Goal: Task Accomplishment & Management: Manage account settings

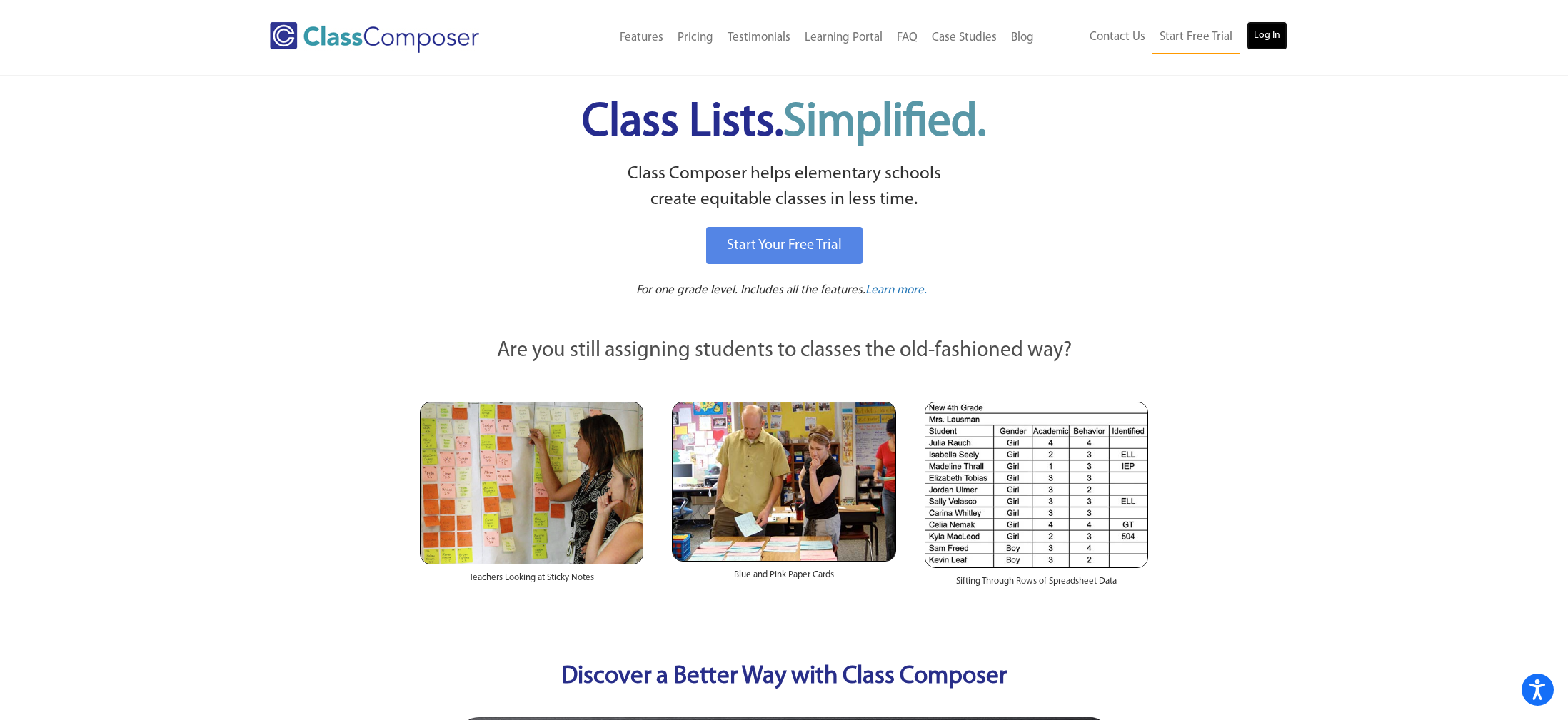
click at [1275, 30] on link "Log In" at bounding box center [1267, 36] width 41 height 29
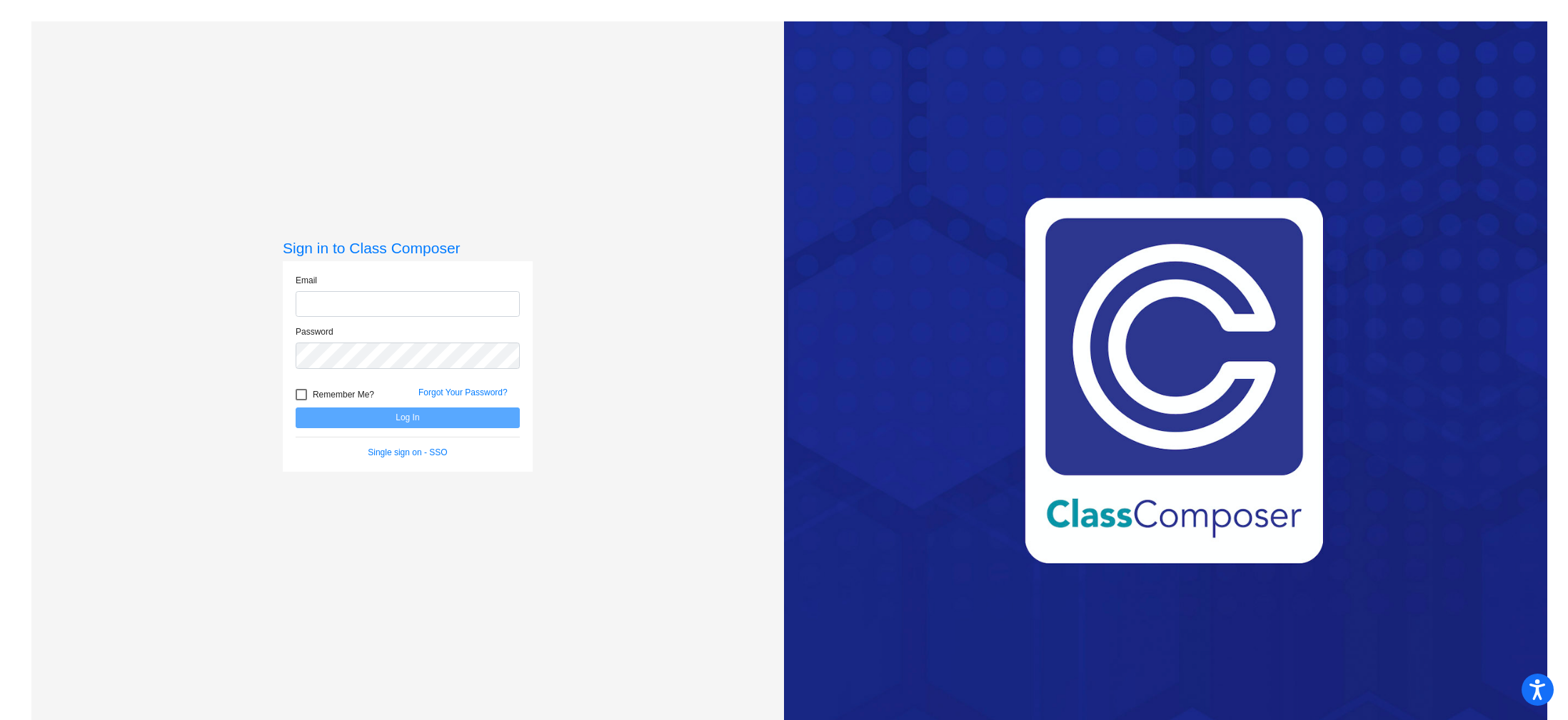
type input "[EMAIL_ADDRESS][DOMAIN_NAME]"
click at [417, 421] on button "Log In" at bounding box center [408, 417] width 224 height 20
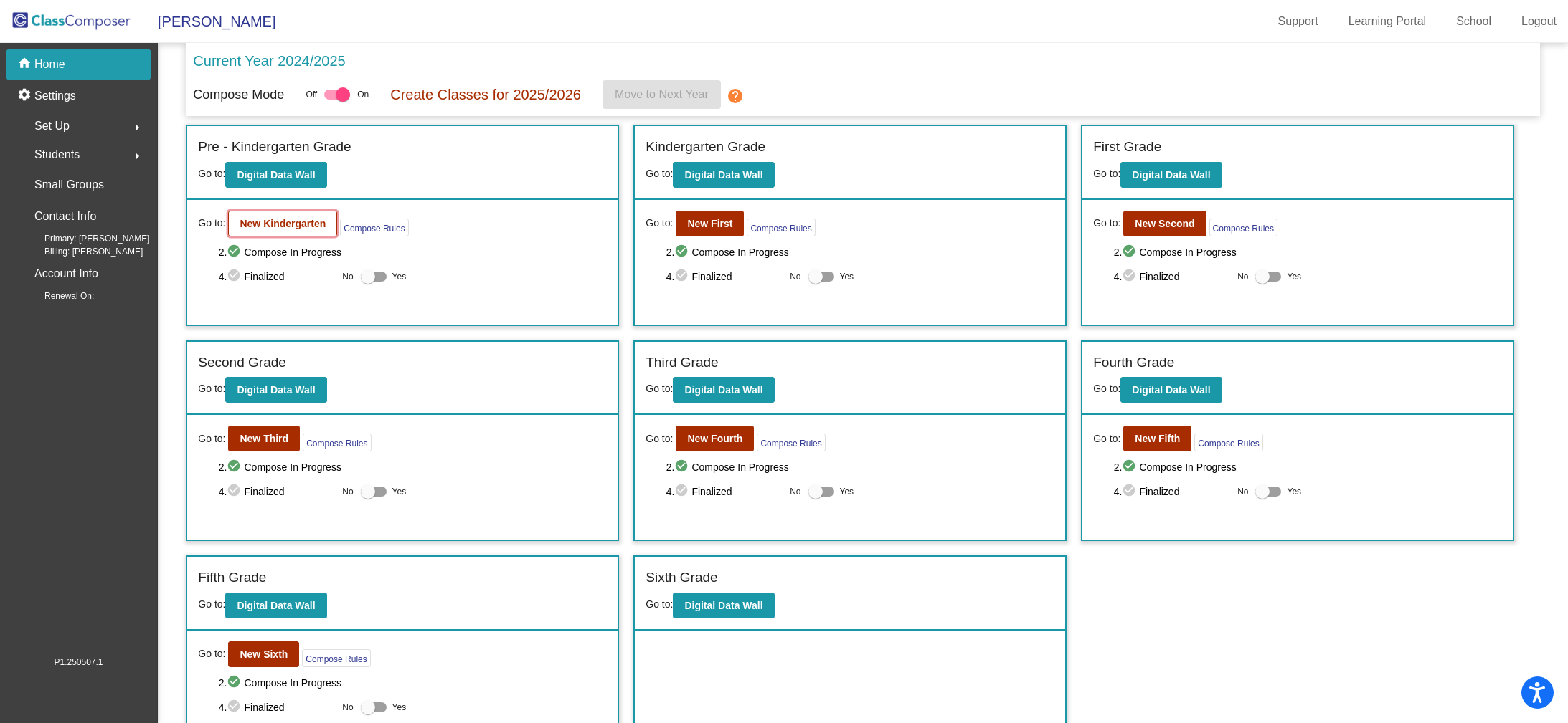
click at [295, 230] on button "New Kindergarten" at bounding box center [283, 224] width 109 height 26
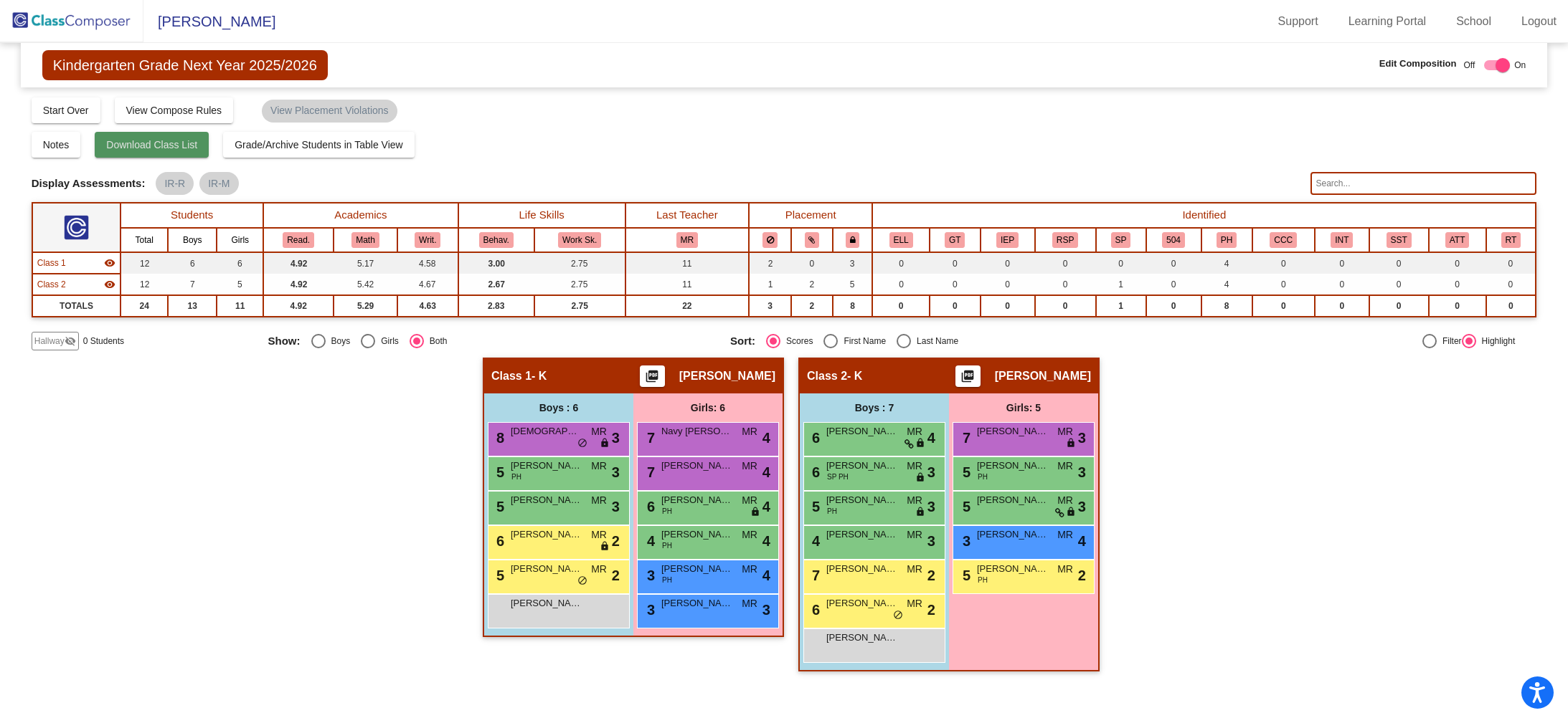
click at [164, 145] on span "Download Class List" at bounding box center [151, 144] width 91 height 11
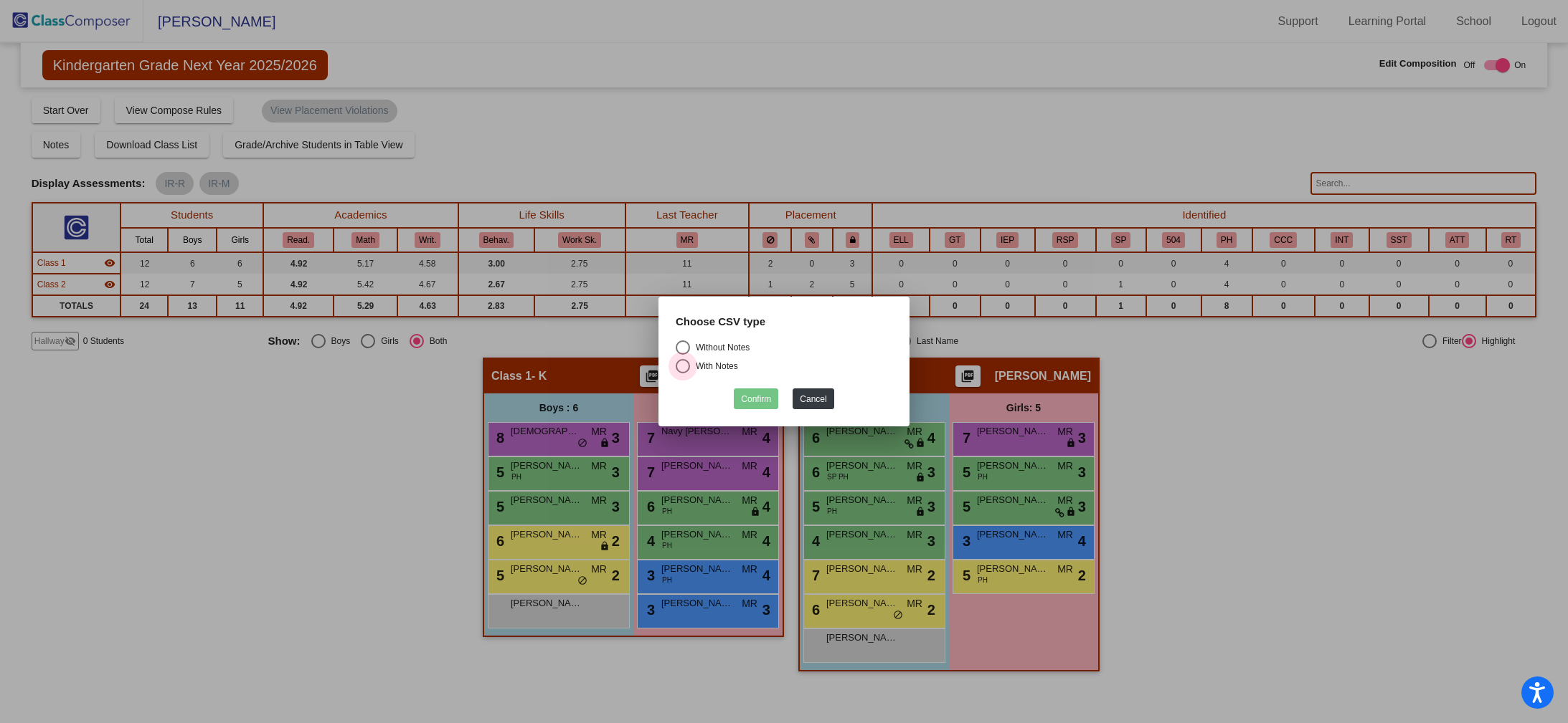
click at [723, 369] on div "With Notes" at bounding box center [714, 366] width 48 height 13
click at [682, 373] on input "With Notes" at bounding box center [682, 373] width 1 height 1
radio input "true"
click at [767, 401] on button "Confirm" at bounding box center [756, 399] width 44 height 20
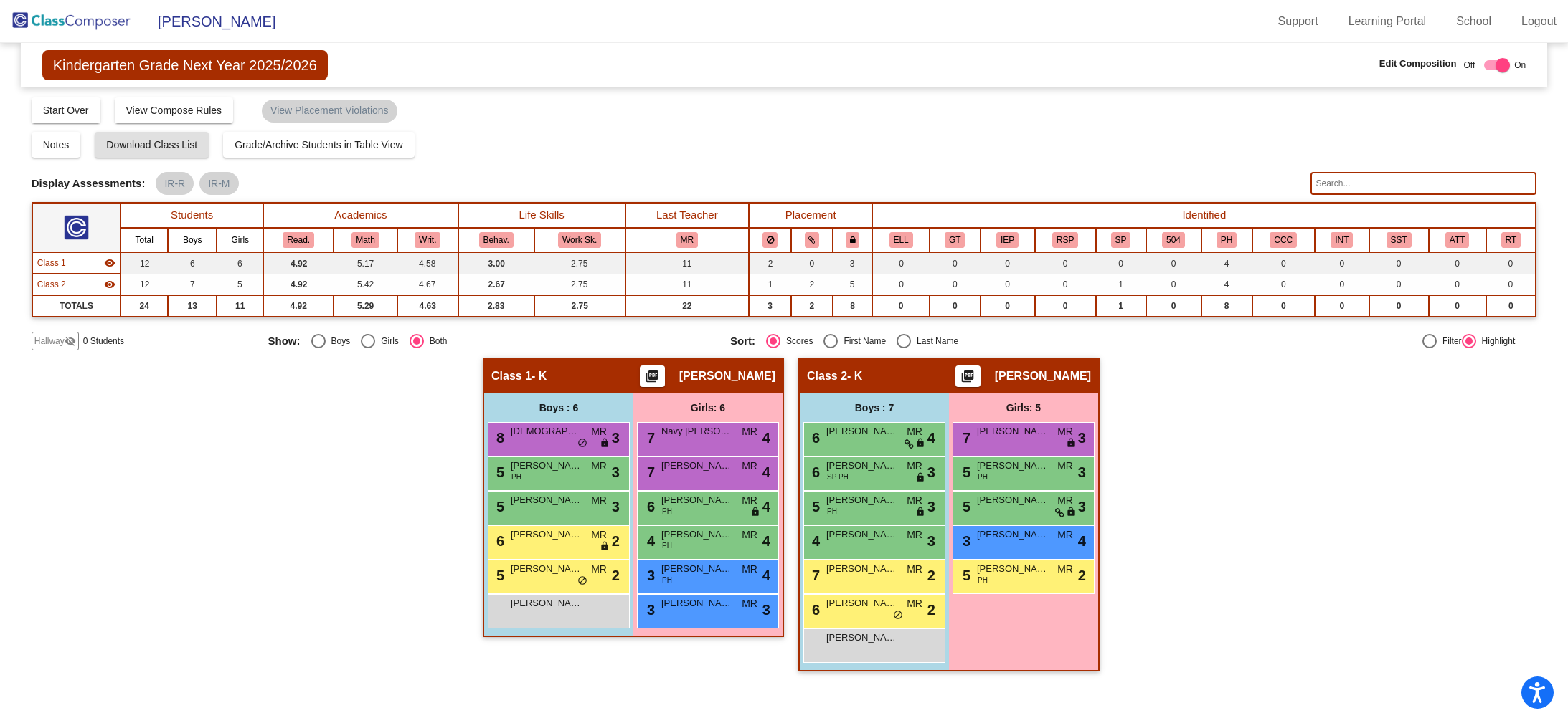
click at [59, 20] on img at bounding box center [72, 21] width 143 height 43
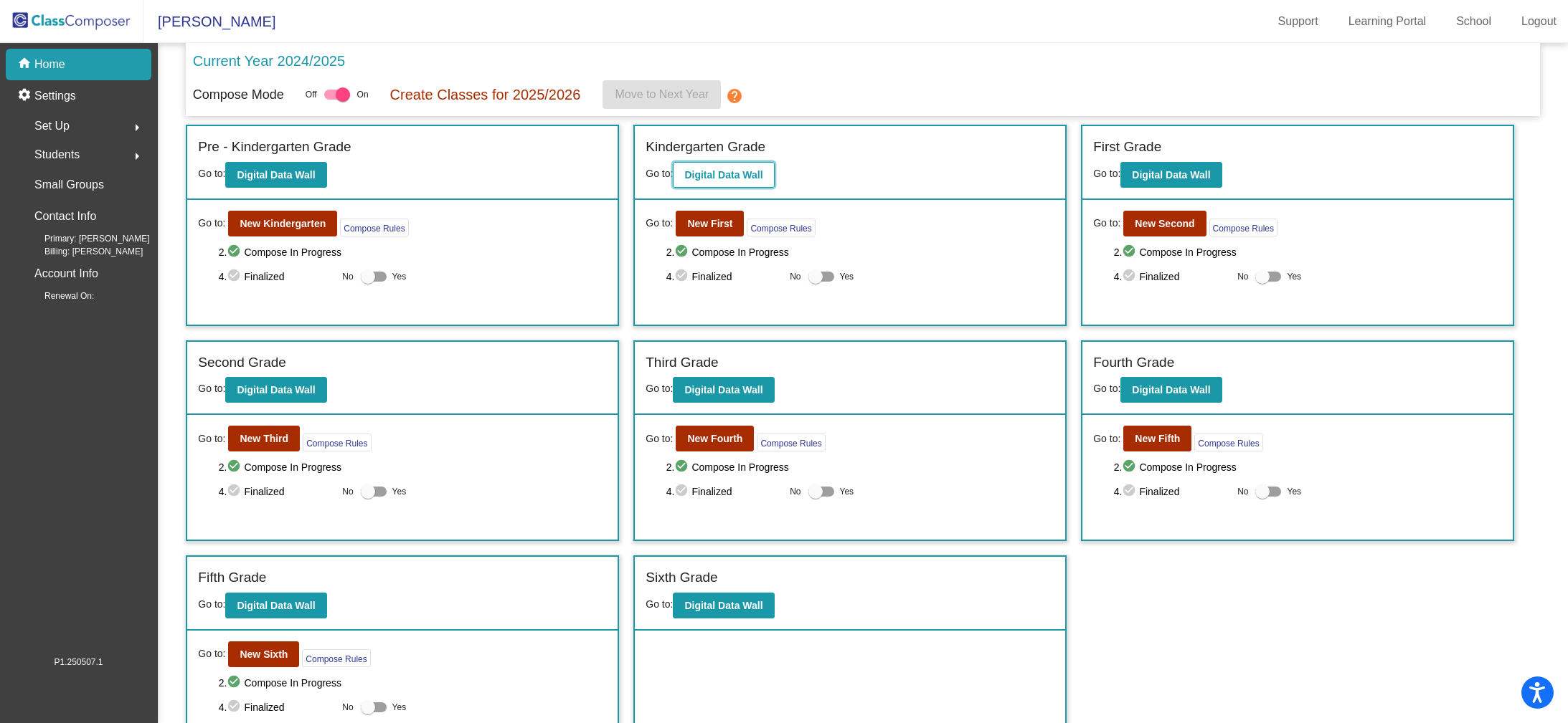
click at [700, 168] on button "Digital Data Wall" at bounding box center [723, 175] width 101 height 26
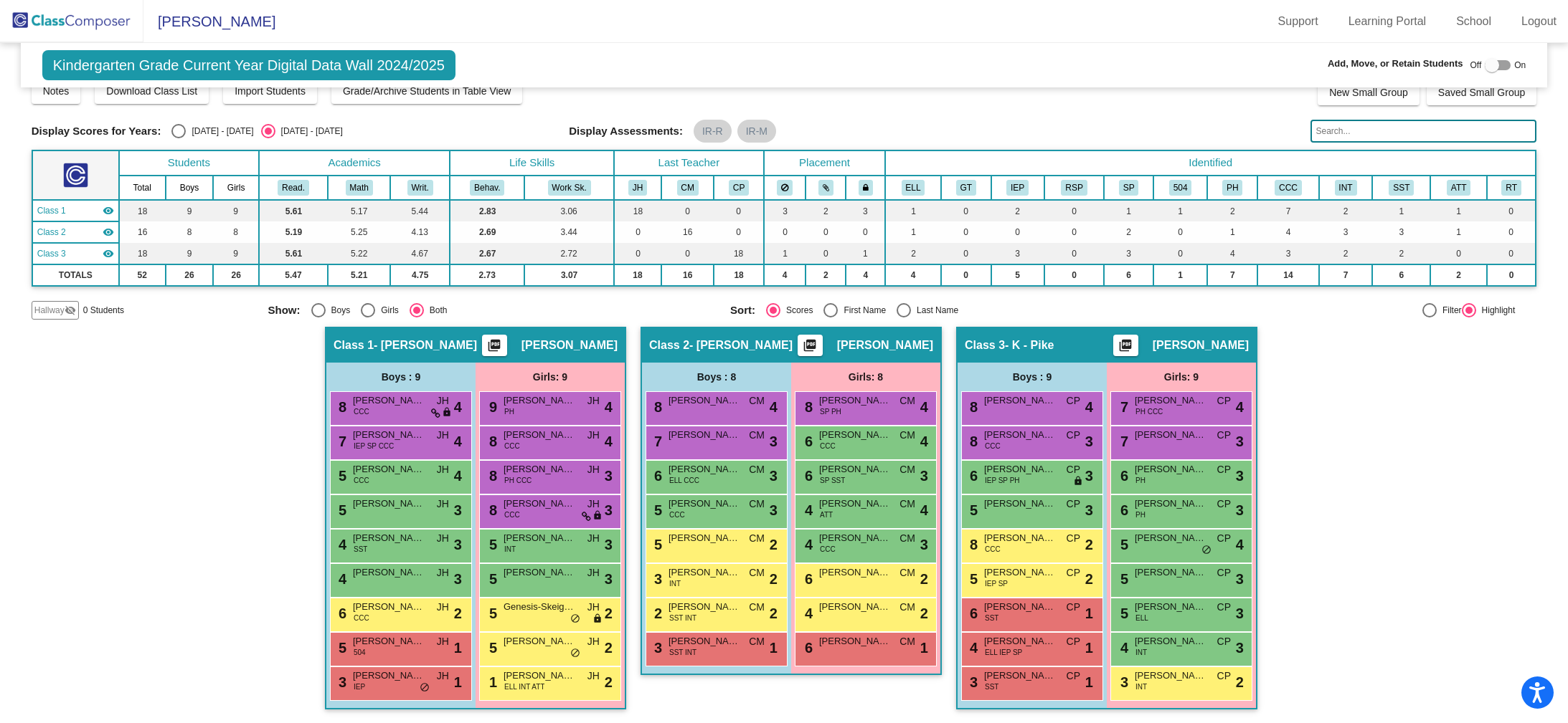
click at [93, 16] on img at bounding box center [72, 21] width 143 height 43
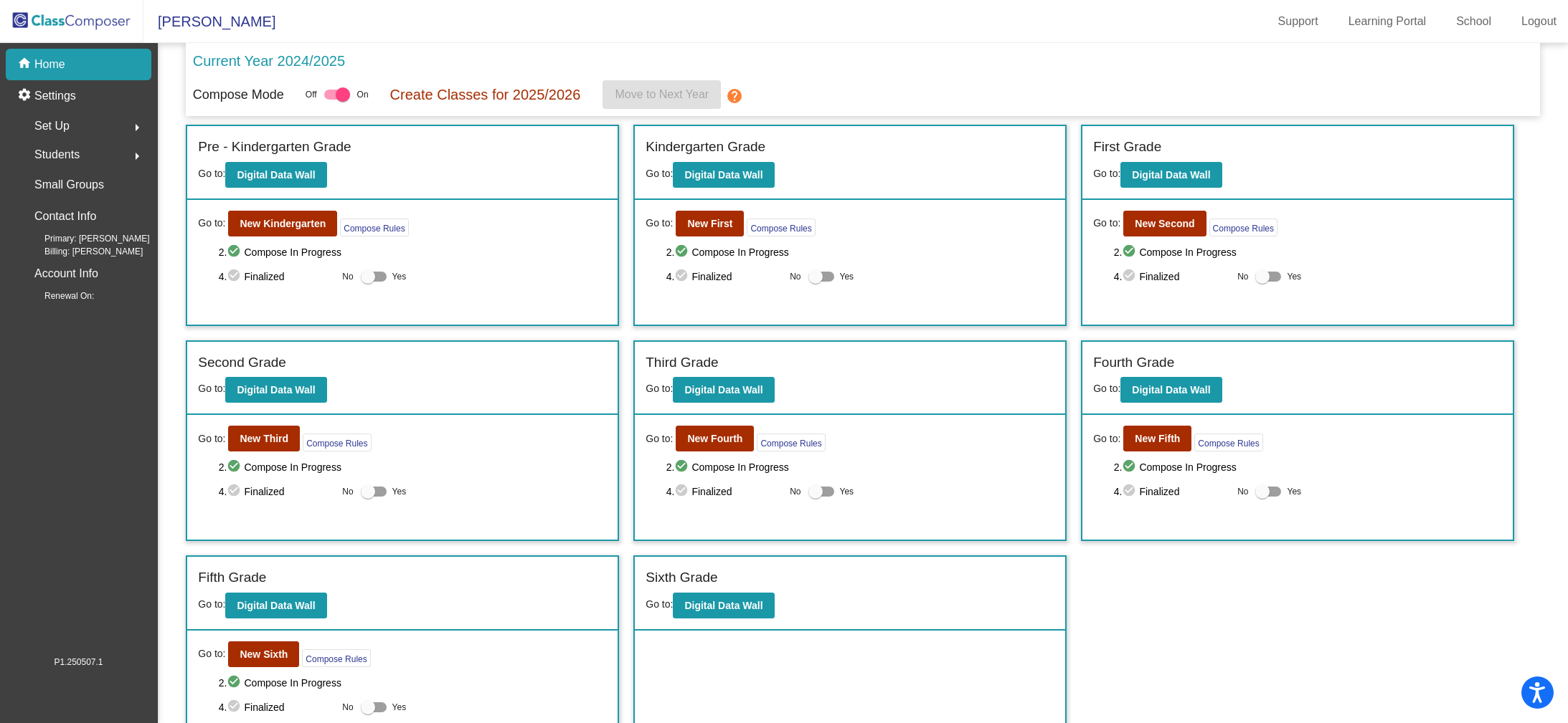
scroll to position [1, 0]
click at [1150, 178] on b "Digital Data Wall" at bounding box center [1171, 173] width 79 height 11
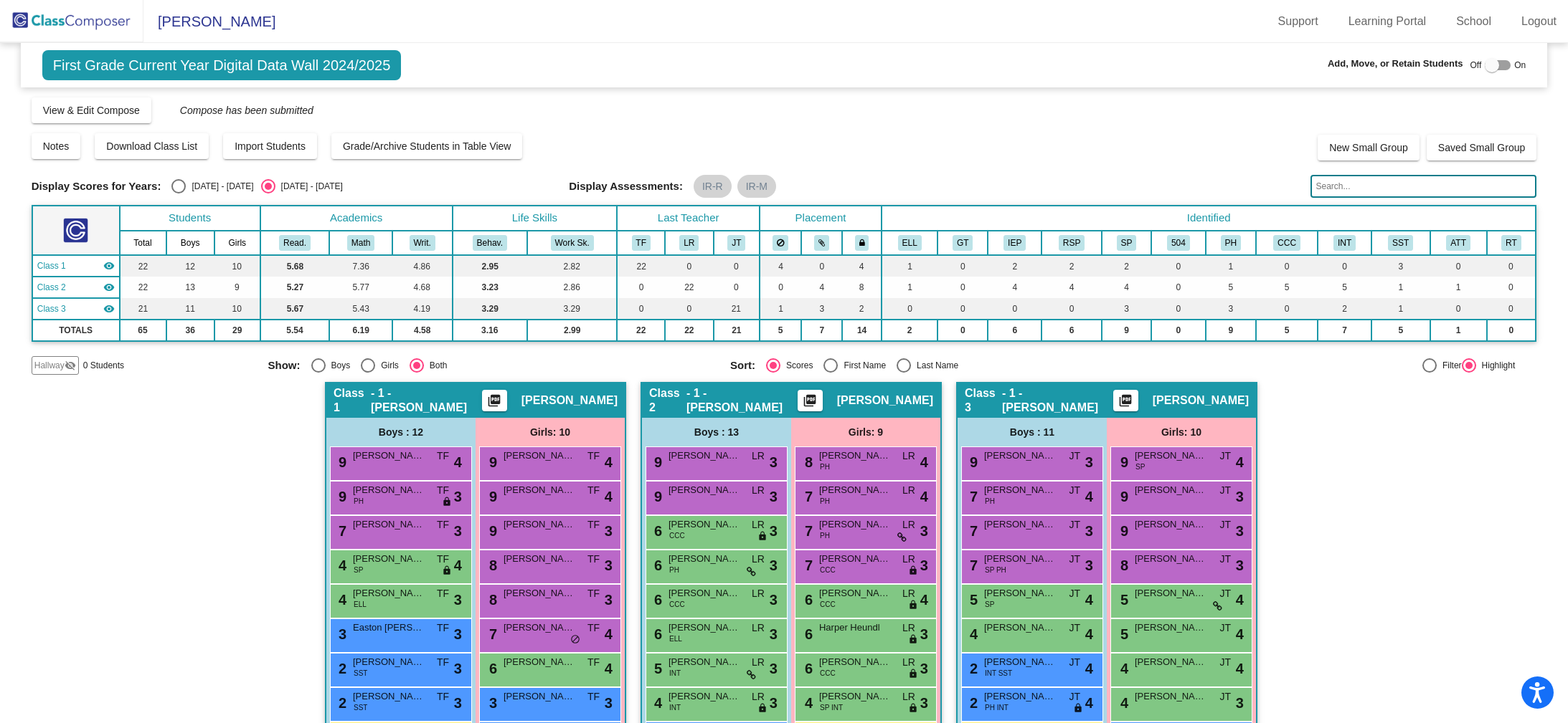
click at [1134, 396] on mat-icon "picture_as_pdf" at bounding box center [1125, 404] width 17 height 20
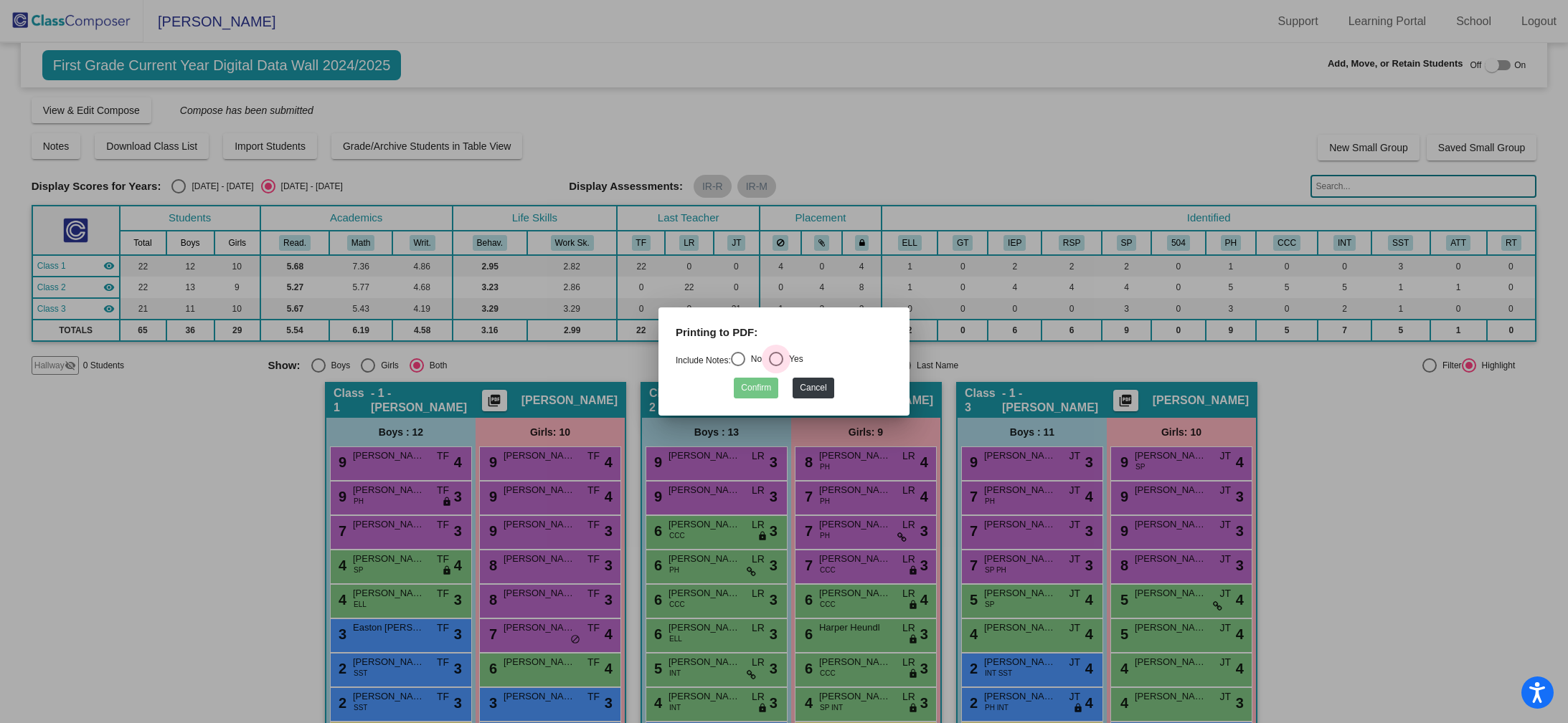
drag, startPoint x: 780, startPoint y: 355, endPoint x: 788, endPoint y: 359, distance: 8.9
click at [780, 355] on div "Select an option" at bounding box center [775, 359] width 15 height 15
click at [776, 366] on input "Yes" at bounding box center [775, 366] width 1 height 1
radio input "true"
click at [749, 391] on button "Confirm" at bounding box center [756, 388] width 44 height 20
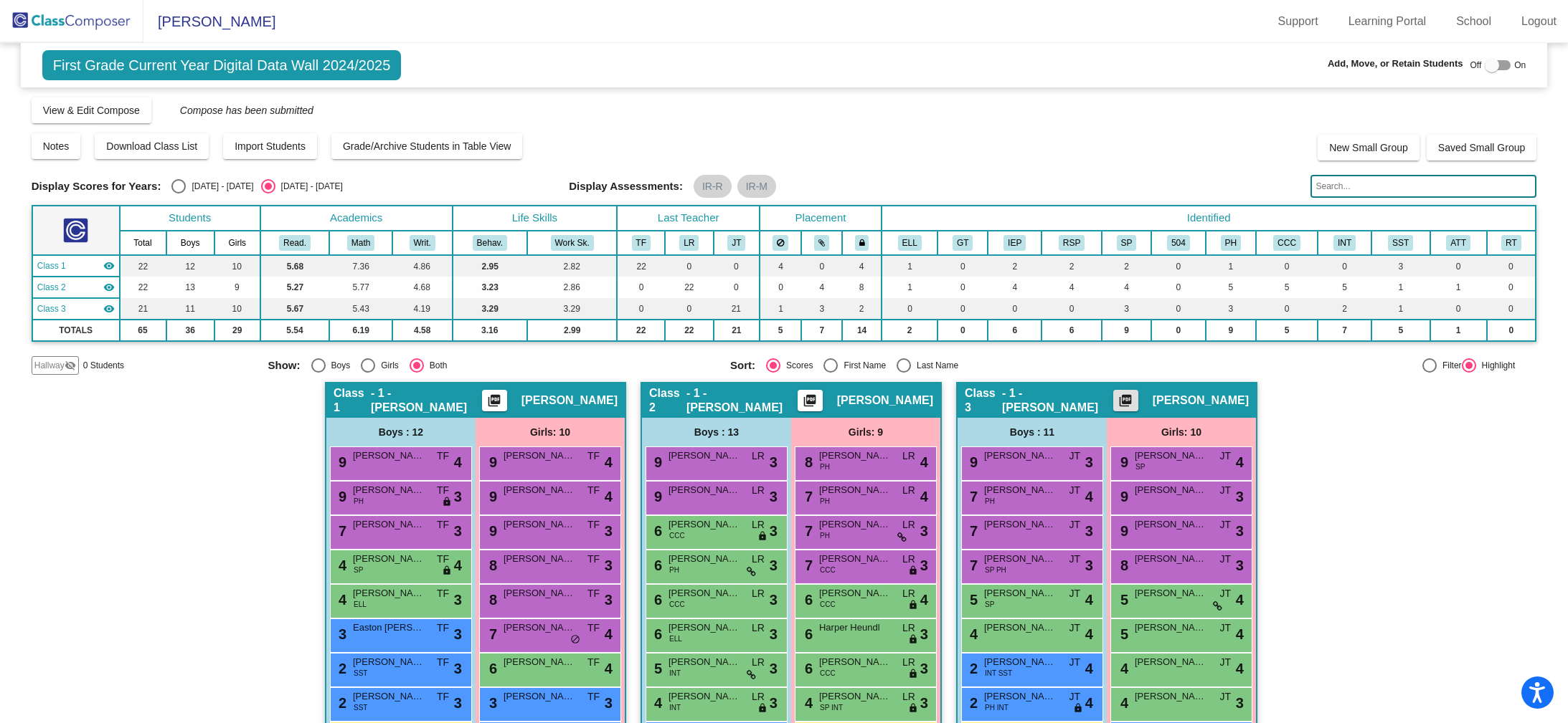
click at [78, 23] on img at bounding box center [72, 21] width 143 height 43
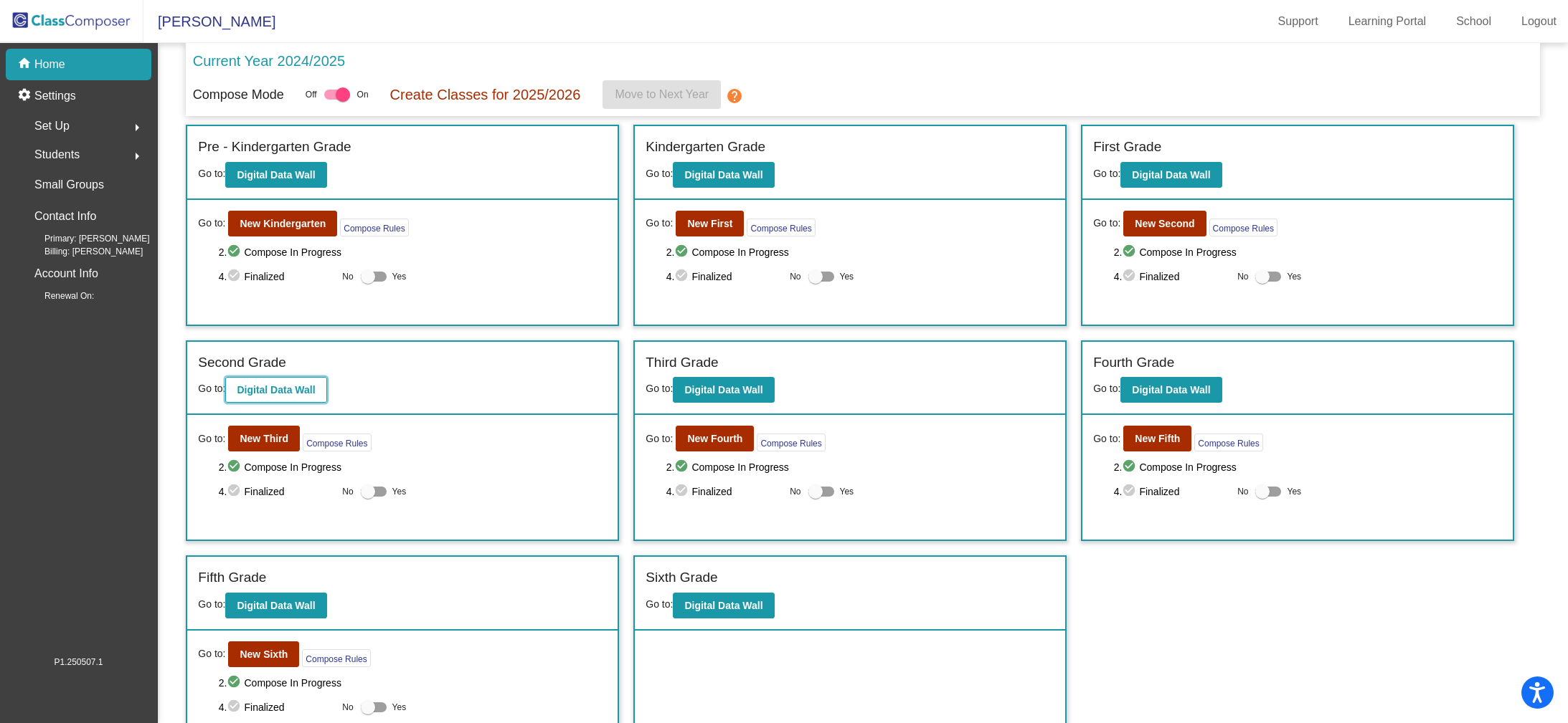
click at [261, 388] on b "Digital Data Wall" at bounding box center [276, 389] width 79 height 11
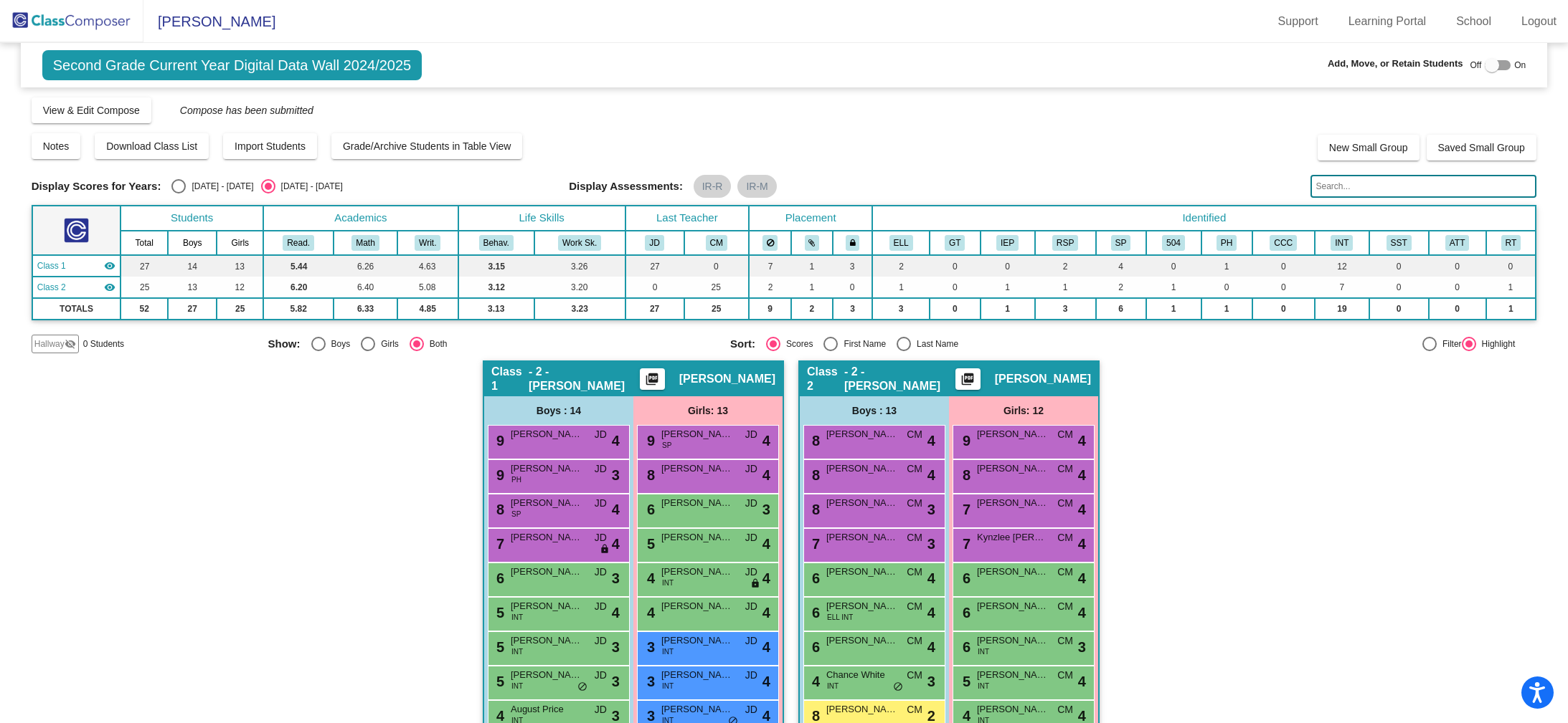
click at [74, 18] on img at bounding box center [72, 21] width 143 height 43
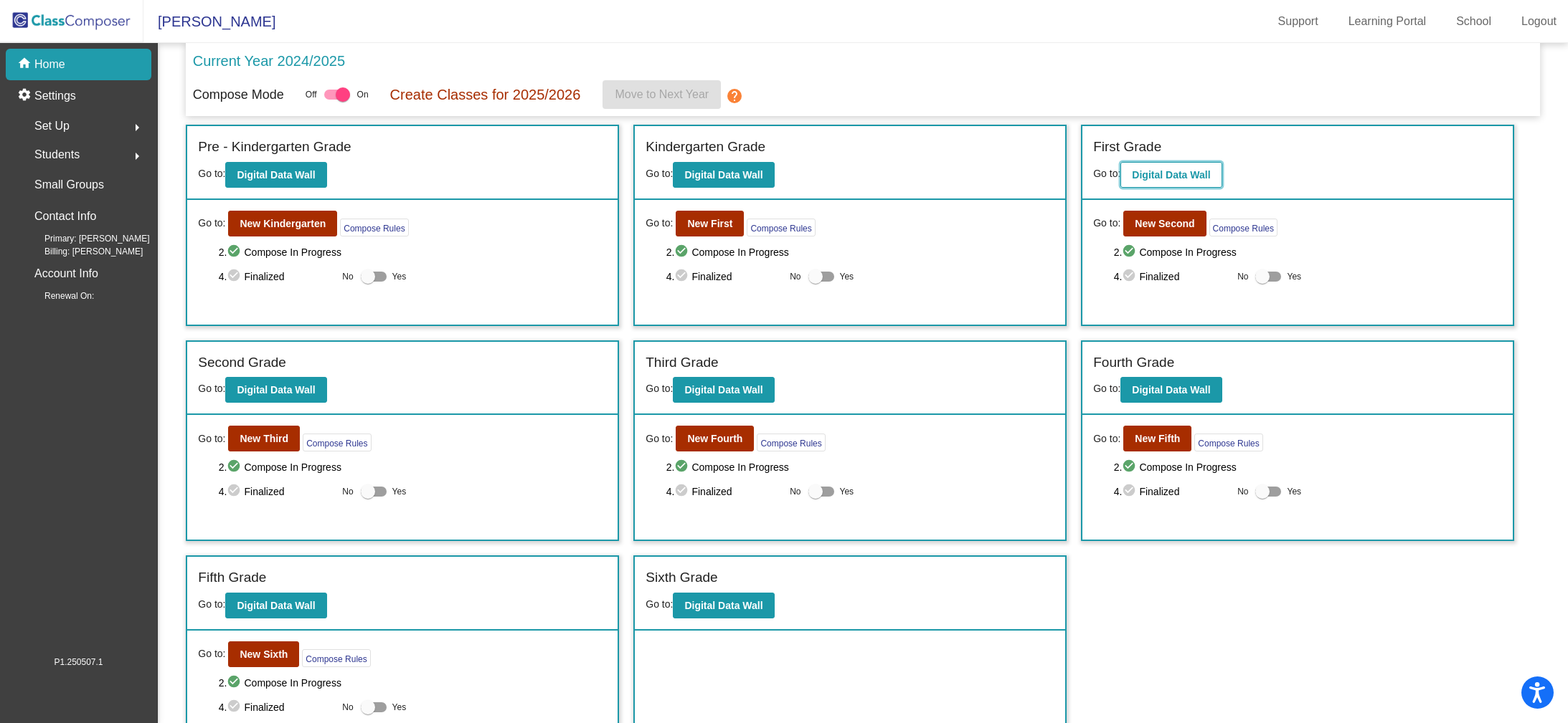
click at [1188, 172] on b "Digital Data Wall" at bounding box center [1171, 174] width 79 height 11
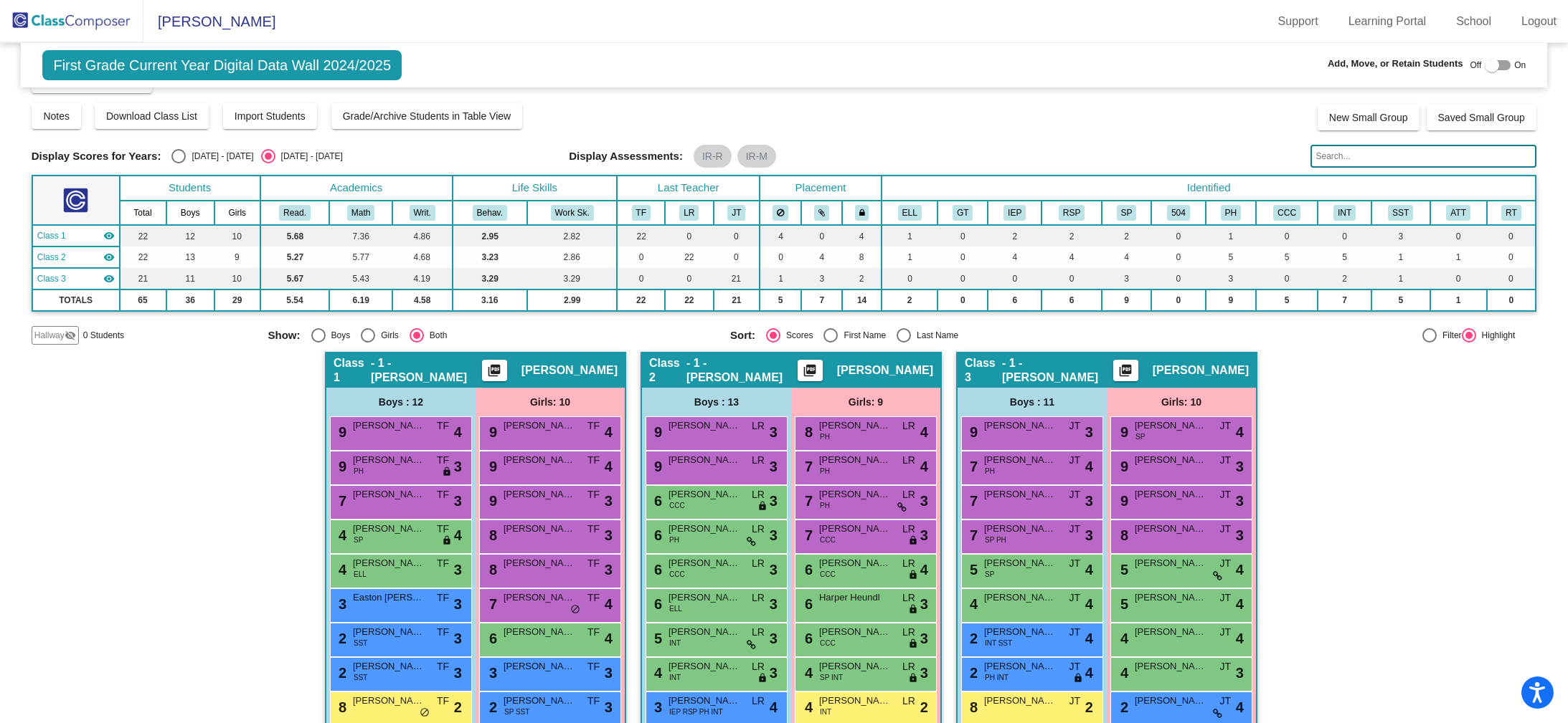
scroll to position [47, 0]
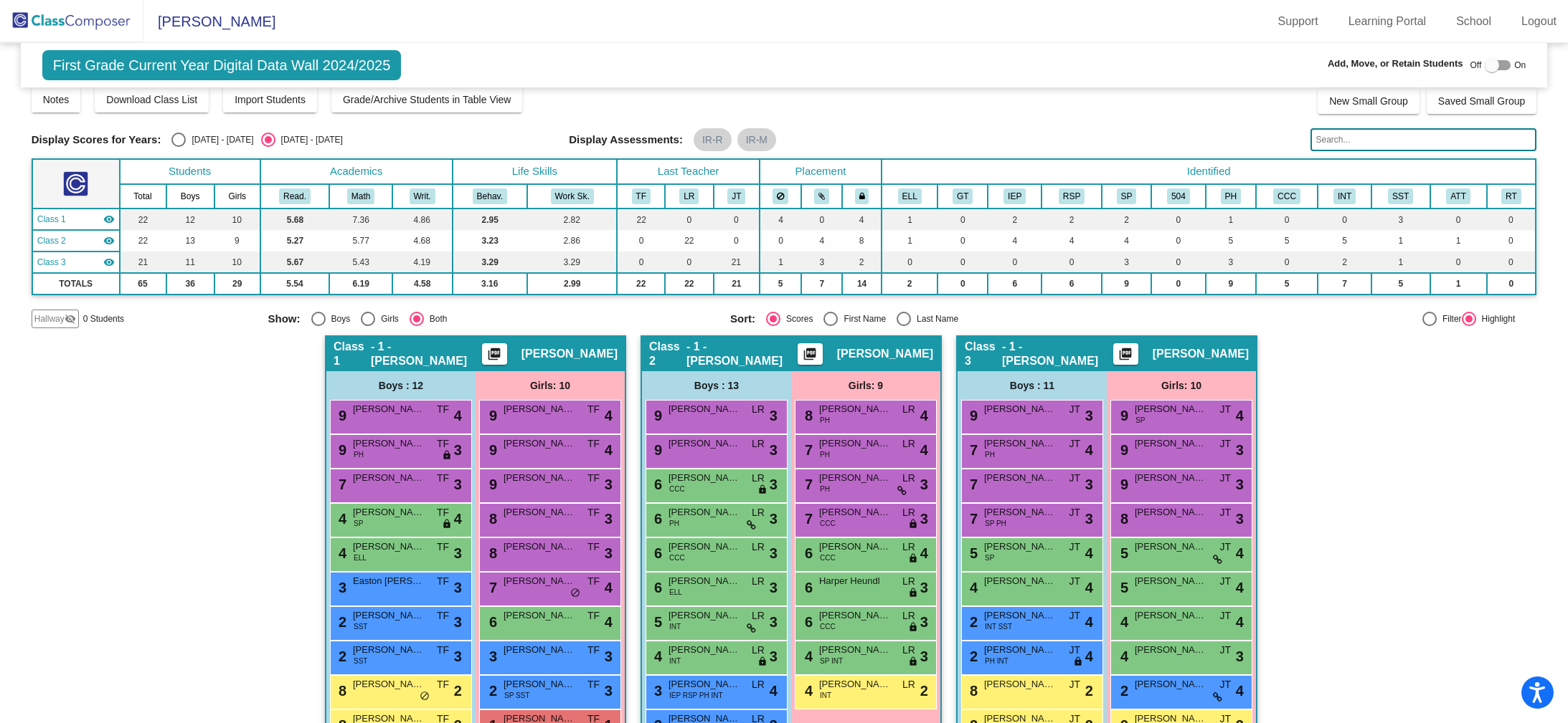
click at [33, 19] on img at bounding box center [72, 21] width 143 height 43
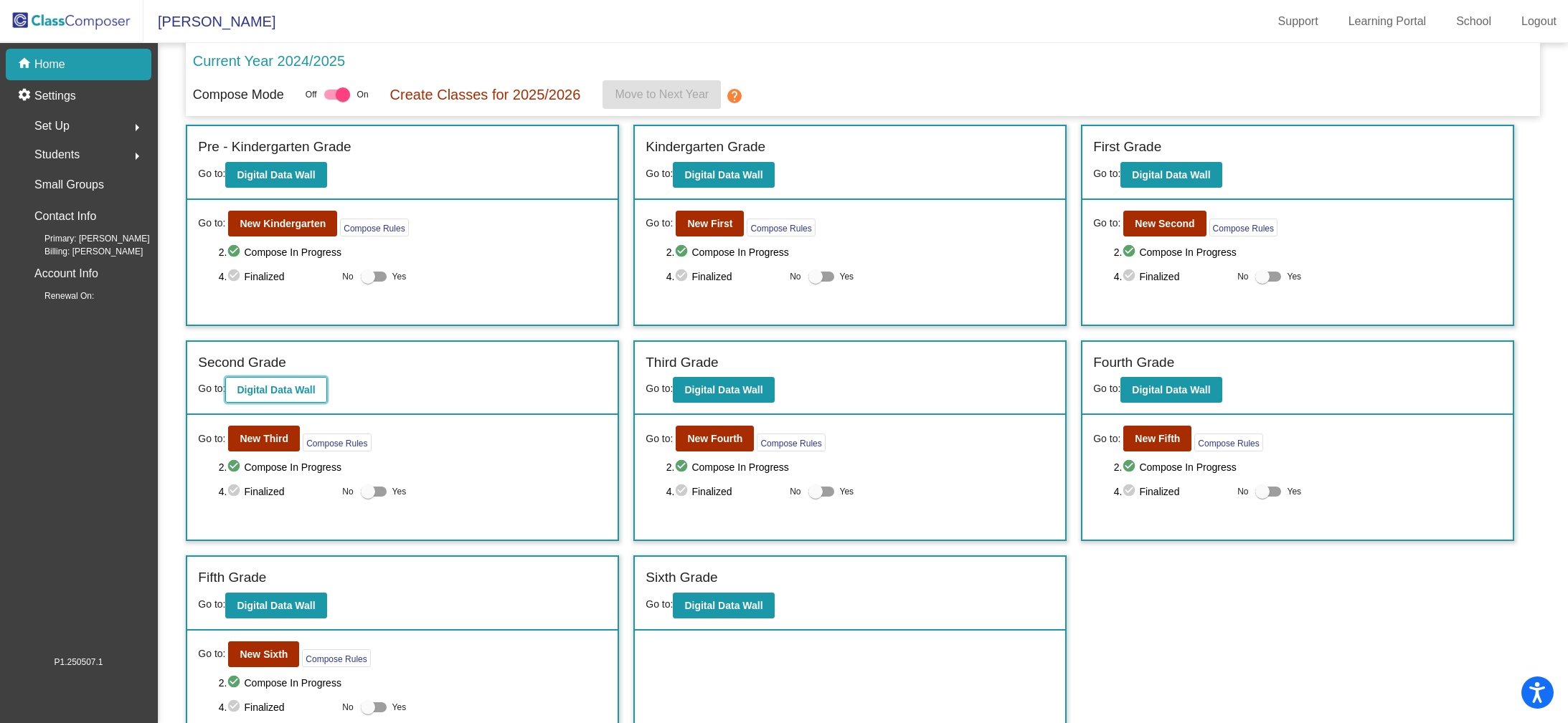
click at [271, 387] on b "Digital Data Wall" at bounding box center [276, 389] width 79 height 11
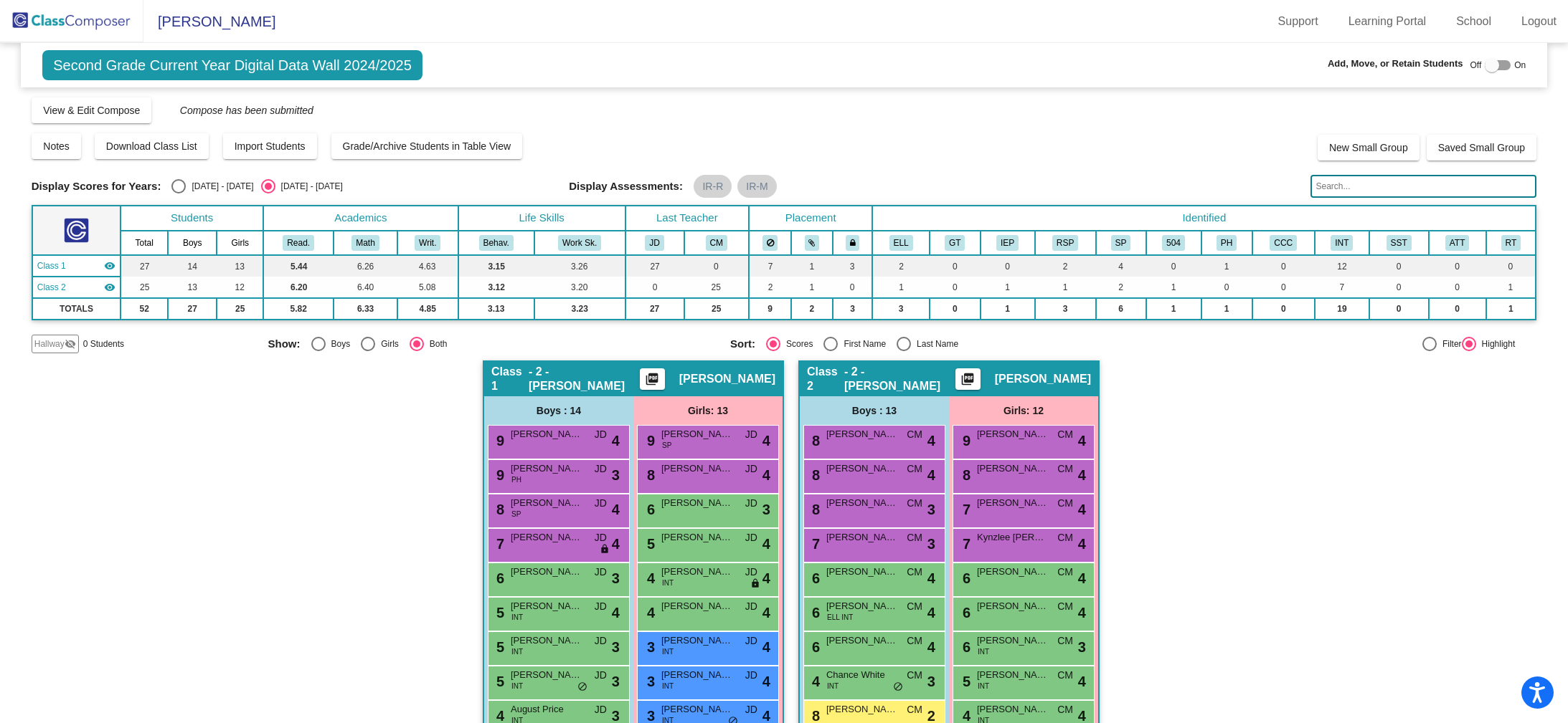
click at [68, 20] on img at bounding box center [72, 21] width 143 height 43
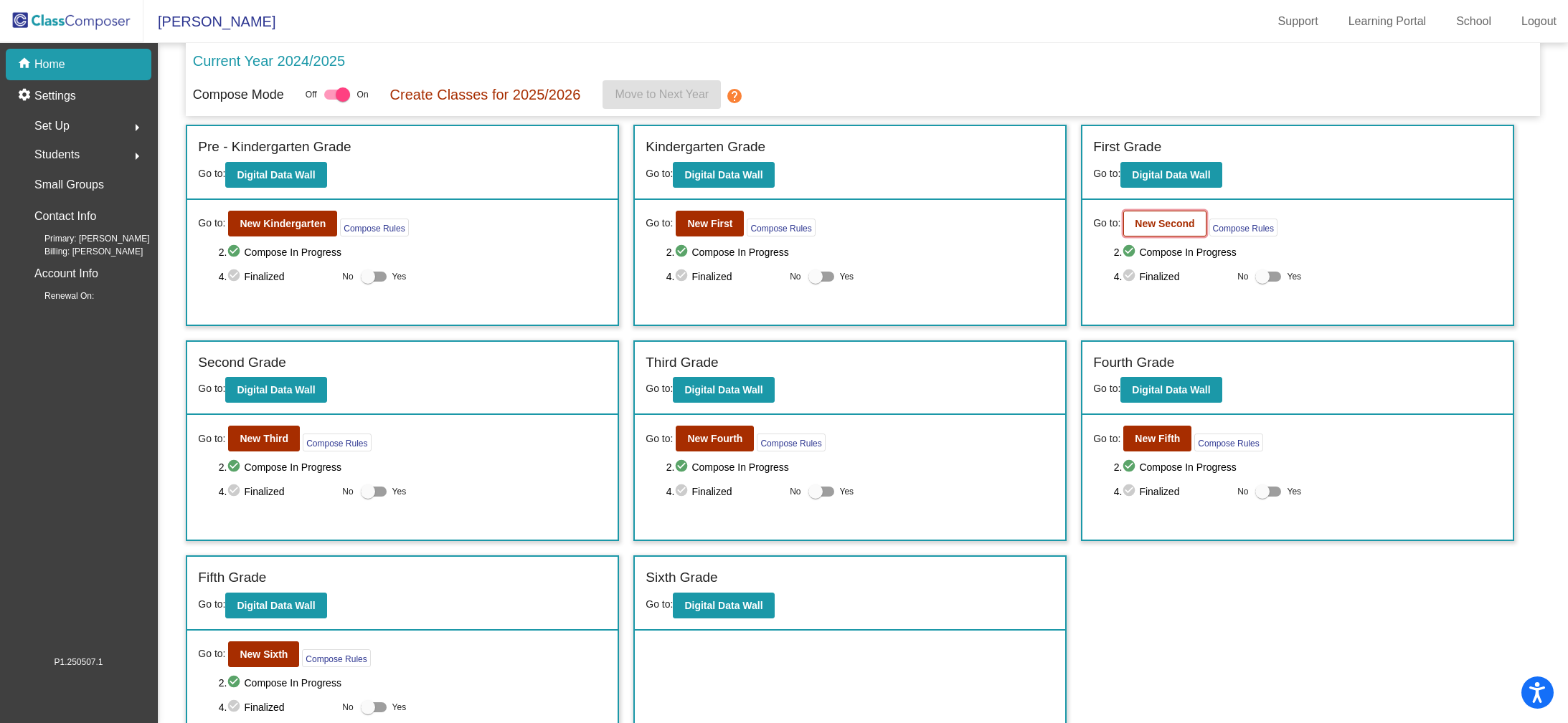
click at [1160, 231] on button "New Second" at bounding box center [1164, 224] width 83 height 26
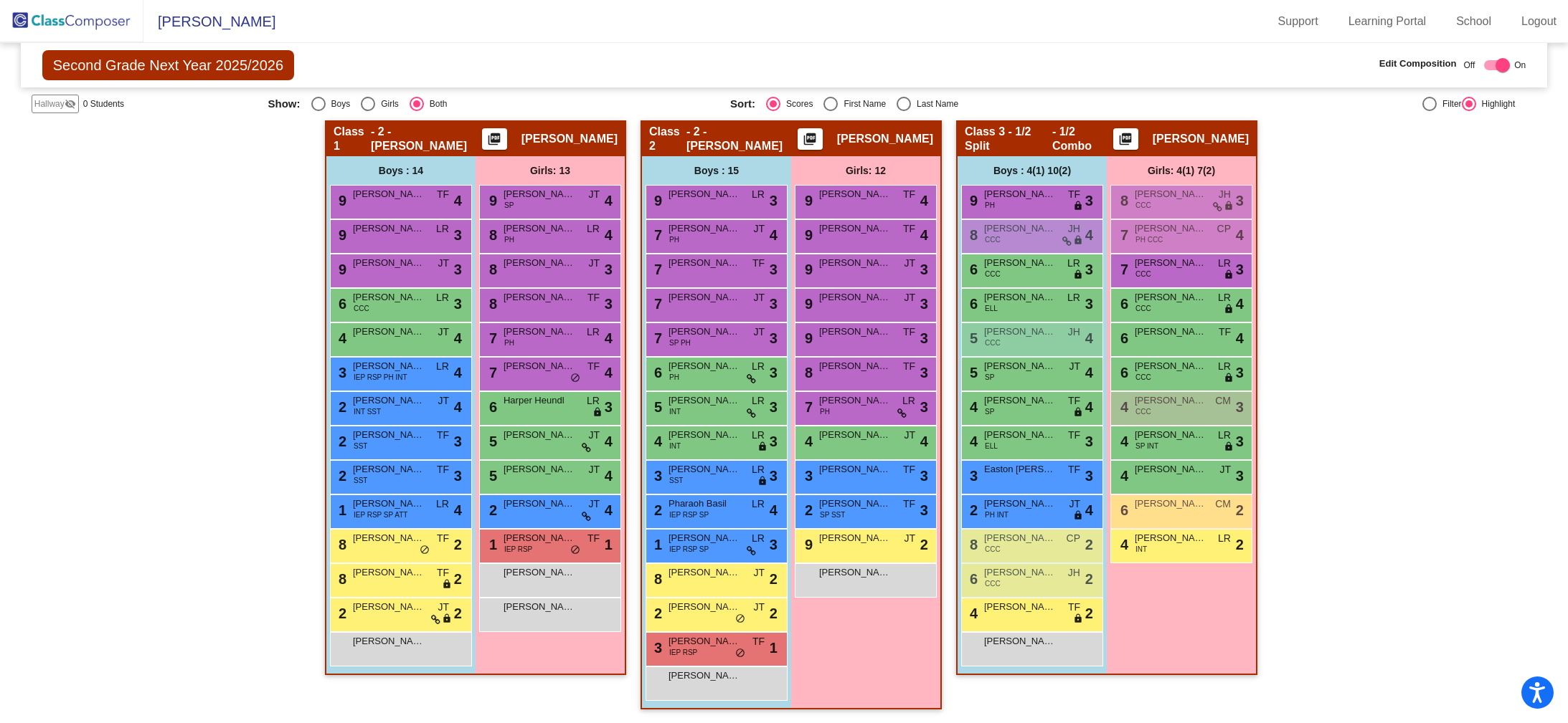
click at [488, 141] on mat-icon "picture_as_pdf" at bounding box center [494, 143] width 17 height 20
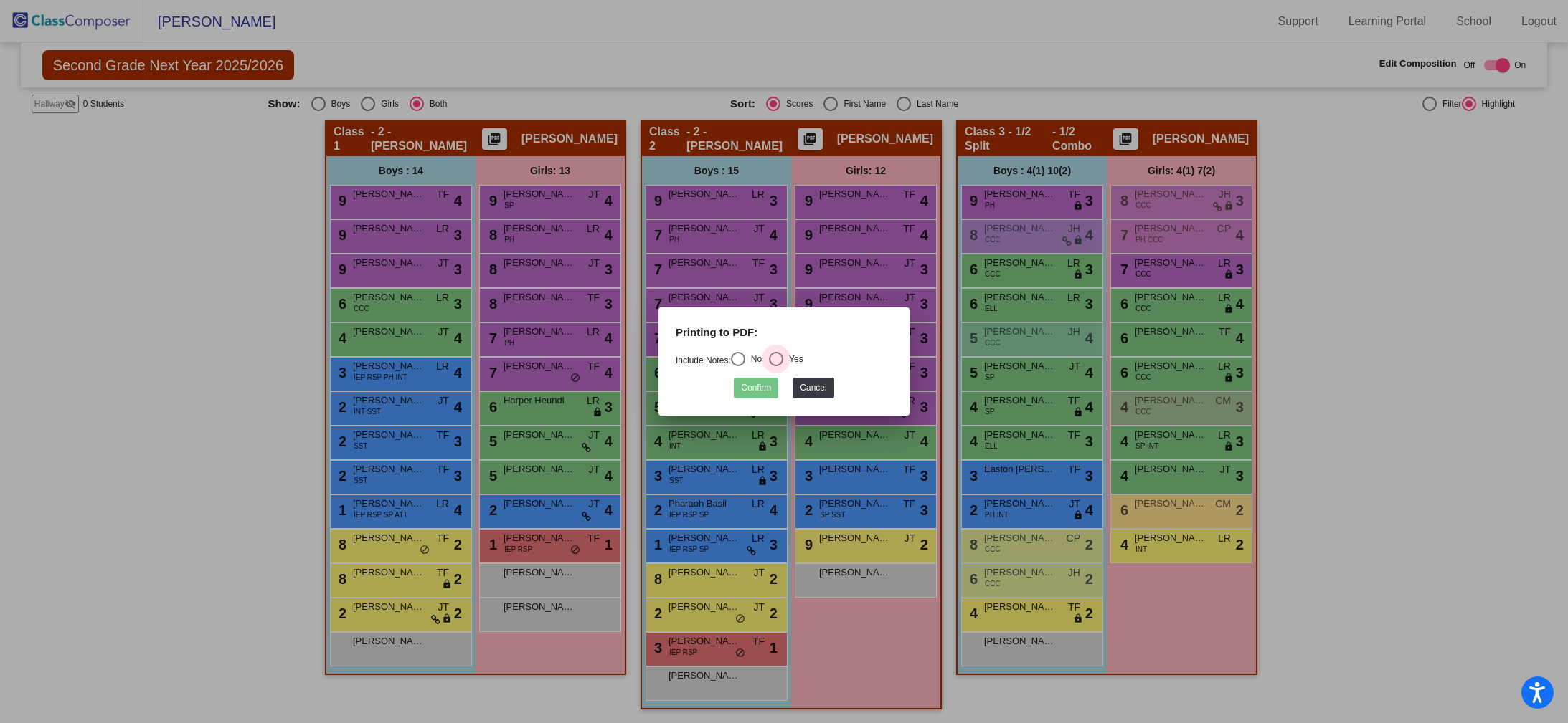
click at [780, 360] on div "Select an option" at bounding box center [775, 359] width 15 height 15
click at [776, 366] on input "Yes" at bounding box center [775, 366] width 1 height 1
radio input "true"
click at [758, 391] on button "Confirm" at bounding box center [756, 388] width 44 height 20
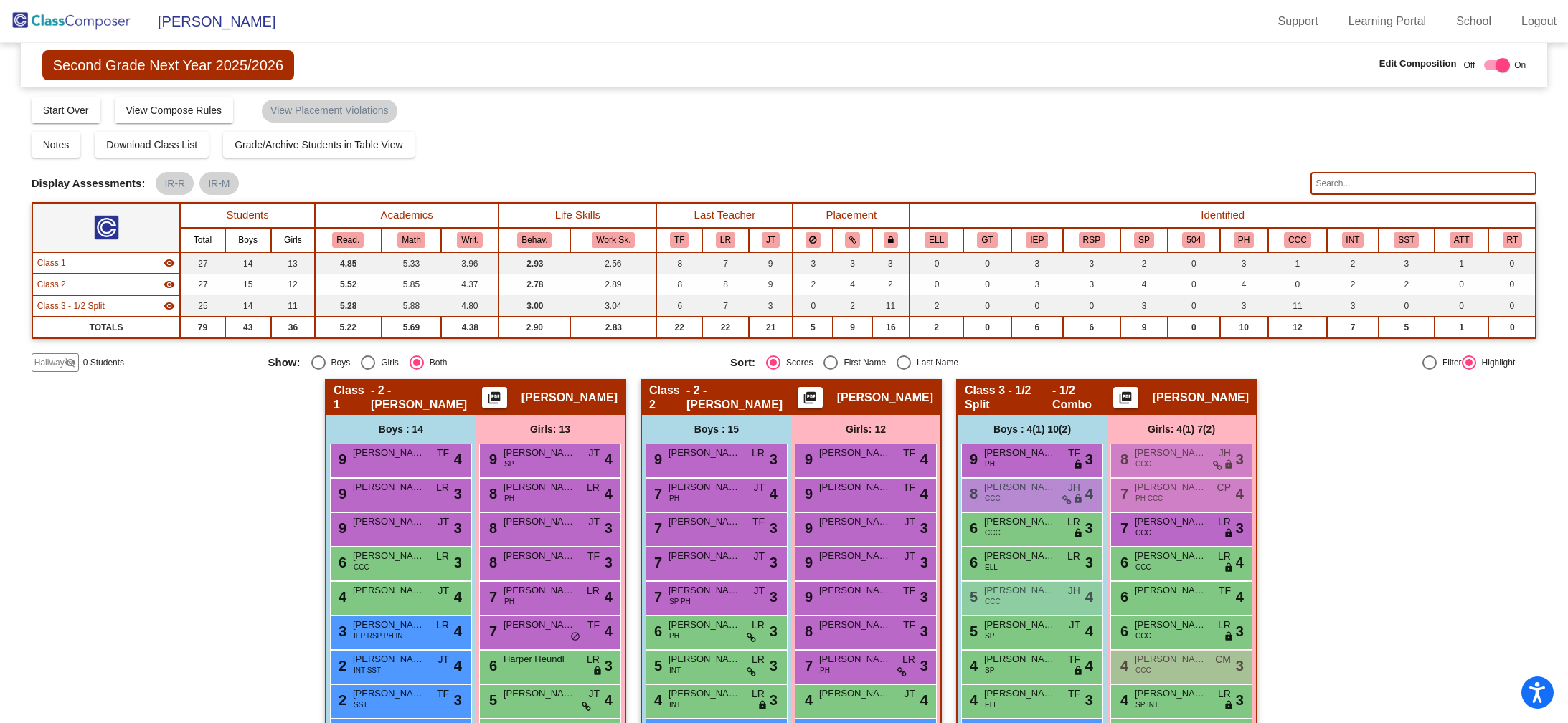
click at [103, 20] on img at bounding box center [72, 21] width 143 height 43
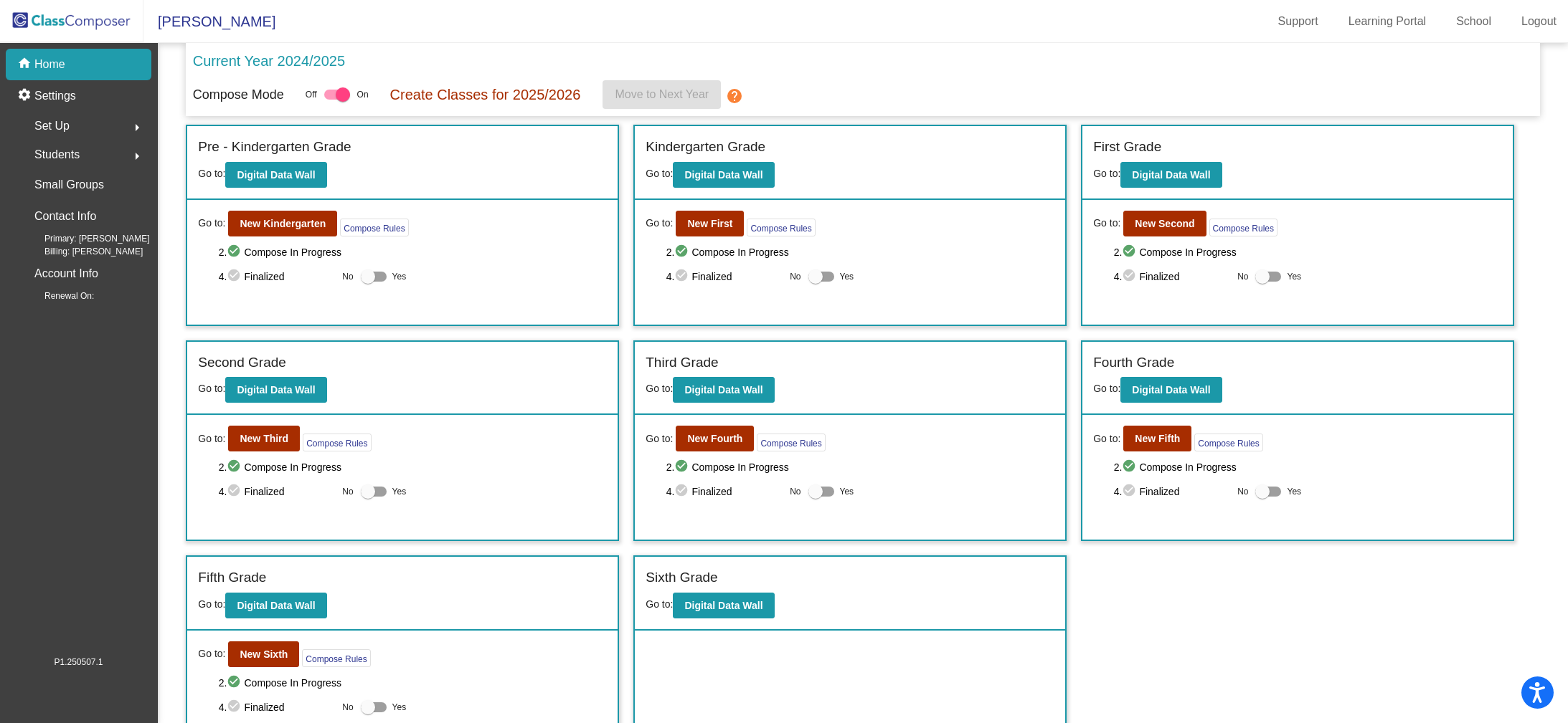
click at [82, 16] on img at bounding box center [72, 21] width 143 height 43
click at [73, 26] on img at bounding box center [72, 21] width 143 height 43
drag, startPoint x: 814, startPoint y: 277, endPoint x: 830, endPoint y: 277, distance: 16.0
click at [830, 277] on label "Yes" at bounding box center [831, 277] width 46 height 17
click at [828, 278] on div at bounding box center [821, 277] width 26 height 10
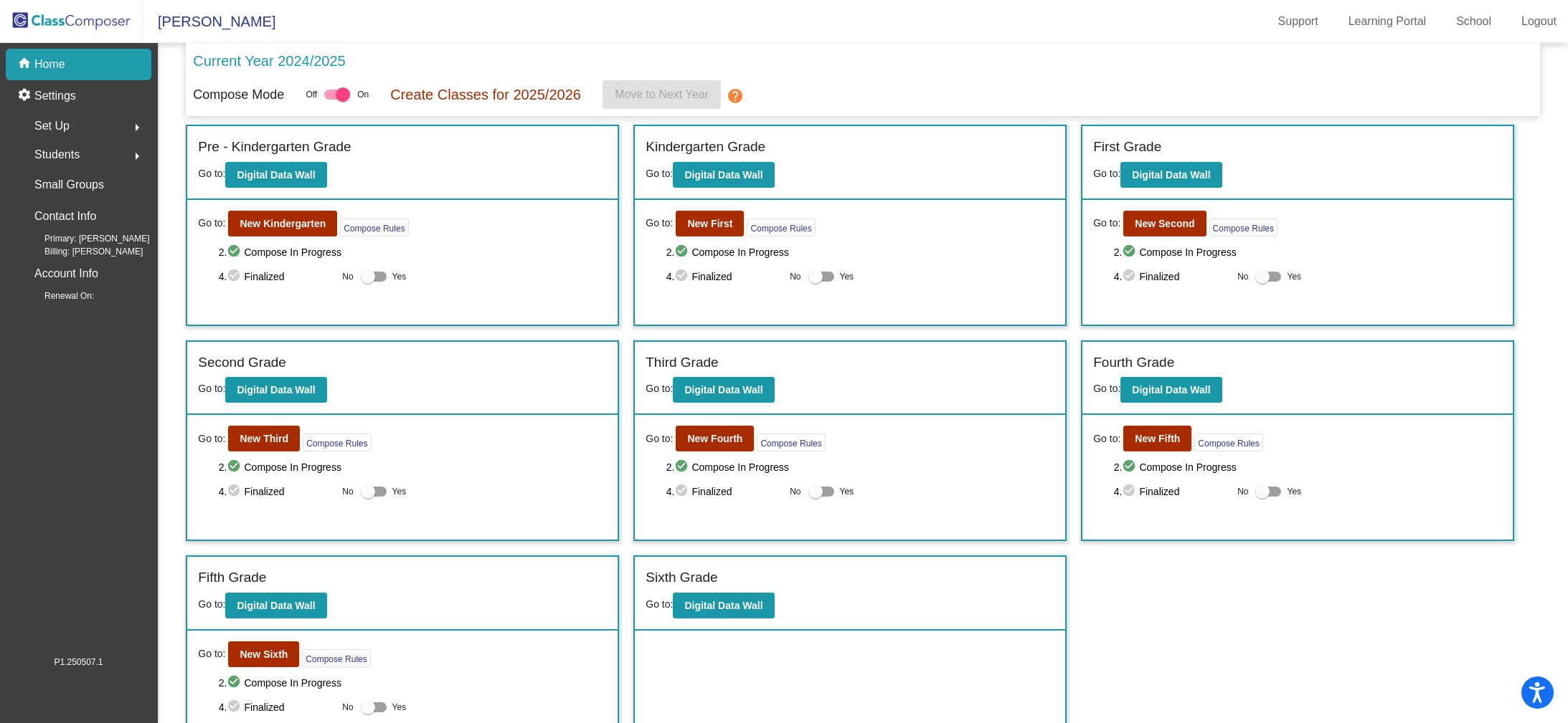
click at [816, 282] on input "Yes" at bounding box center [815, 282] width 1 height 1
checkbox input "true"
click at [1261, 280] on div at bounding box center [1261, 277] width 15 height 15
click at [1261, 282] on input "Yes" at bounding box center [1261, 282] width 1 height 1
checkbox input "true"
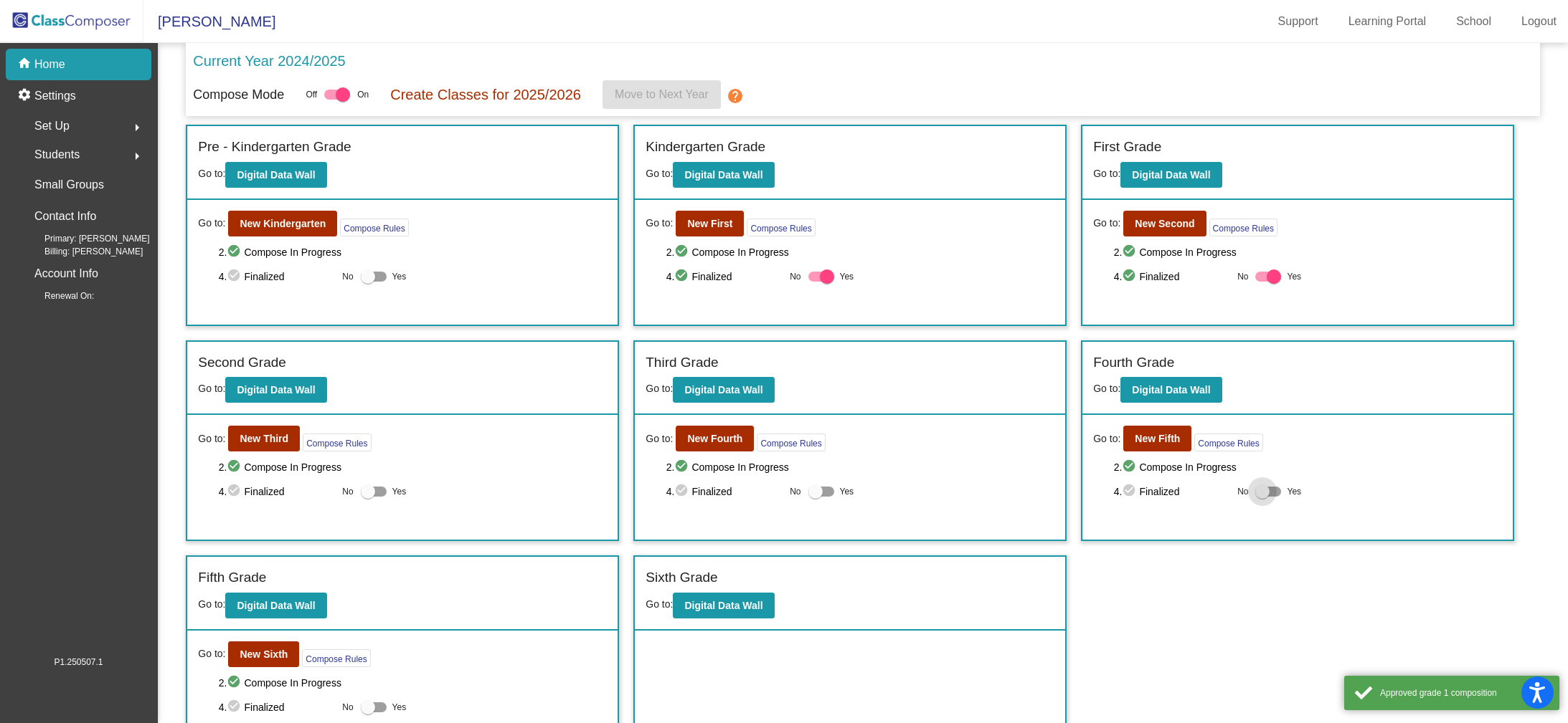
click at [1261, 494] on div at bounding box center [1261, 492] width 15 height 15
click at [1261, 497] on input "Yes" at bounding box center [1261, 497] width 1 height 1
checkbox input "true"
click at [811, 499] on div at bounding box center [815, 492] width 15 height 15
click at [815, 498] on input "Yes" at bounding box center [815, 497] width 1 height 1
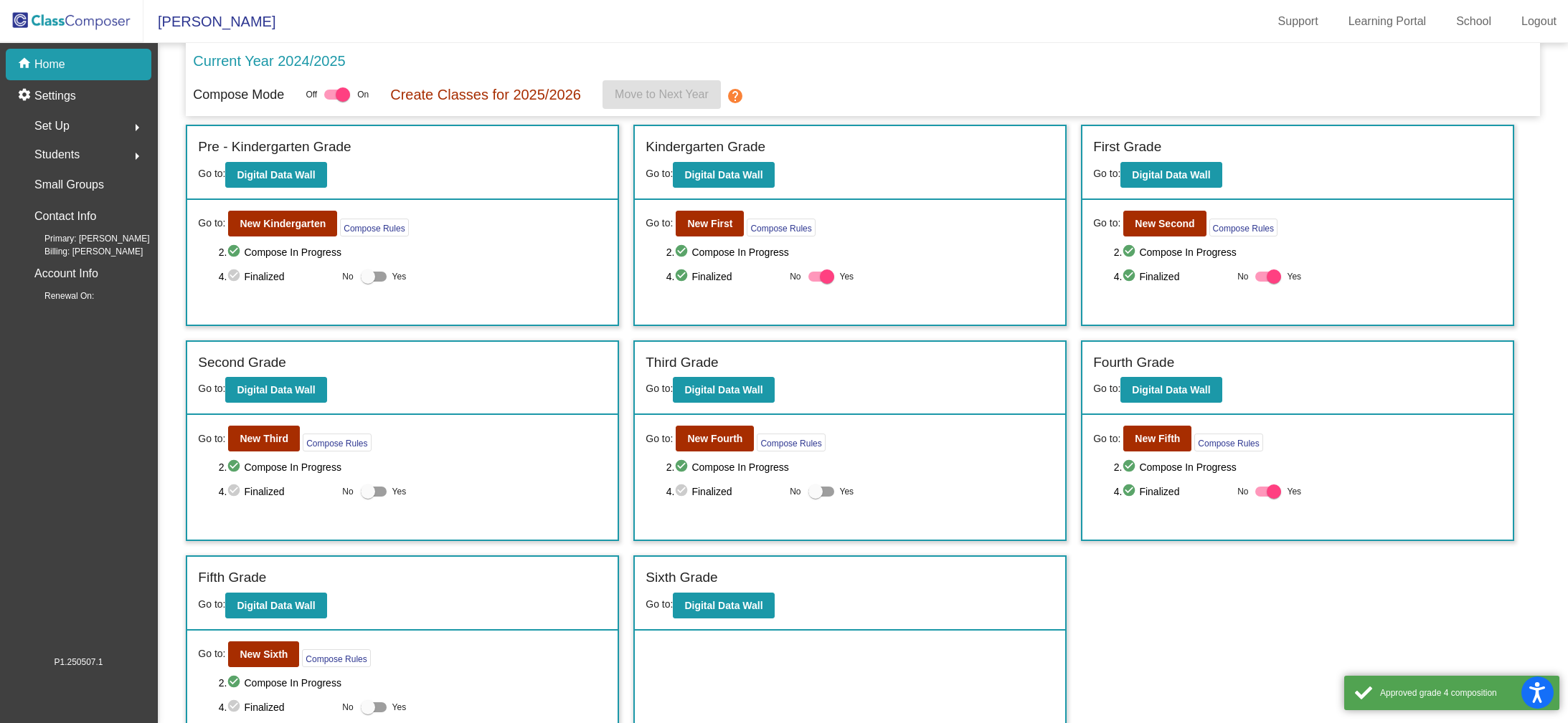
checkbox input "true"
click at [368, 276] on div at bounding box center [367, 277] width 15 height 15
click at [368, 282] on input "Yes" at bounding box center [367, 282] width 1 height 1
checkbox input "true"
click at [366, 497] on div at bounding box center [367, 492] width 15 height 15
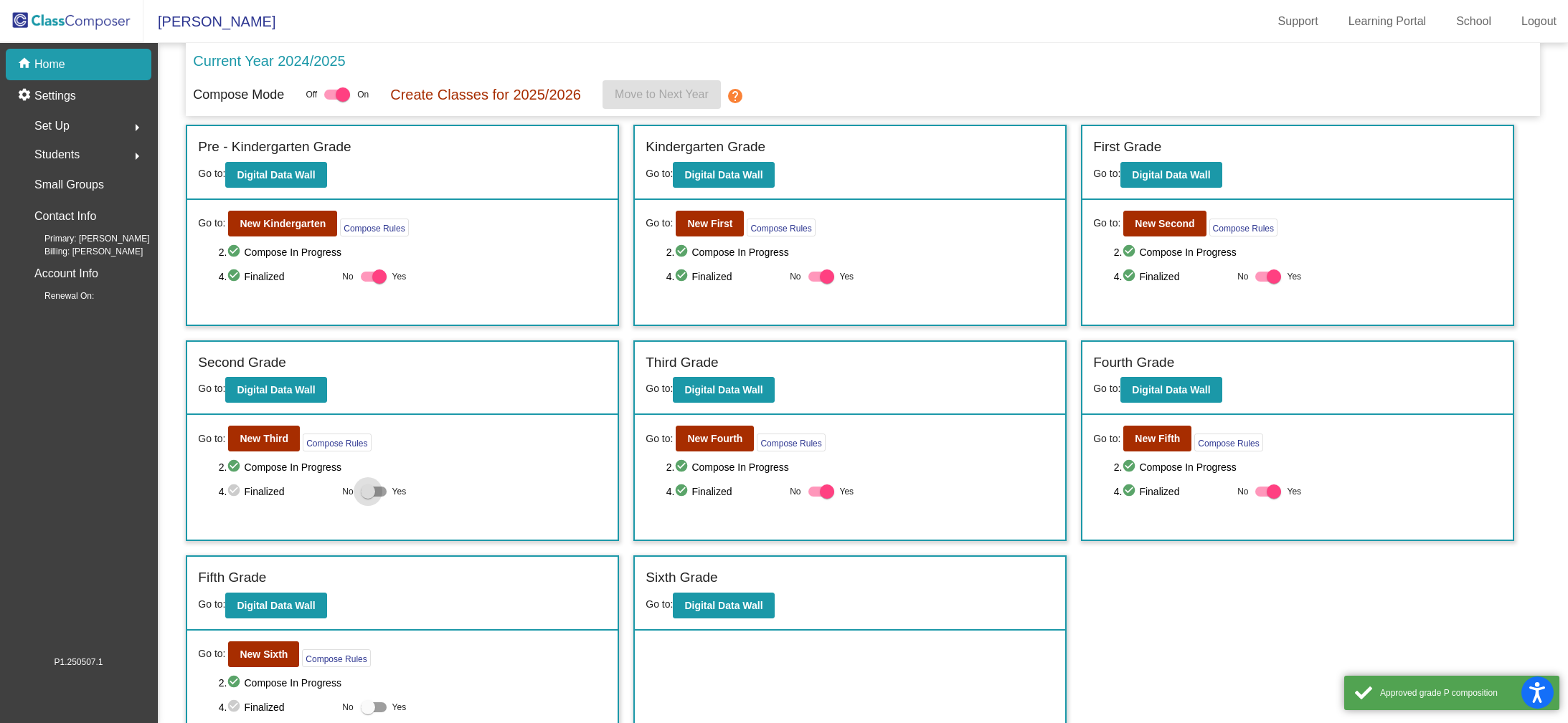
click at [367, 497] on input "Yes" at bounding box center [367, 497] width 1 height 1
checkbox input "true"
click at [373, 710] on div at bounding box center [367, 707] width 15 height 15
click at [368, 713] on input "Yes" at bounding box center [367, 713] width 1 height 1
checkbox input "true"
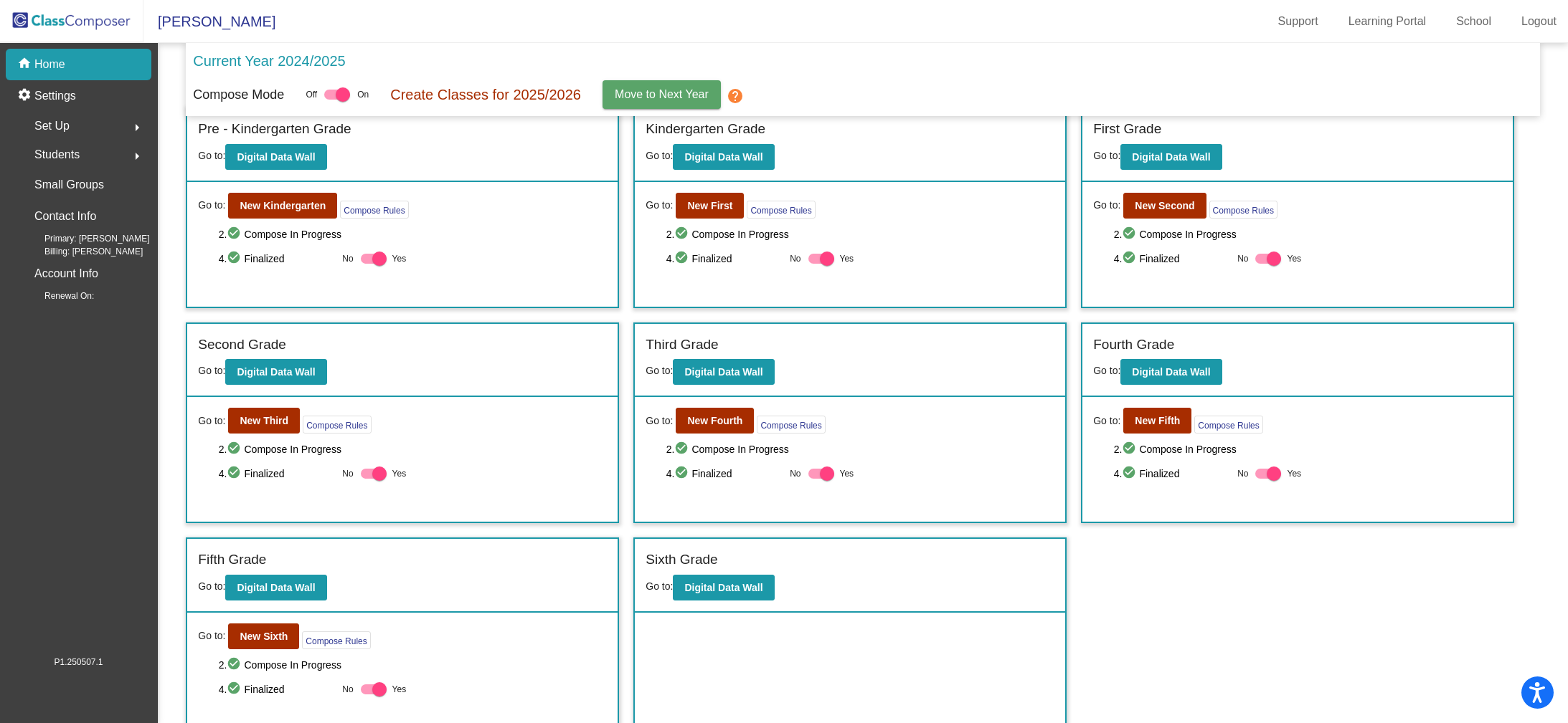
scroll to position [33, 0]
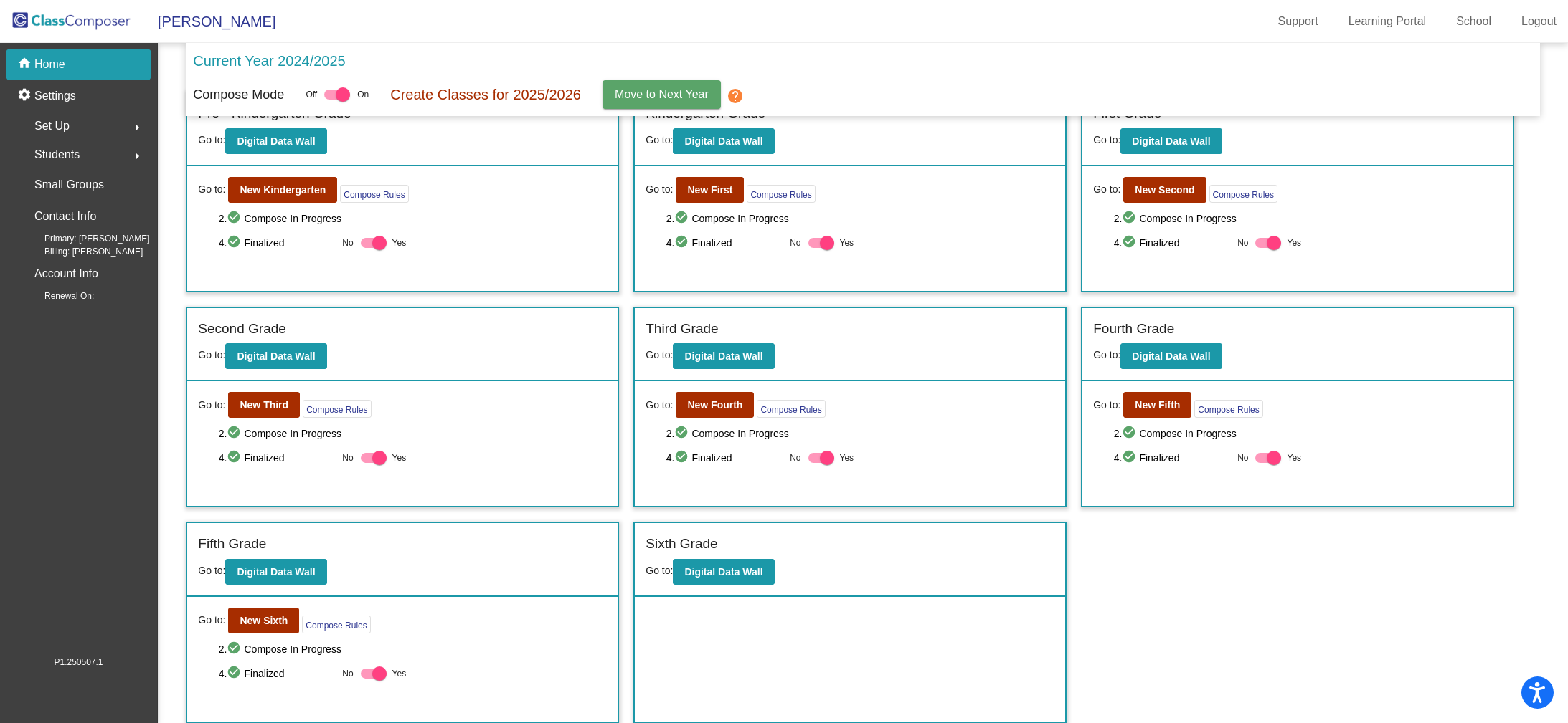
click at [743, 96] on mat-icon "help" at bounding box center [735, 96] width 17 height 17
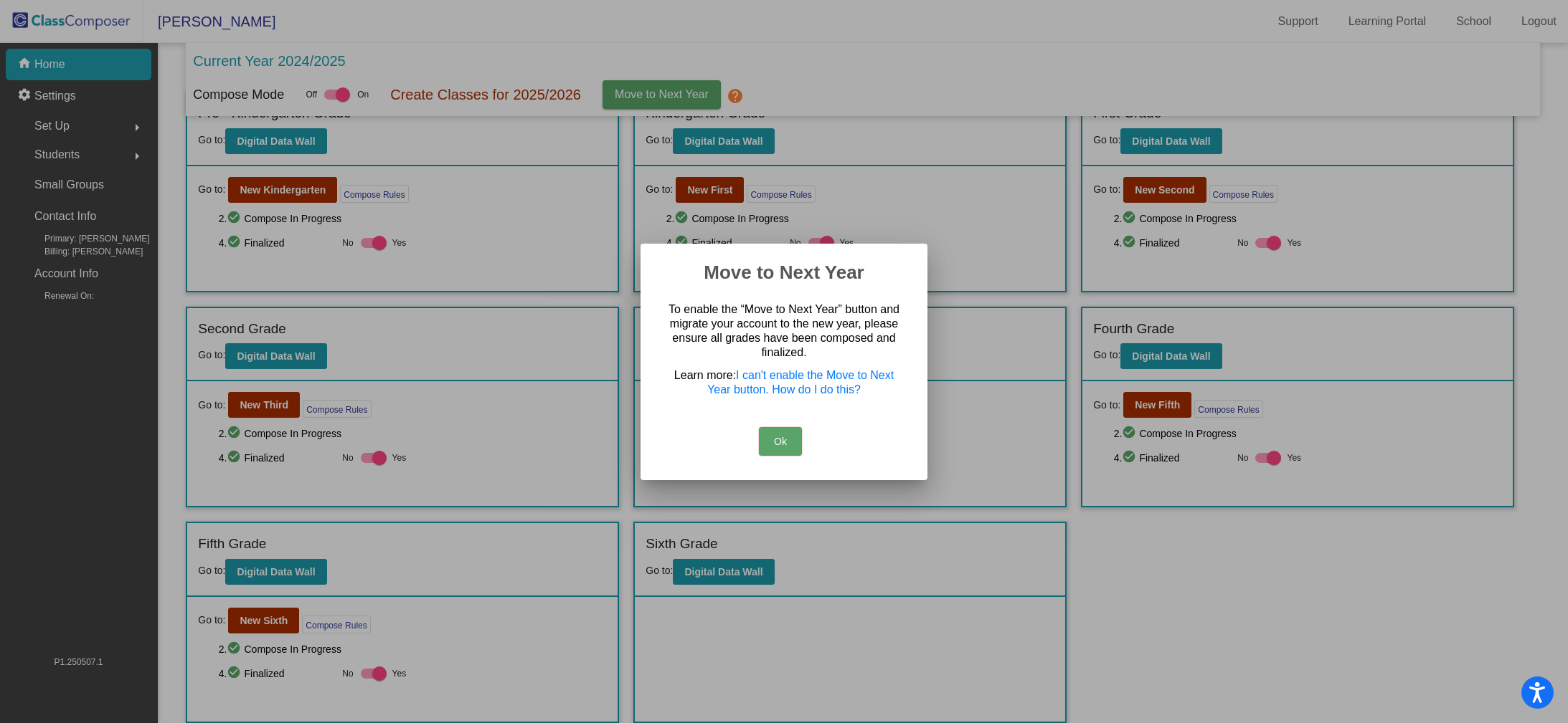
click at [783, 445] on button "Ok" at bounding box center [780, 441] width 43 height 29
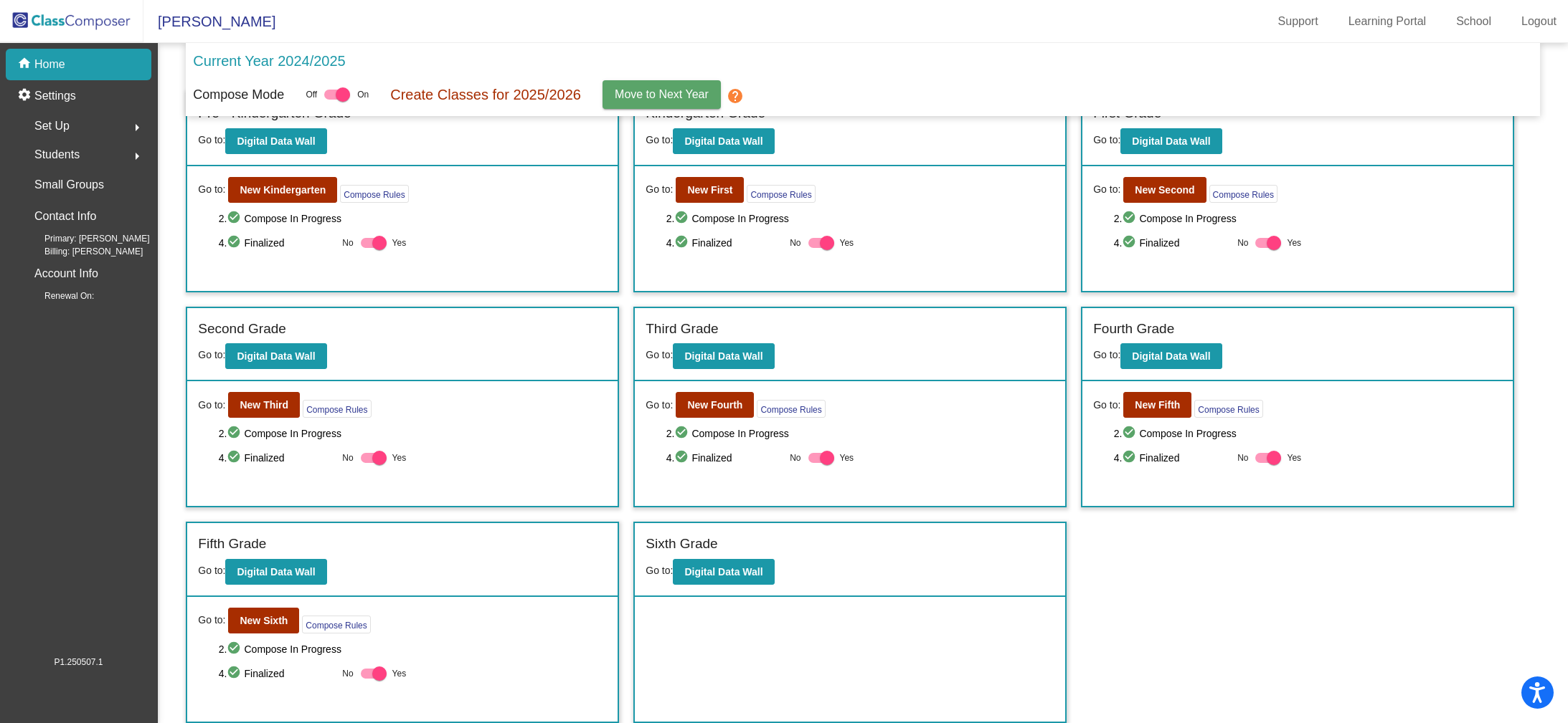
scroll to position [0, 0]
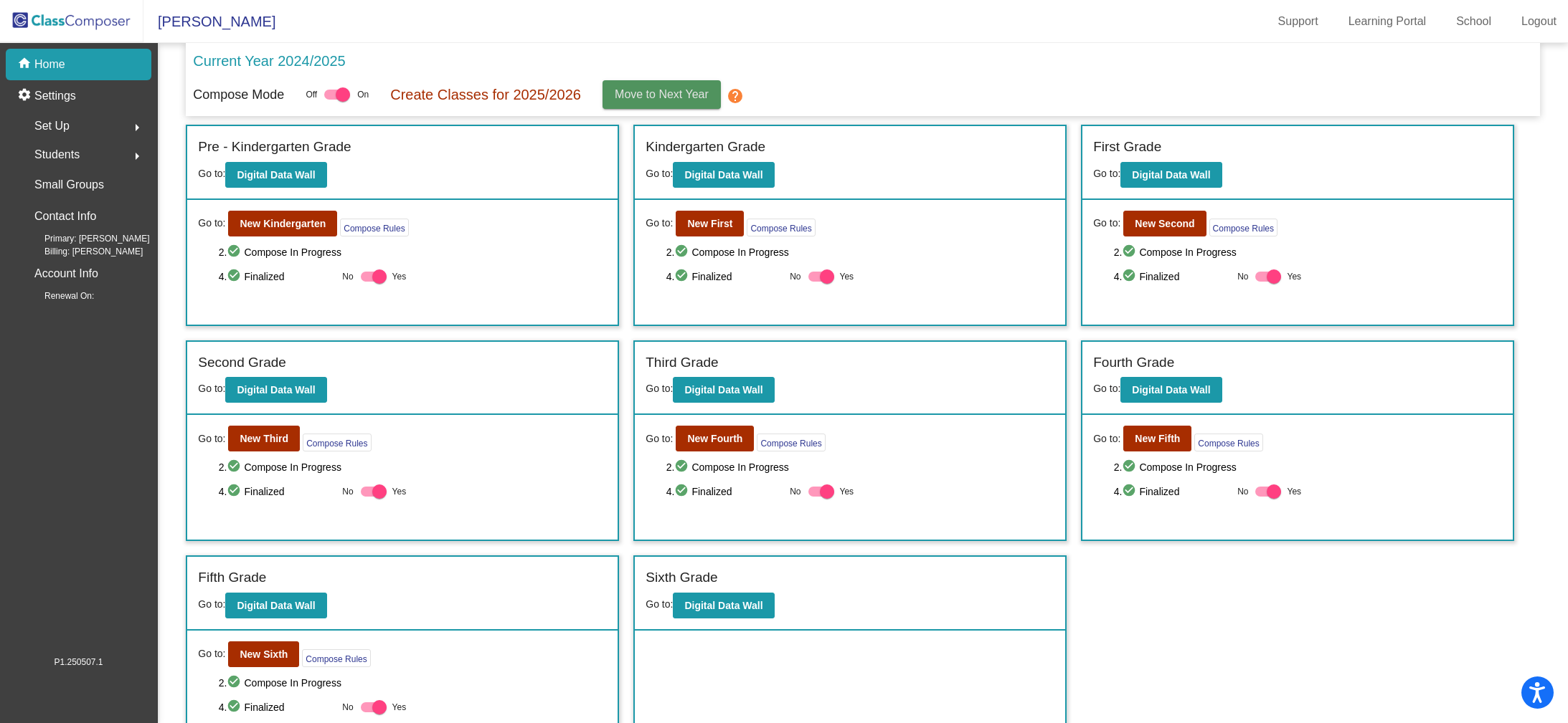
click at [660, 101] on span "Move to Next Year" at bounding box center [662, 94] width 94 height 12
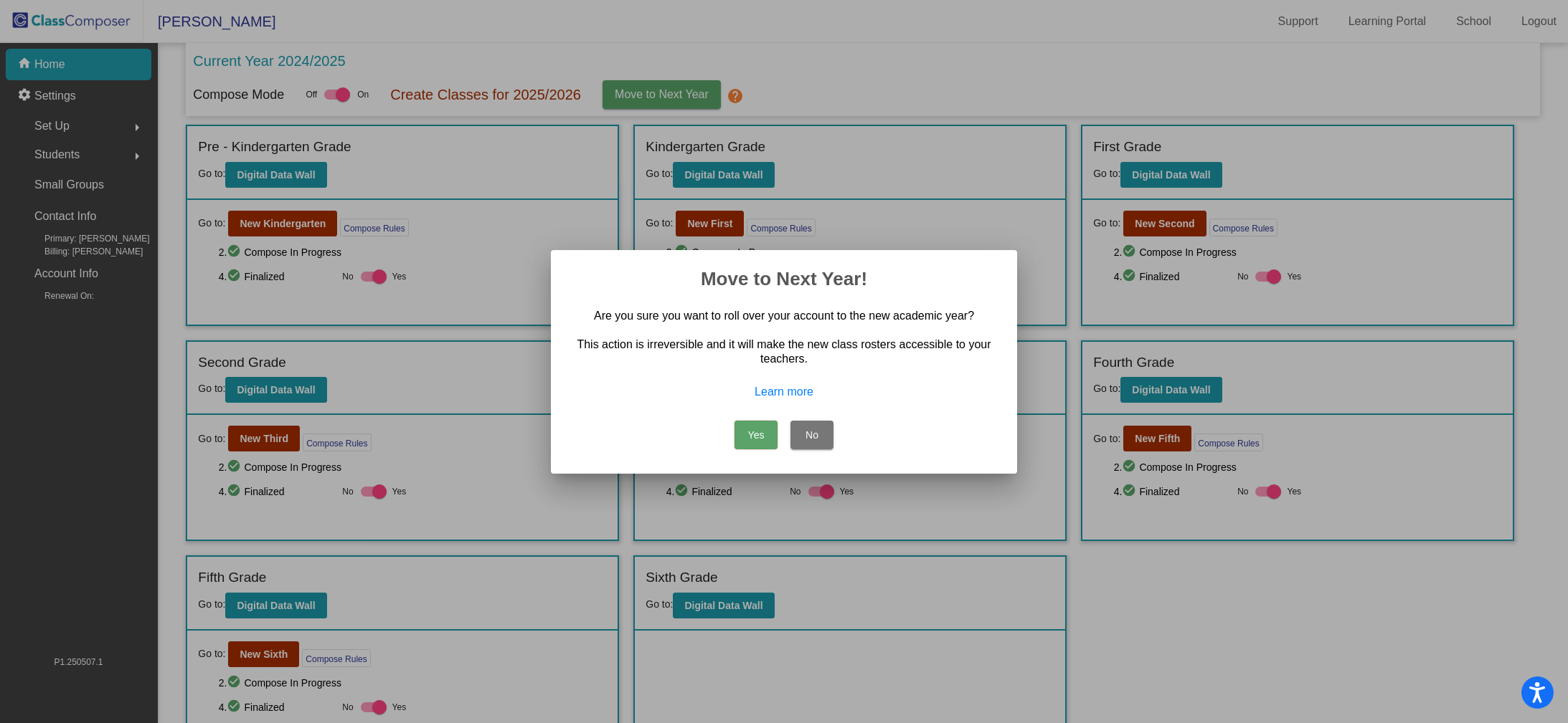
click at [768, 440] on button "Yes" at bounding box center [756, 435] width 43 height 29
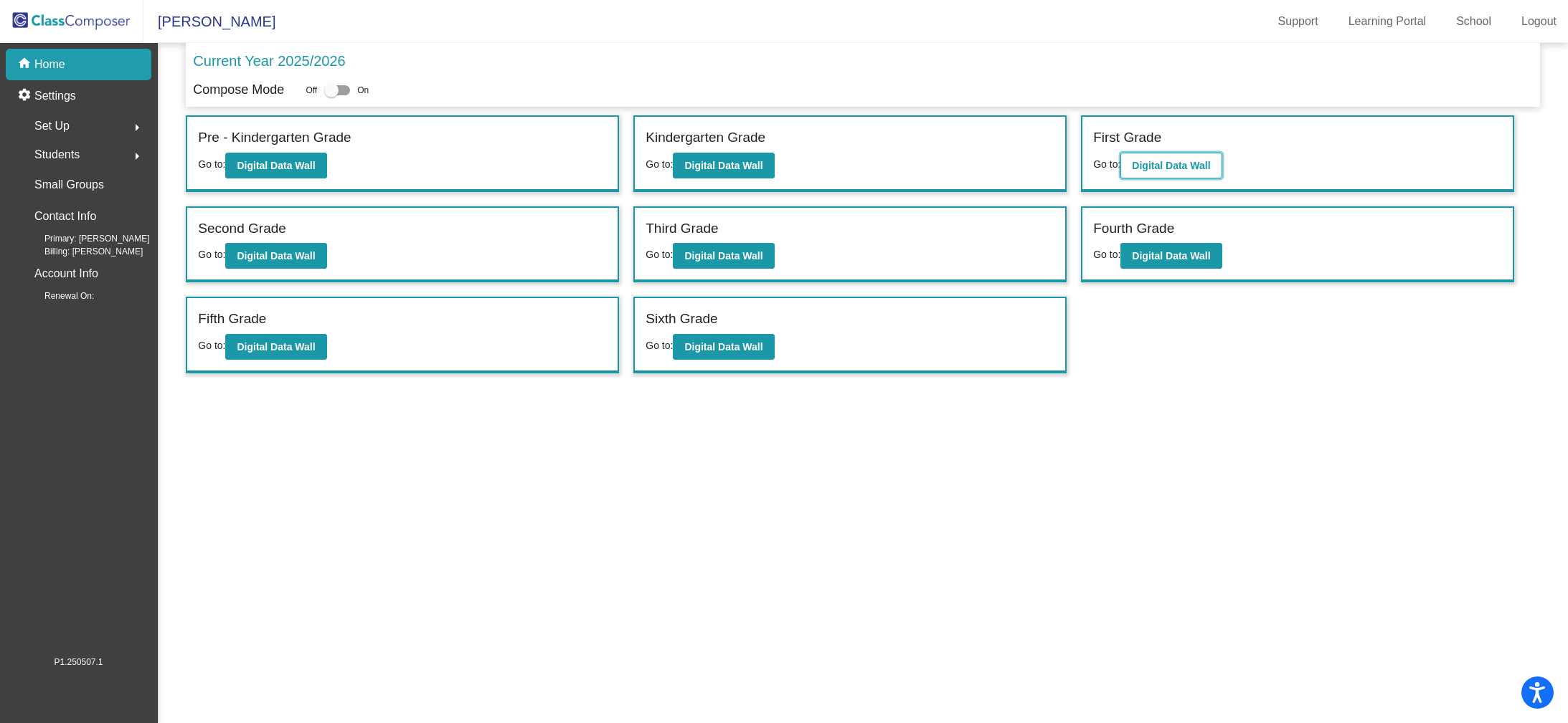
click at [1177, 160] on b "Digital Data Wall" at bounding box center [1171, 165] width 79 height 11
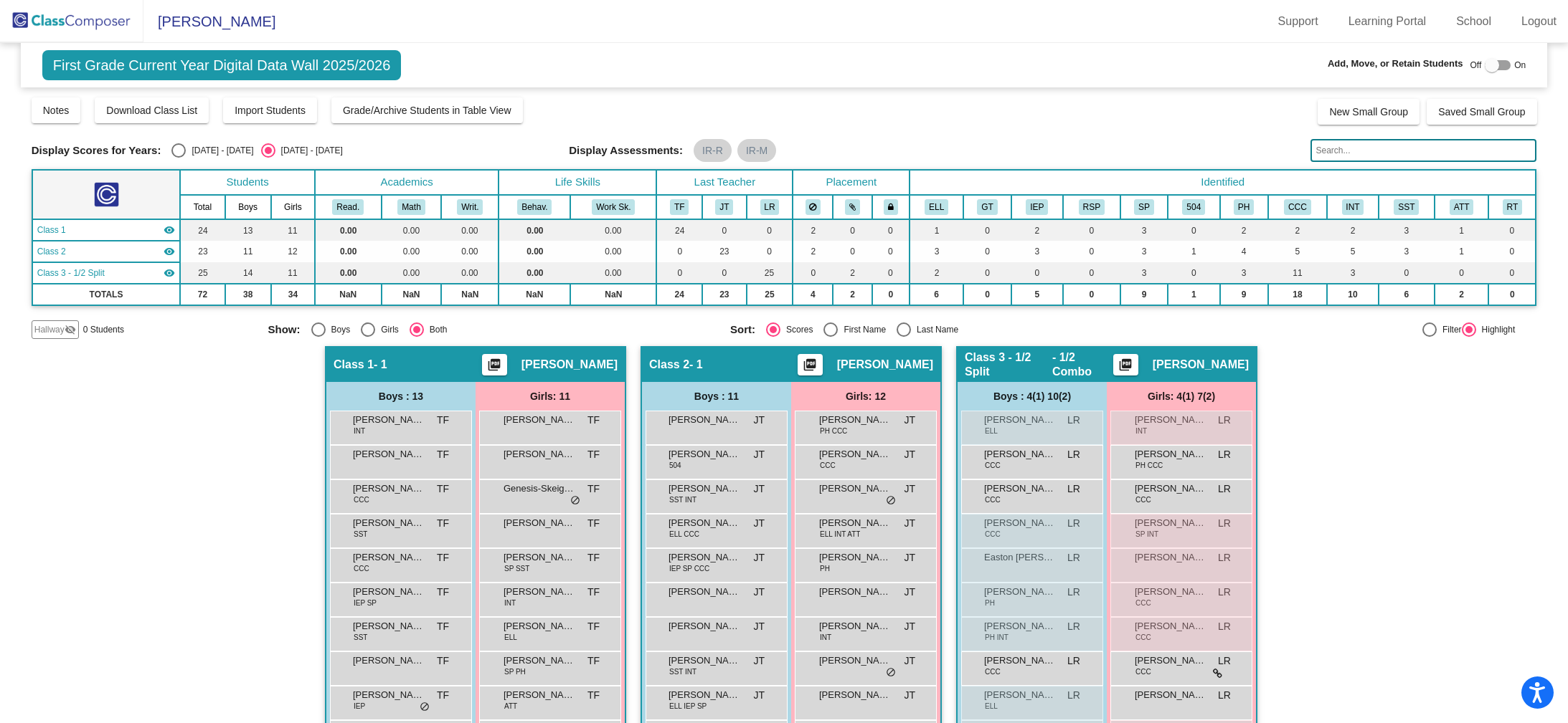
click at [818, 363] on mat-icon "picture_as_pdf" at bounding box center [810, 368] width 17 height 20
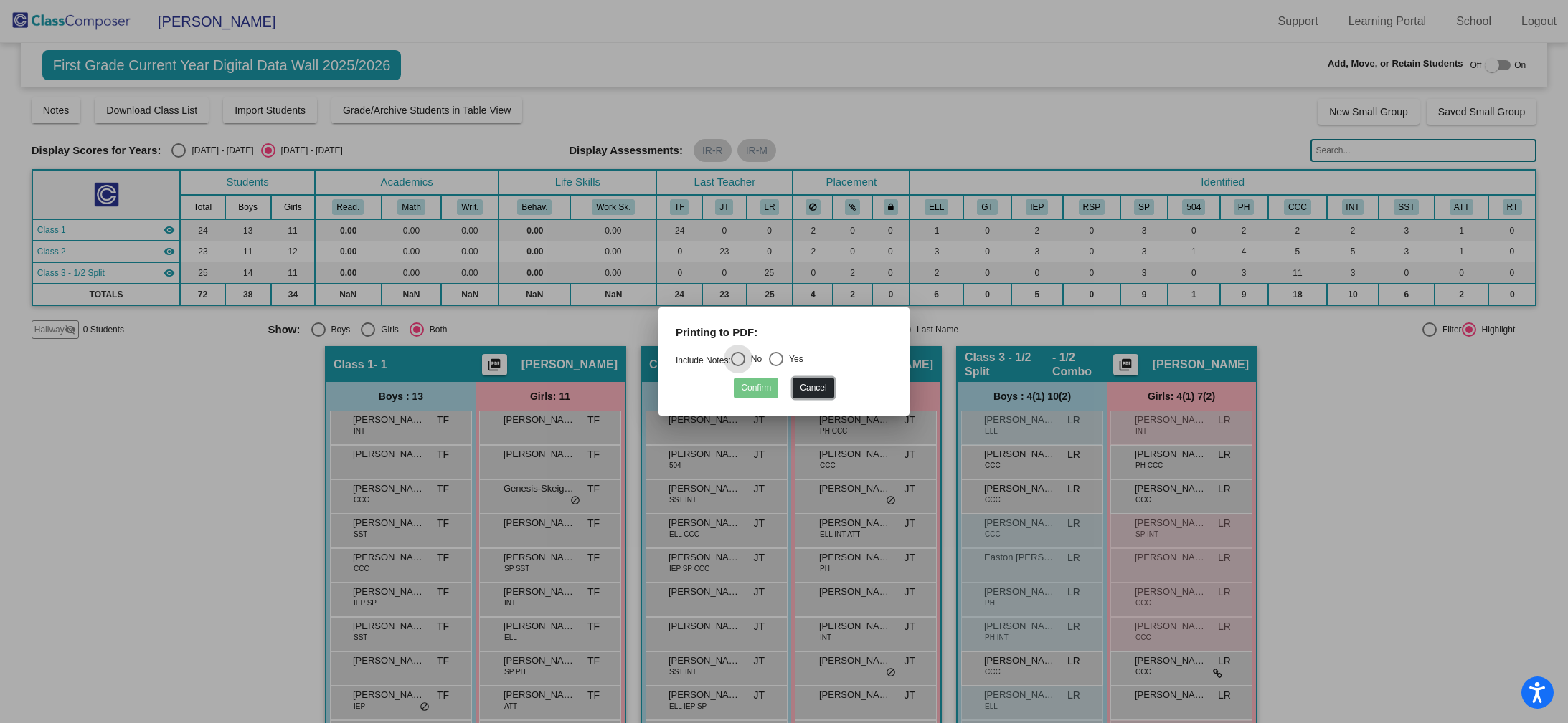
click at [797, 387] on button "Cancel" at bounding box center [813, 388] width 41 height 20
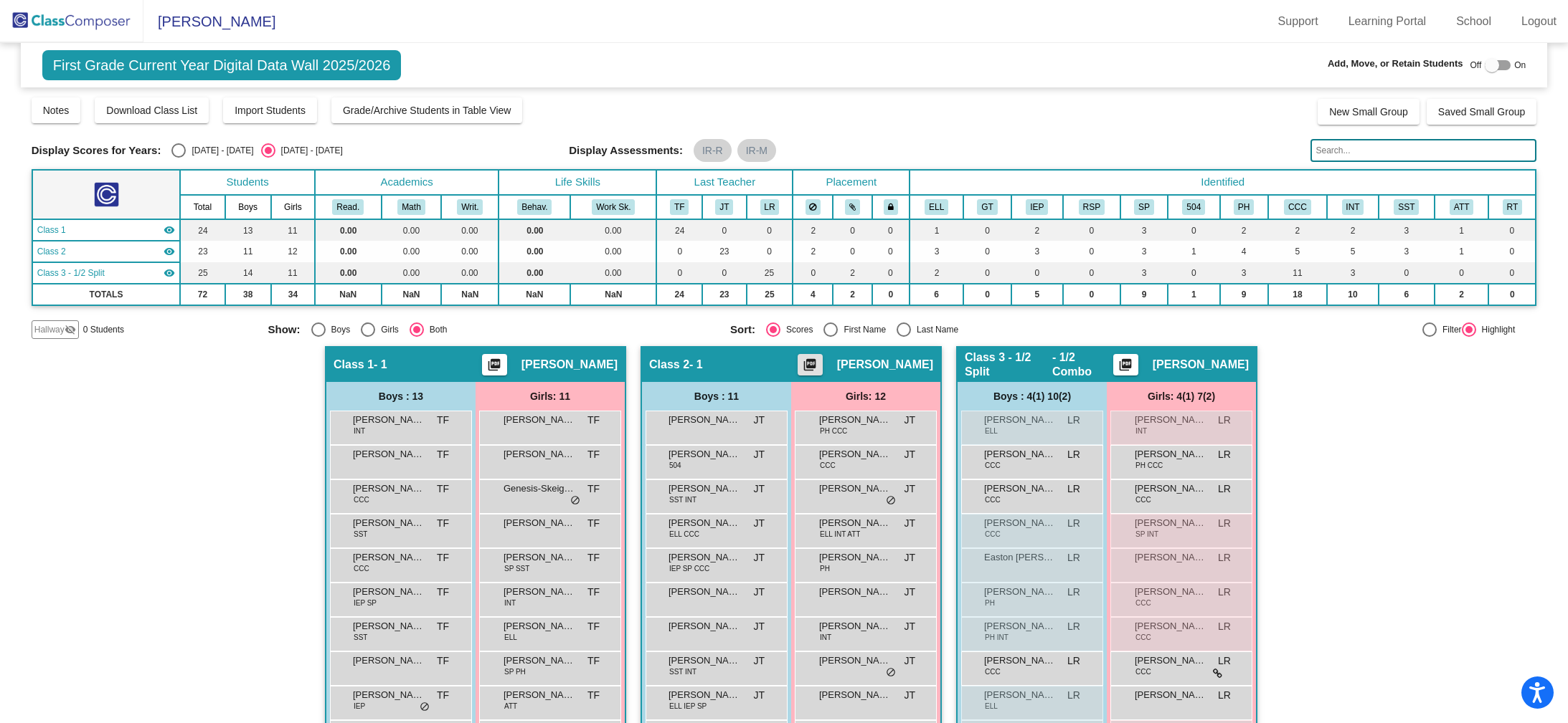
click at [93, 20] on img at bounding box center [72, 21] width 143 height 43
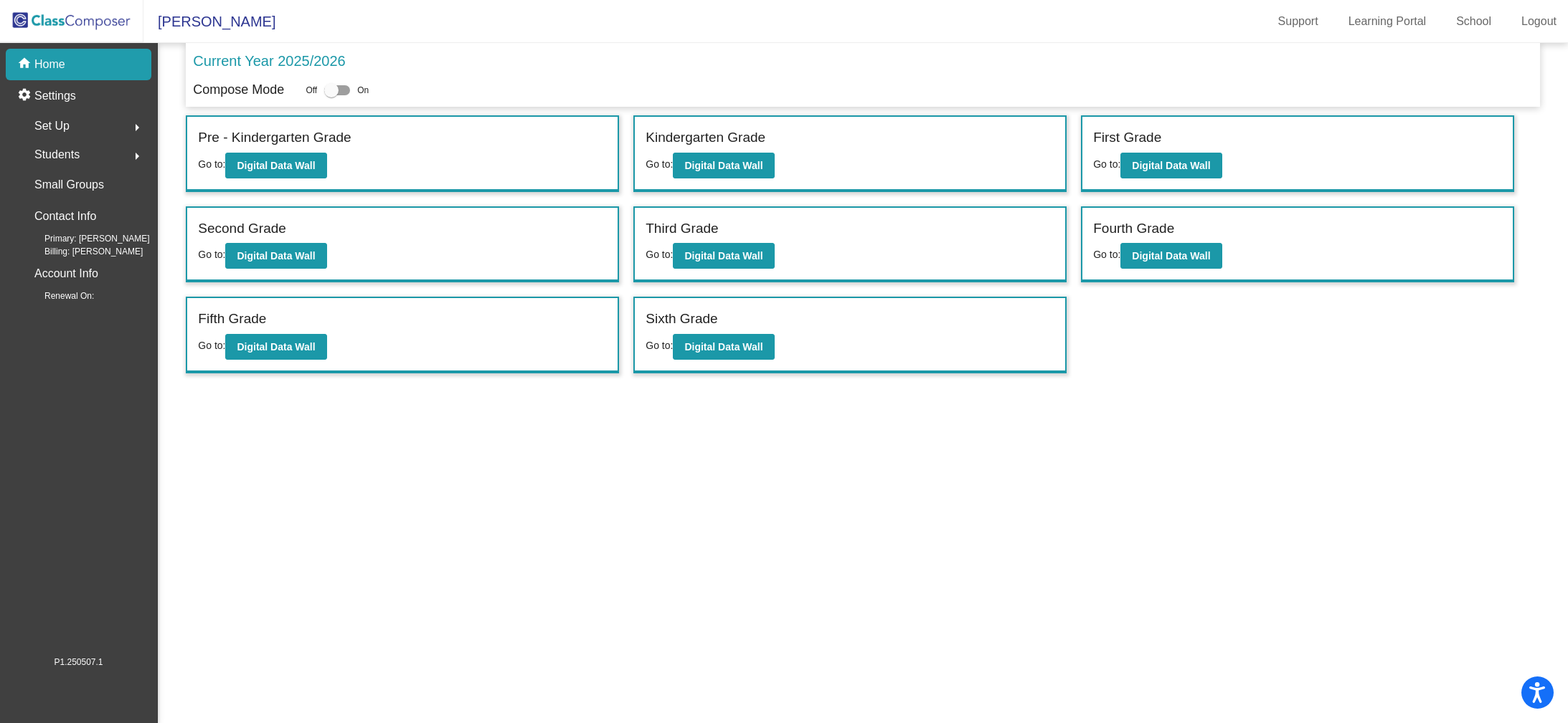
click at [126, 124] on button "arrow_right" at bounding box center [137, 126] width 29 height 29
click at [126, 124] on button "arrow_drop_down" at bounding box center [137, 126] width 29 height 29
click at [106, 96] on div "settings Settings" at bounding box center [79, 96] width 145 height 32
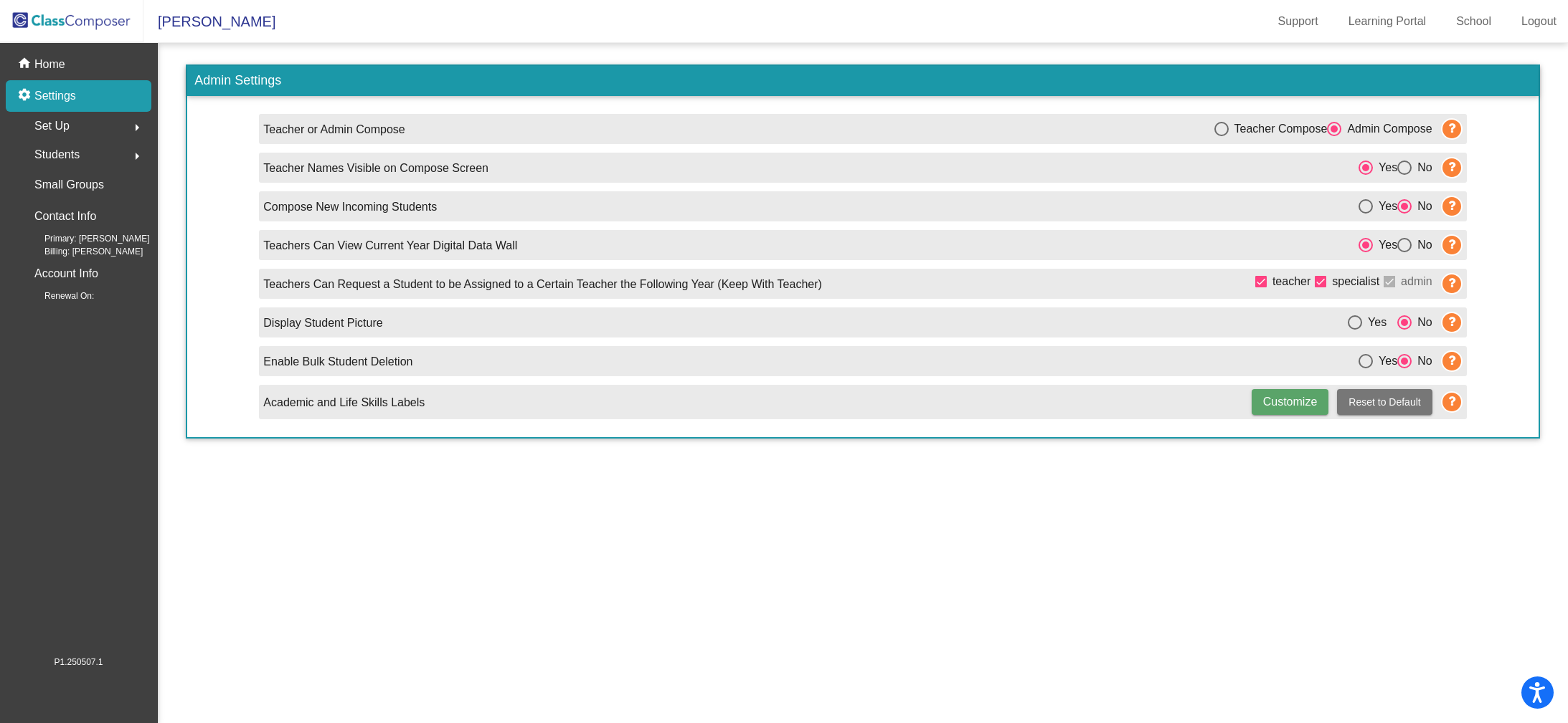
click at [117, 24] on img at bounding box center [72, 21] width 143 height 43
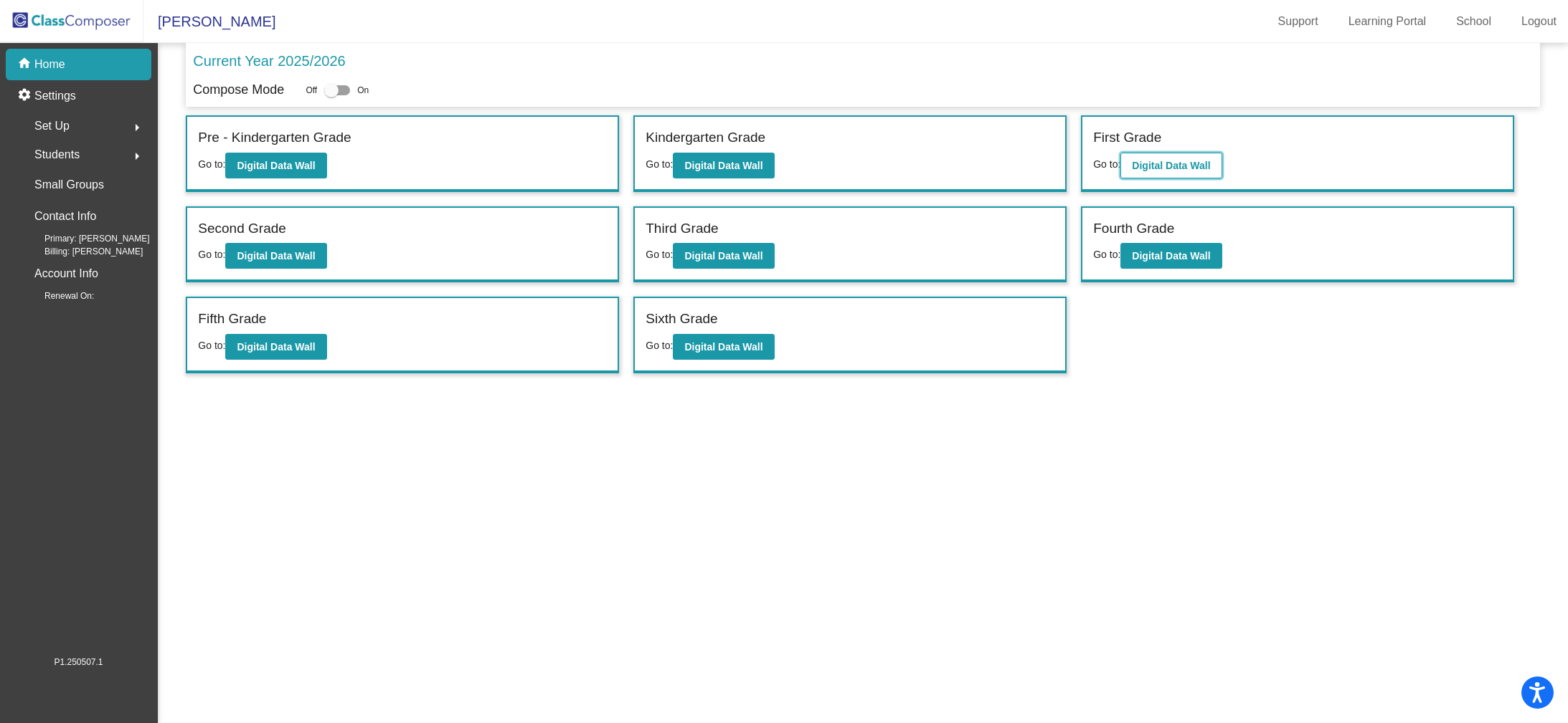
click at [1175, 166] on b "Digital Data Wall" at bounding box center [1171, 165] width 79 height 11
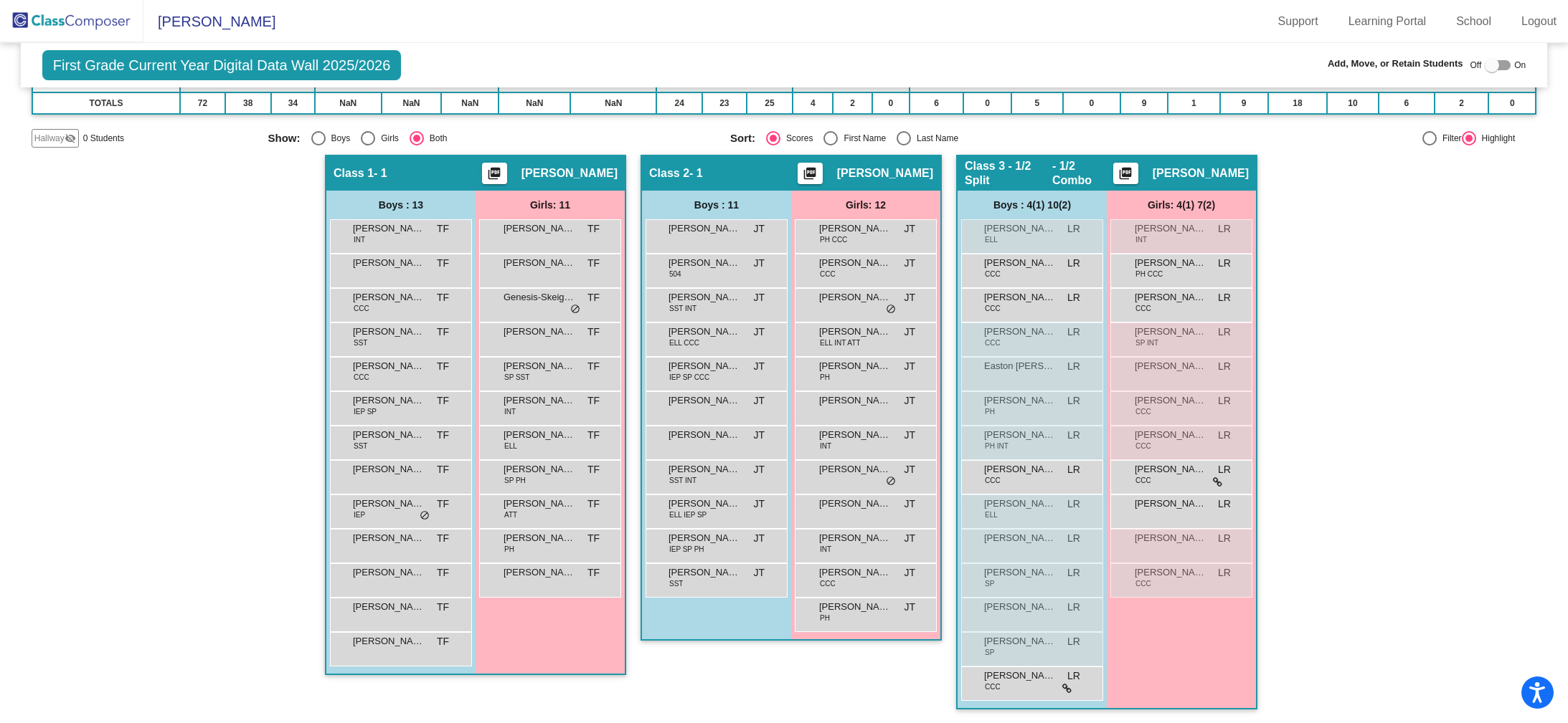
click at [87, 23] on img at bounding box center [72, 21] width 143 height 43
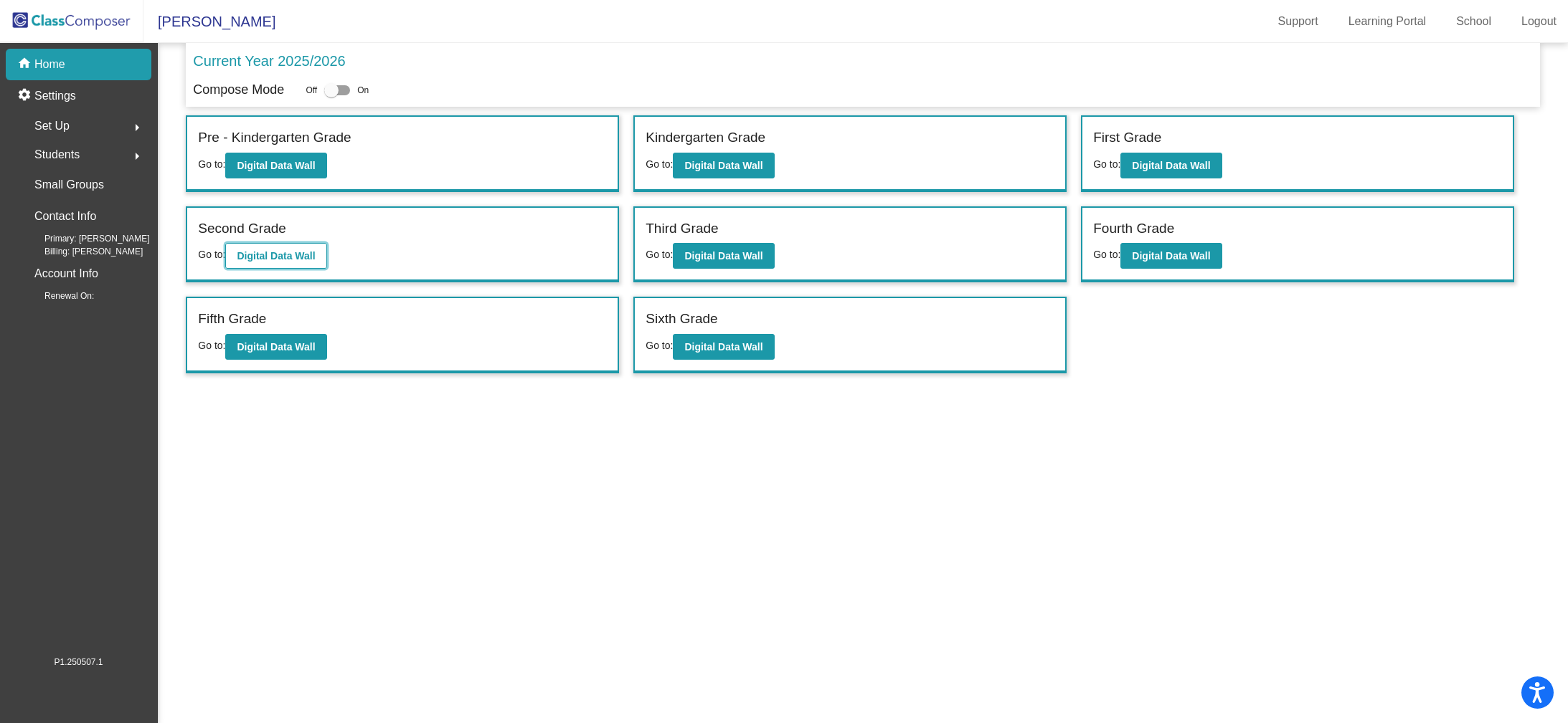
click at [307, 264] on button "Digital Data Wall" at bounding box center [276, 256] width 101 height 26
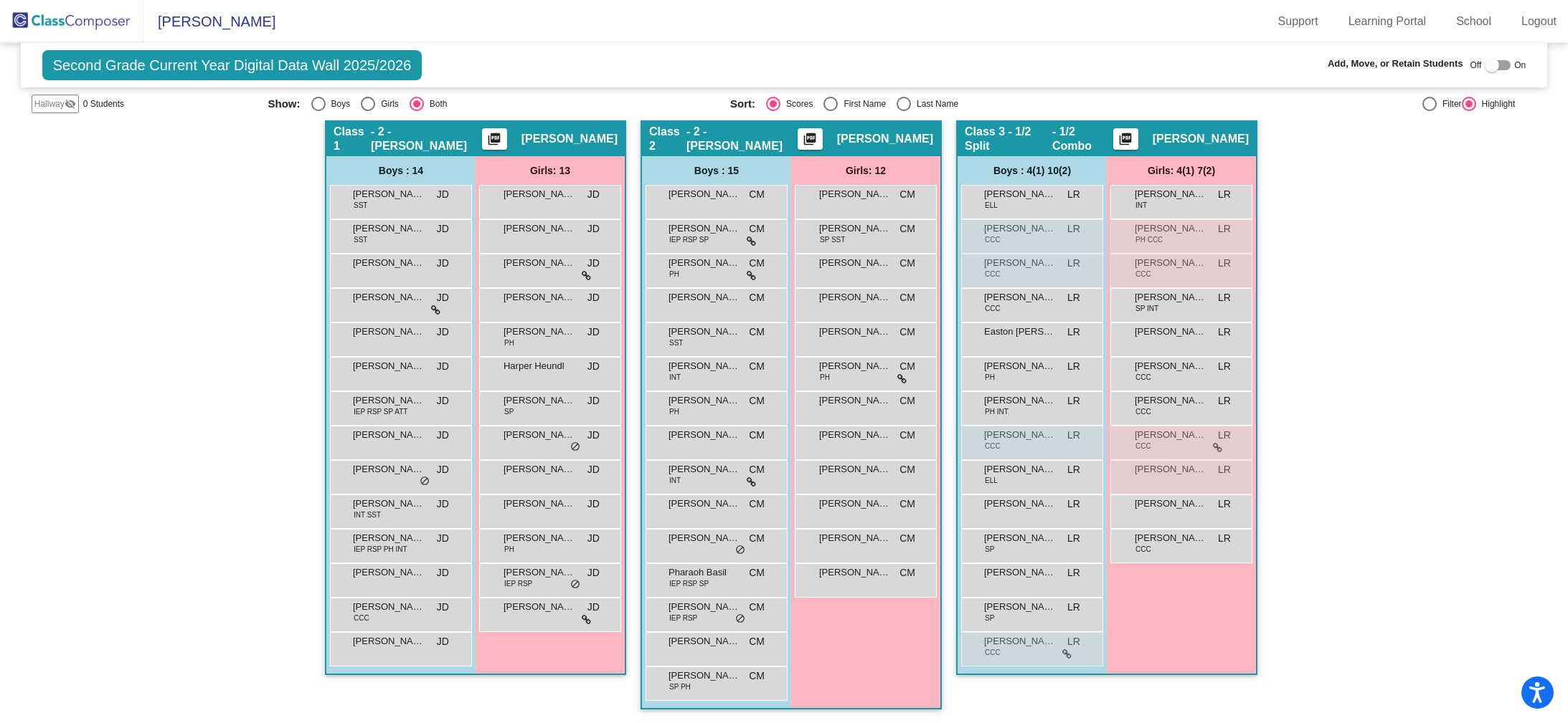
click at [33, 20] on img at bounding box center [72, 21] width 143 height 43
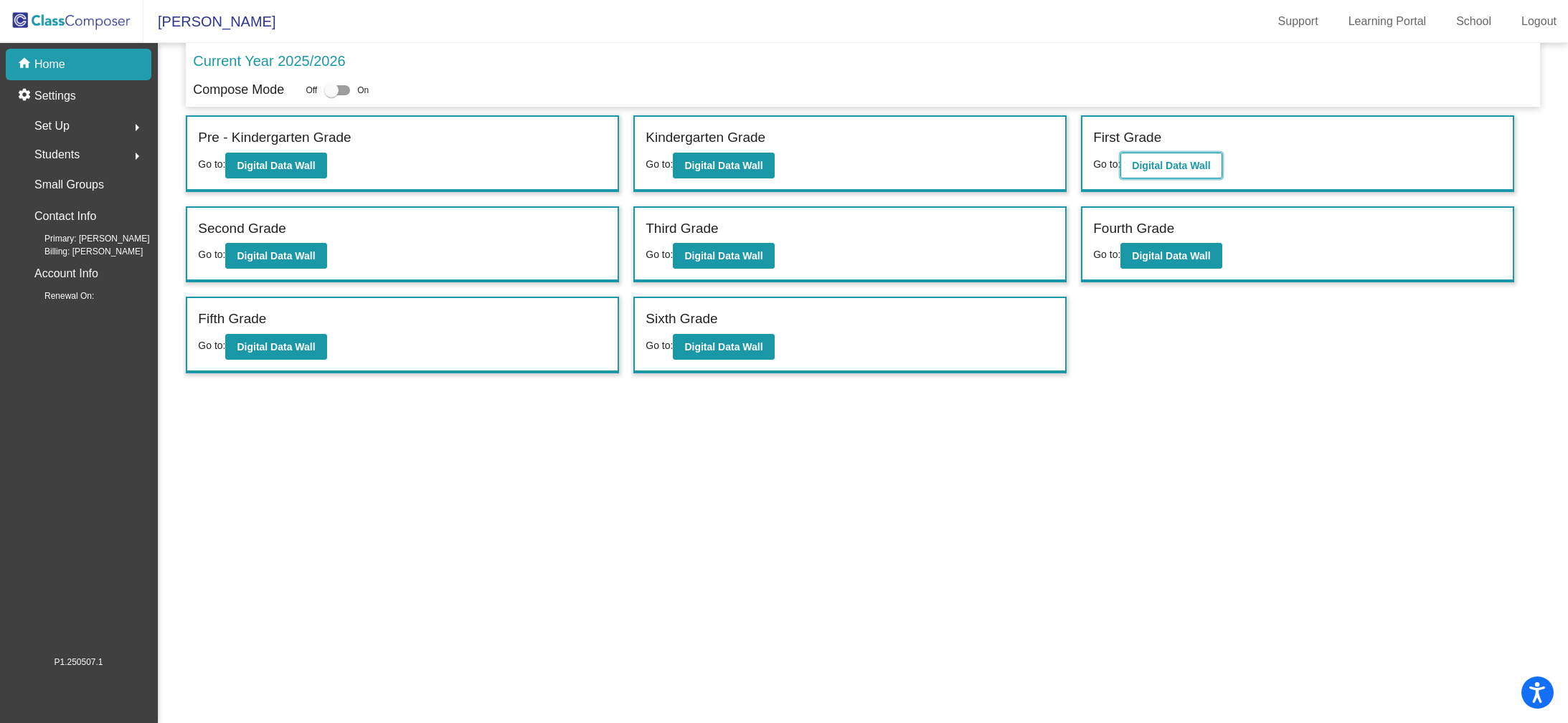
click at [1167, 160] on b "Digital Data Wall" at bounding box center [1171, 165] width 79 height 11
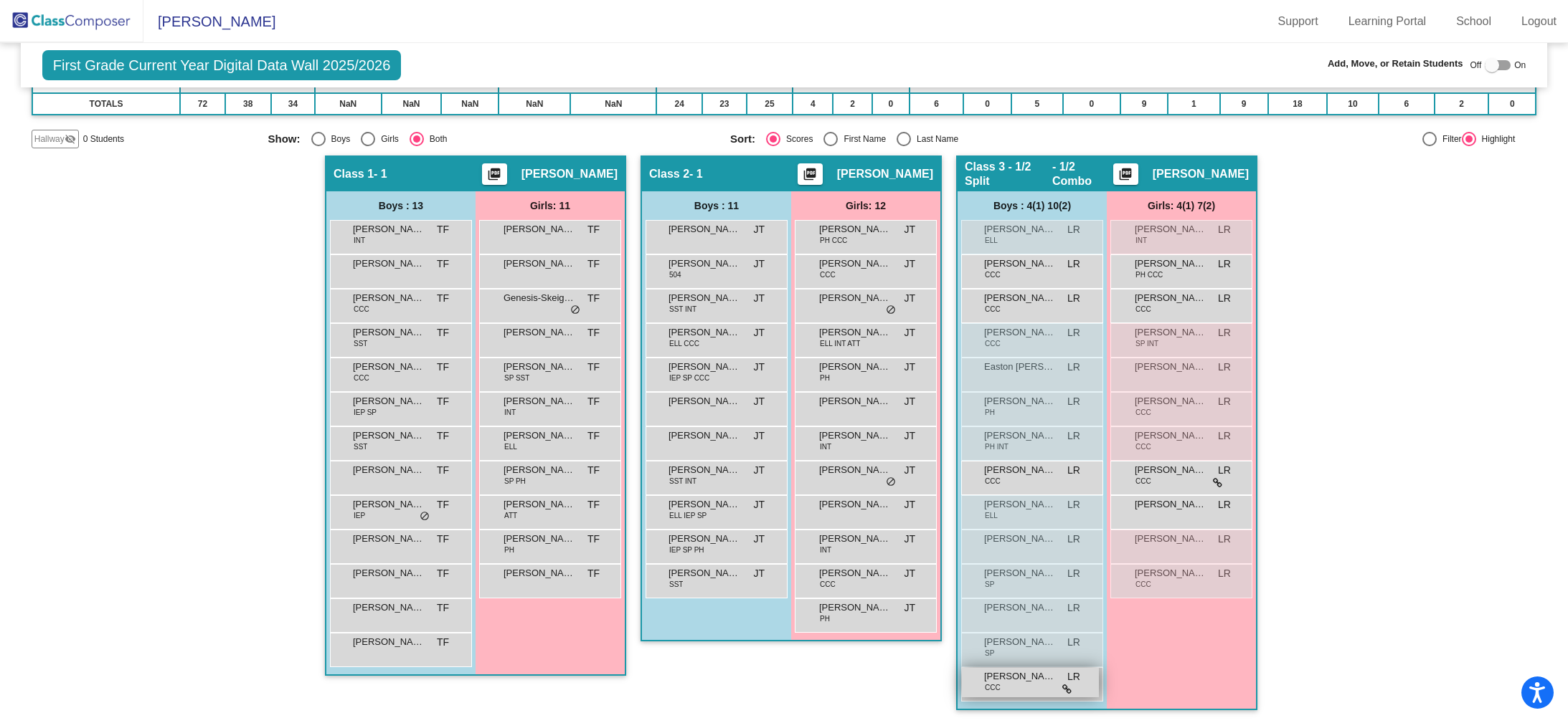
scroll to position [191, 0]
click at [1063, 688] on icon at bounding box center [1067, 689] width 9 height 10
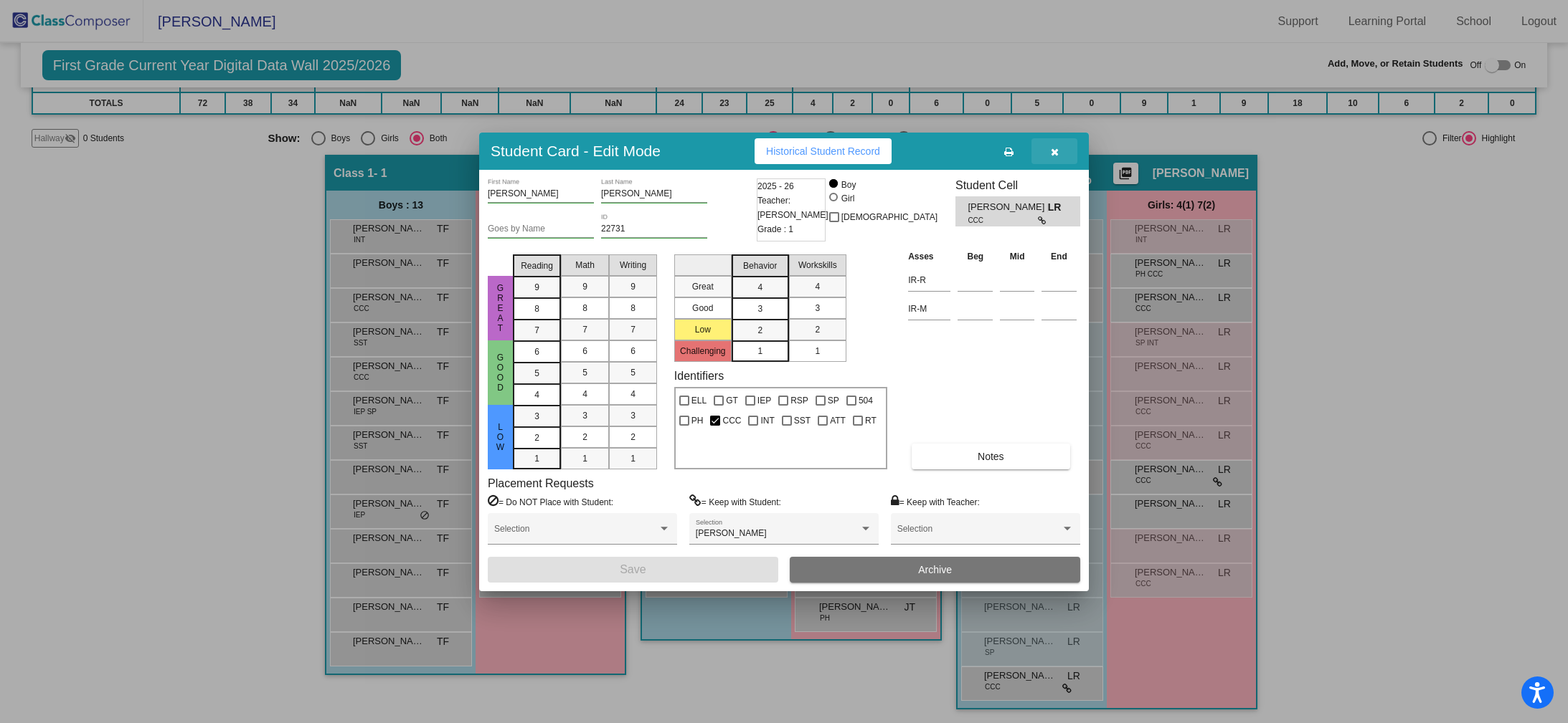
click at [1054, 152] on icon "button" at bounding box center [1054, 152] width 8 height 10
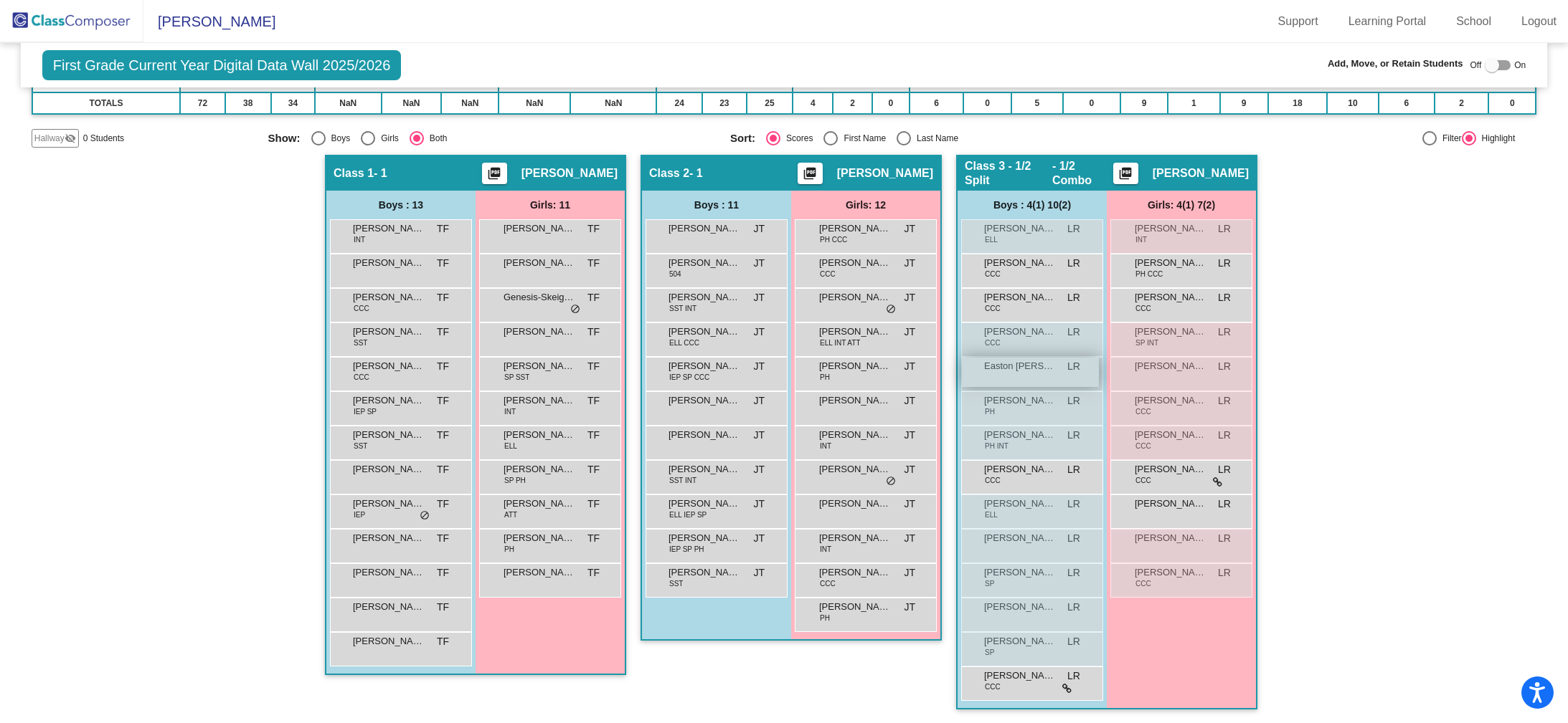
click at [1040, 374] on div "Easton Olbrich LR lock do_not_disturb_alt" at bounding box center [1030, 372] width 137 height 29
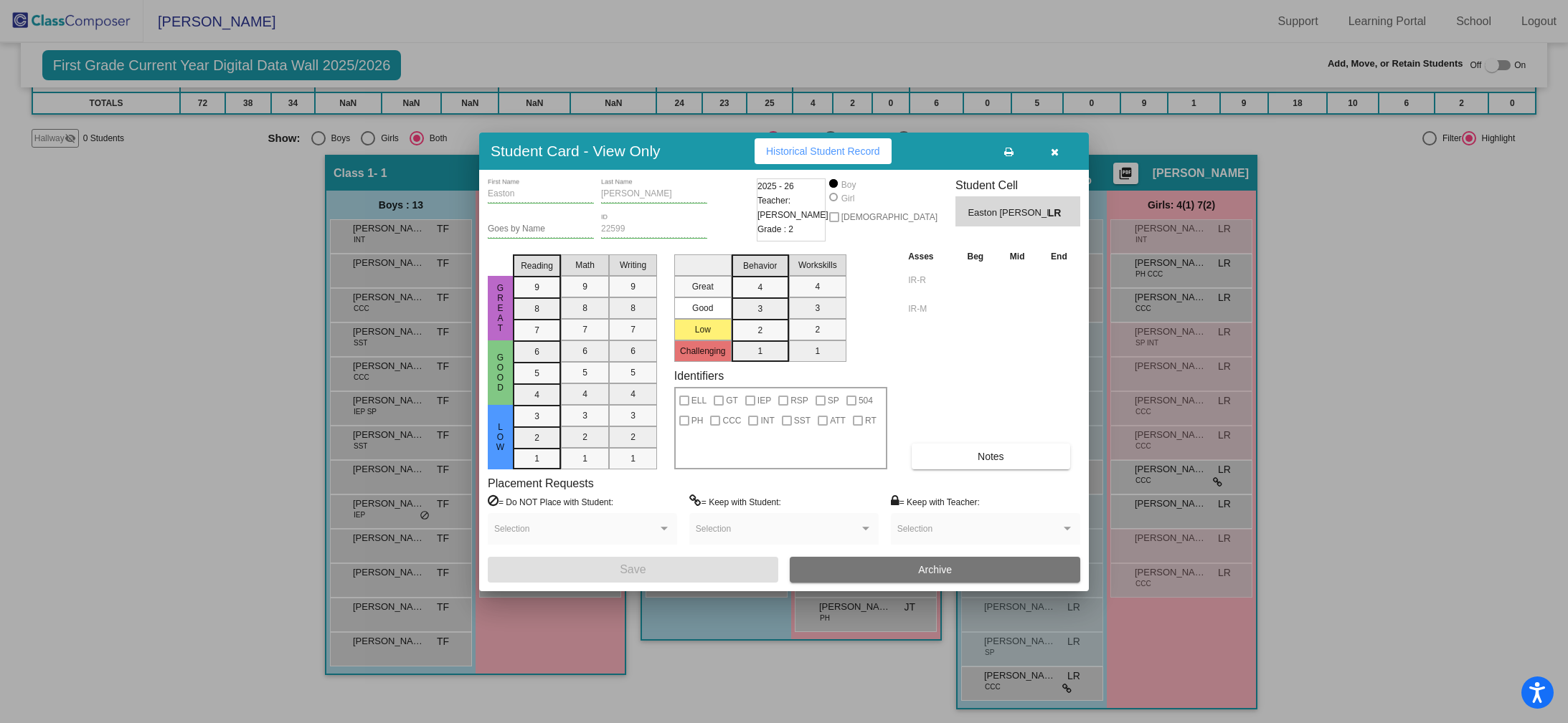
click at [1060, 155] on button "button" at bounding box center [1054, 151] width 46 height 26
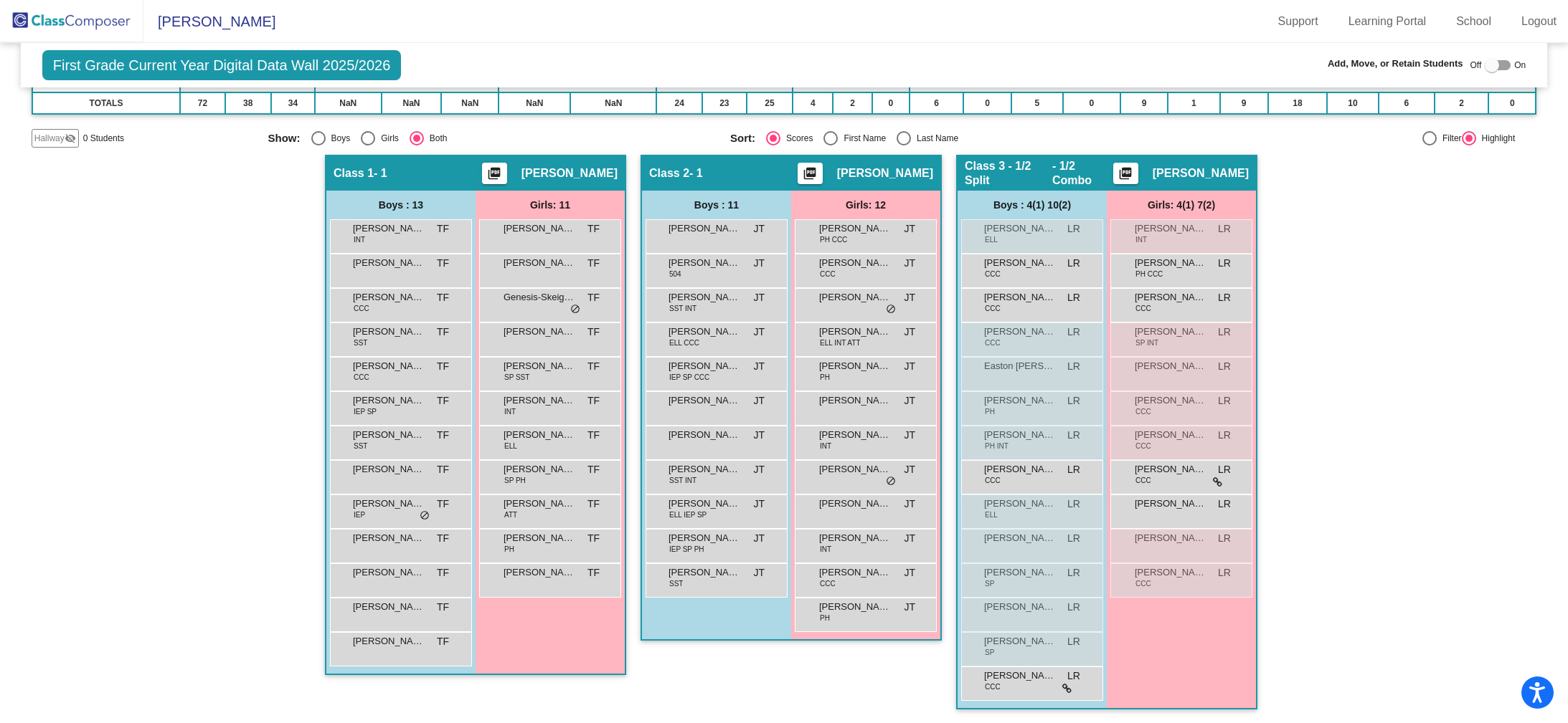
click at [1459, 396] on div "Hallway - Hallway Class picture_as_pdf Add Student First Name Last Name Student…" at bounding box center [784, 439] width 1506 height 569
click at [1006, 304] on div "Andrew De Collibus CCC LR lock do_not_disturb_alt" at bounding box center [1030, 303] width 137 height 29
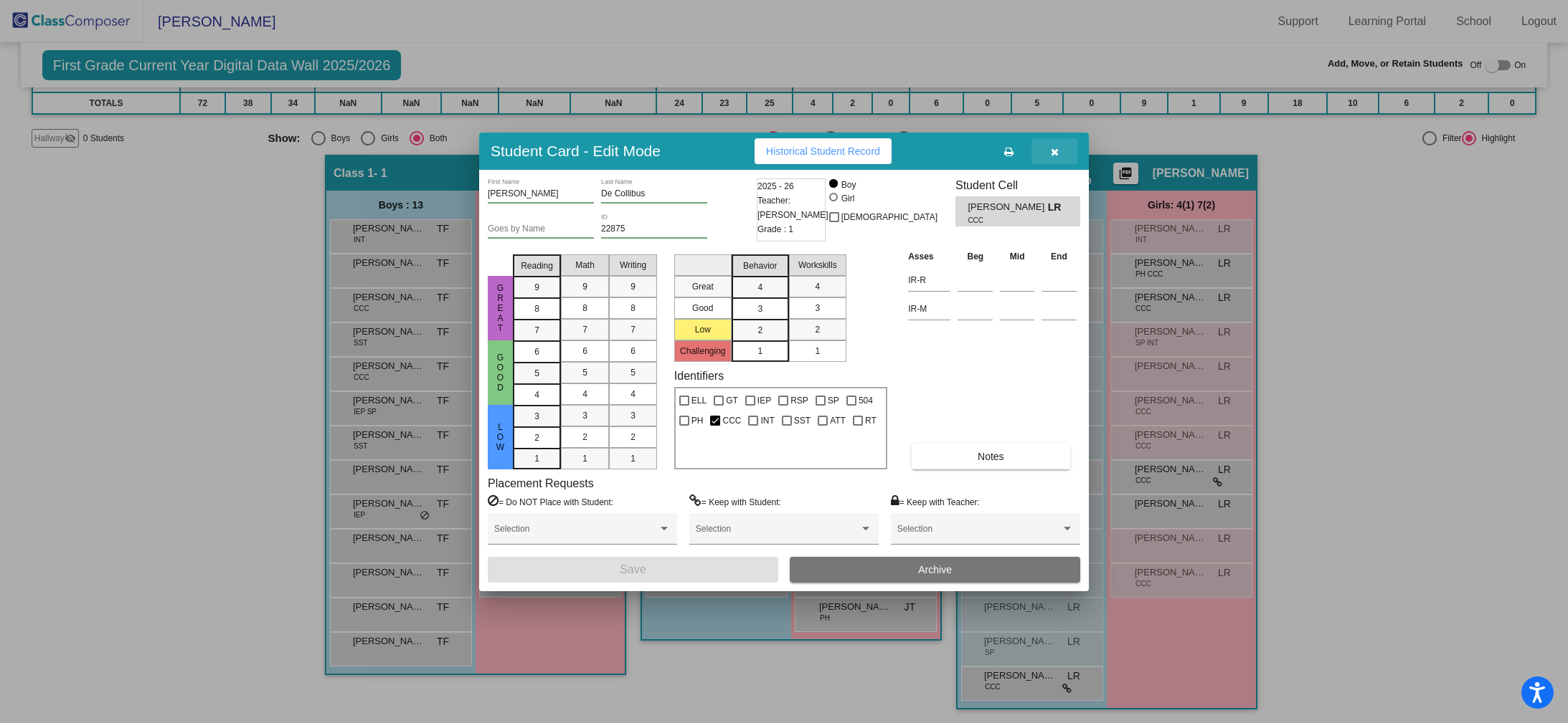
click at [1058, 154] on button "button" at bounding box center [1054, 151] width 46 height 26
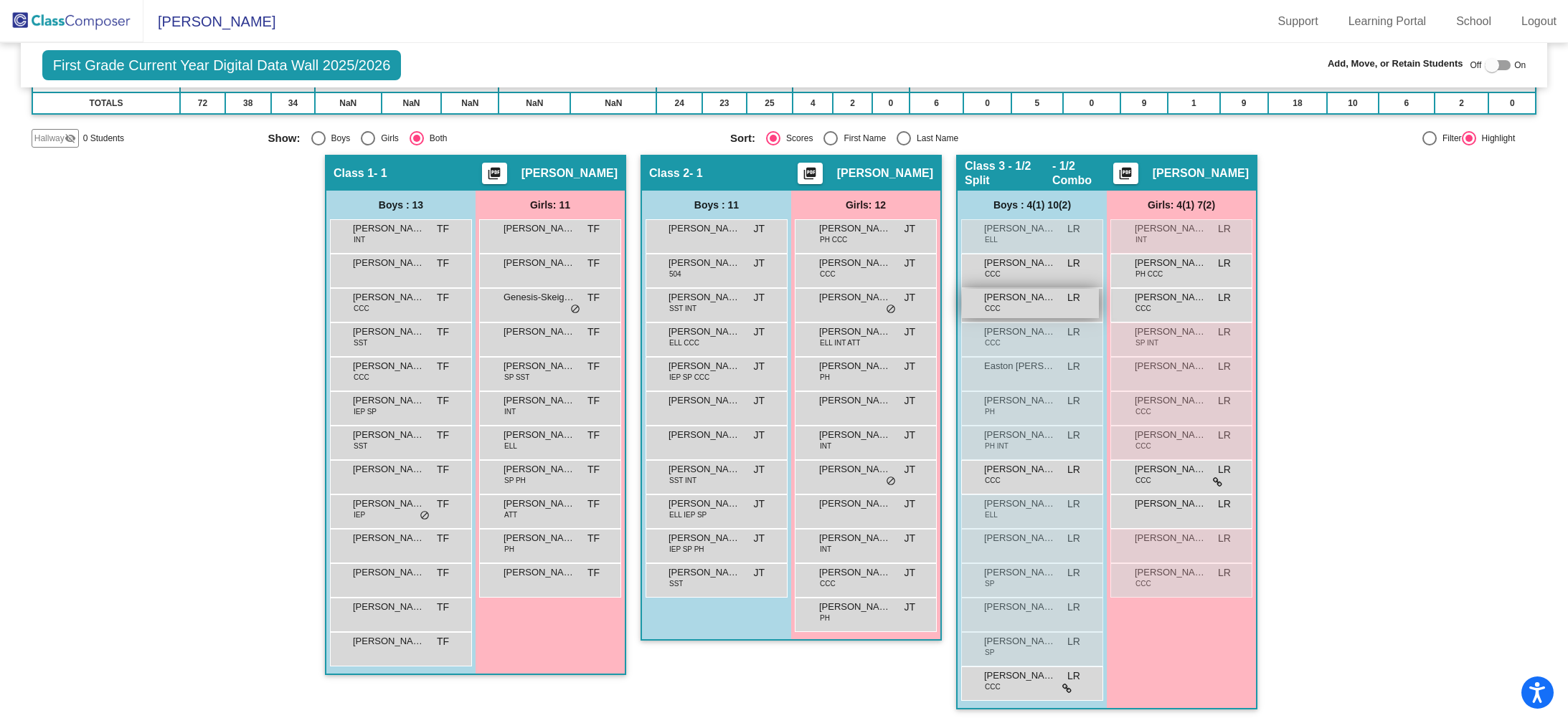
click at [1050, 306] on div "Andrew De Collibus CCC LR lock do_not_disturb_alt" at bounding box center [1030, 303] width 137 height 29
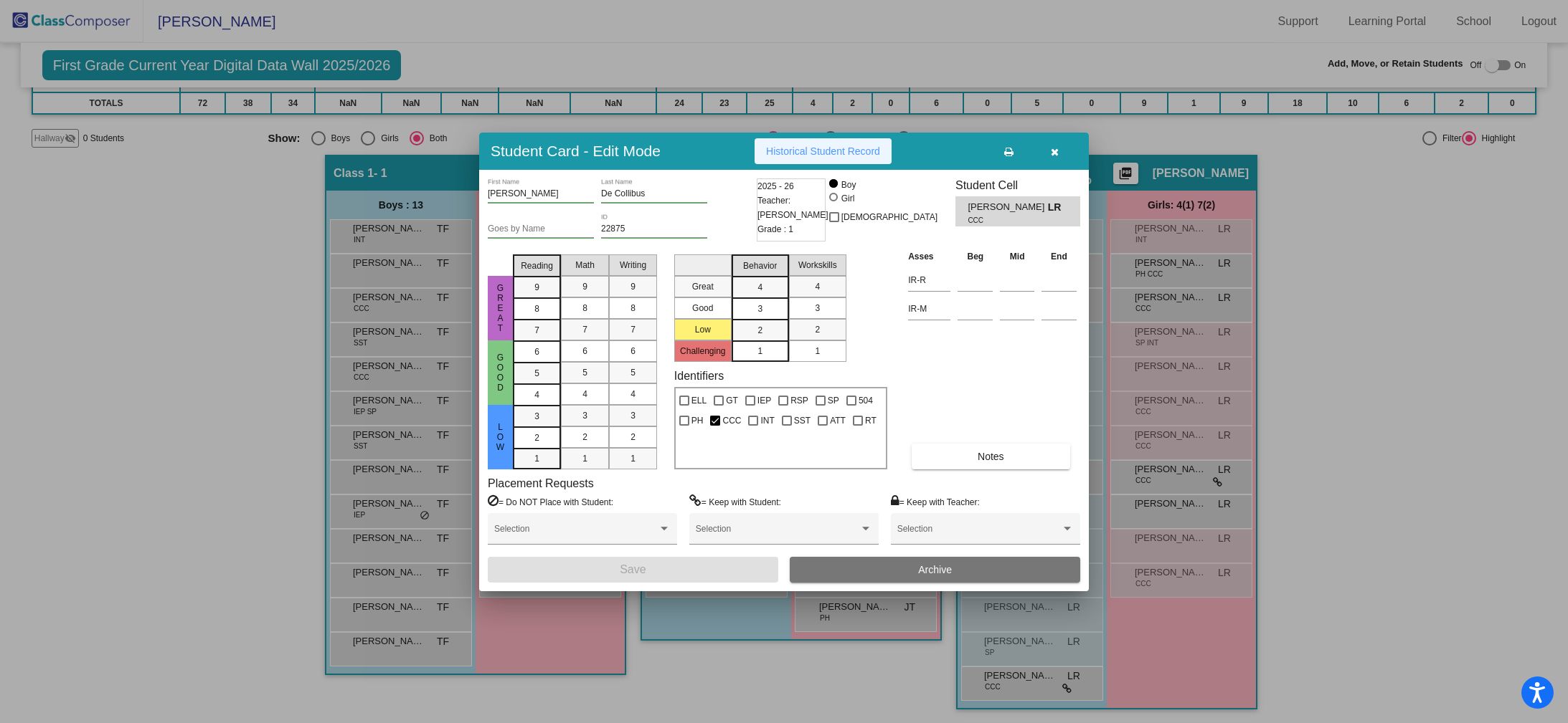
click at [816, 155] on span "Historical Student Record" at bounding box center [823, 150] width 114 height 11
click at [1053, 147] on icon "button" at bounding box center [1054, 152] width 8 height 10
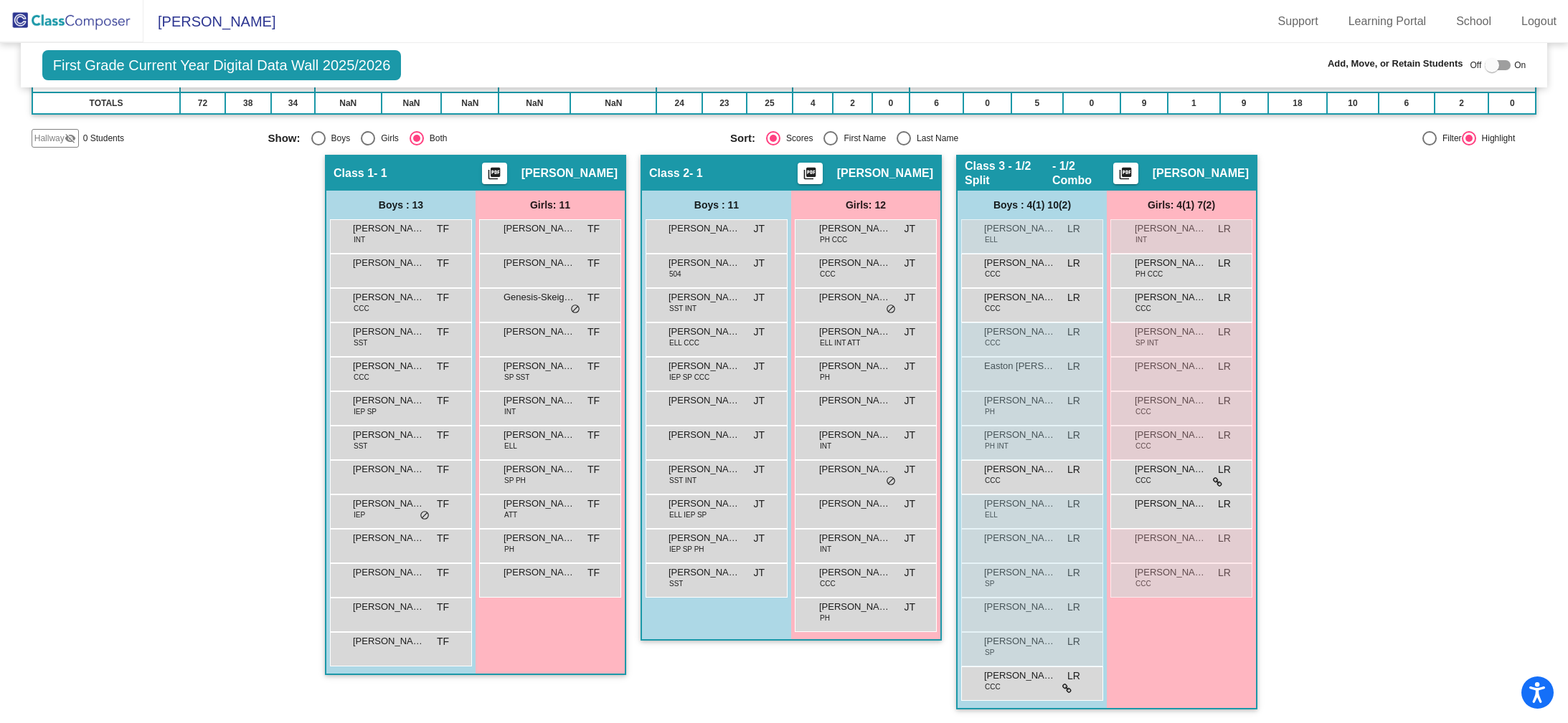
click at [56, 15] on img at bounding box center [72, 21] width 143 height 43
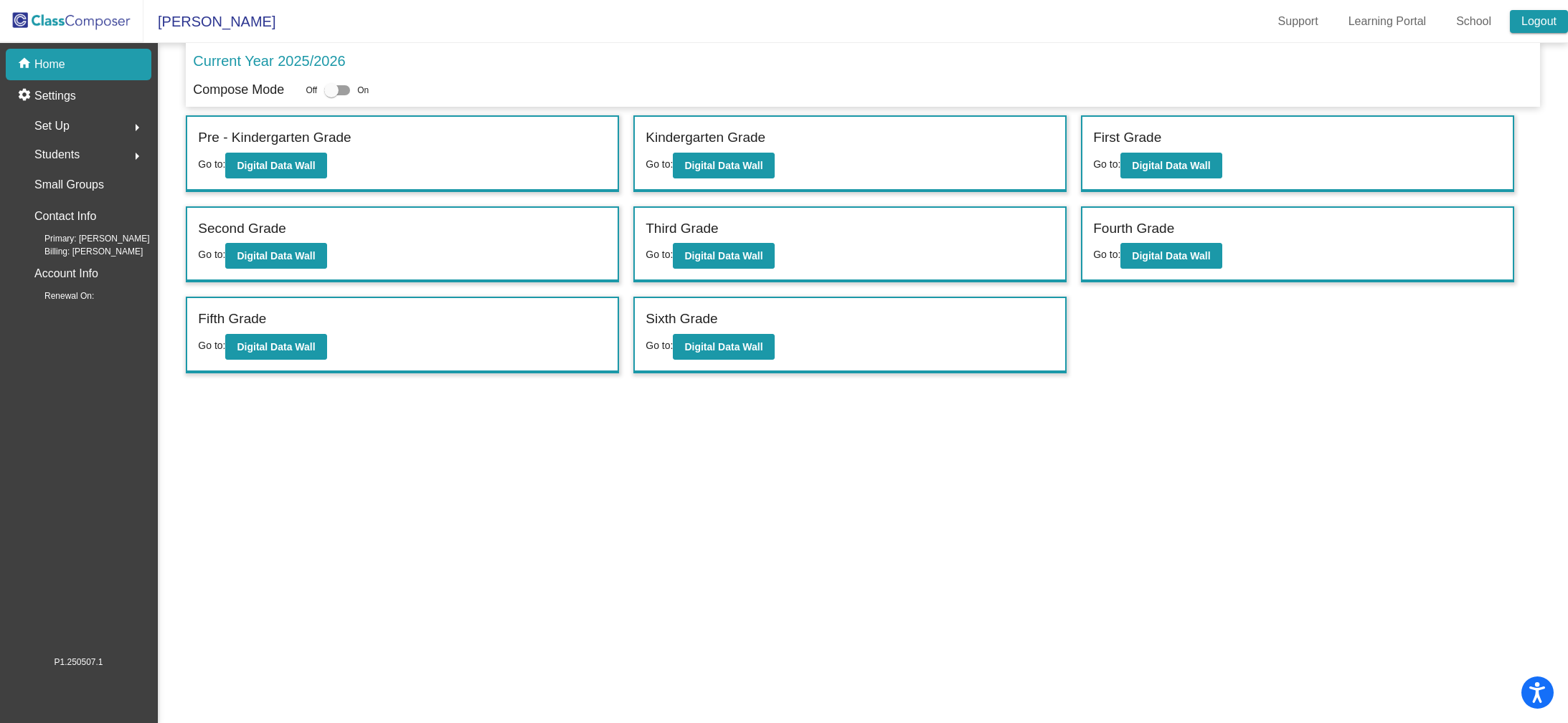
click at [1541, 15] on link "Logout" at bounding box center [1539, 21] width 58 height 23
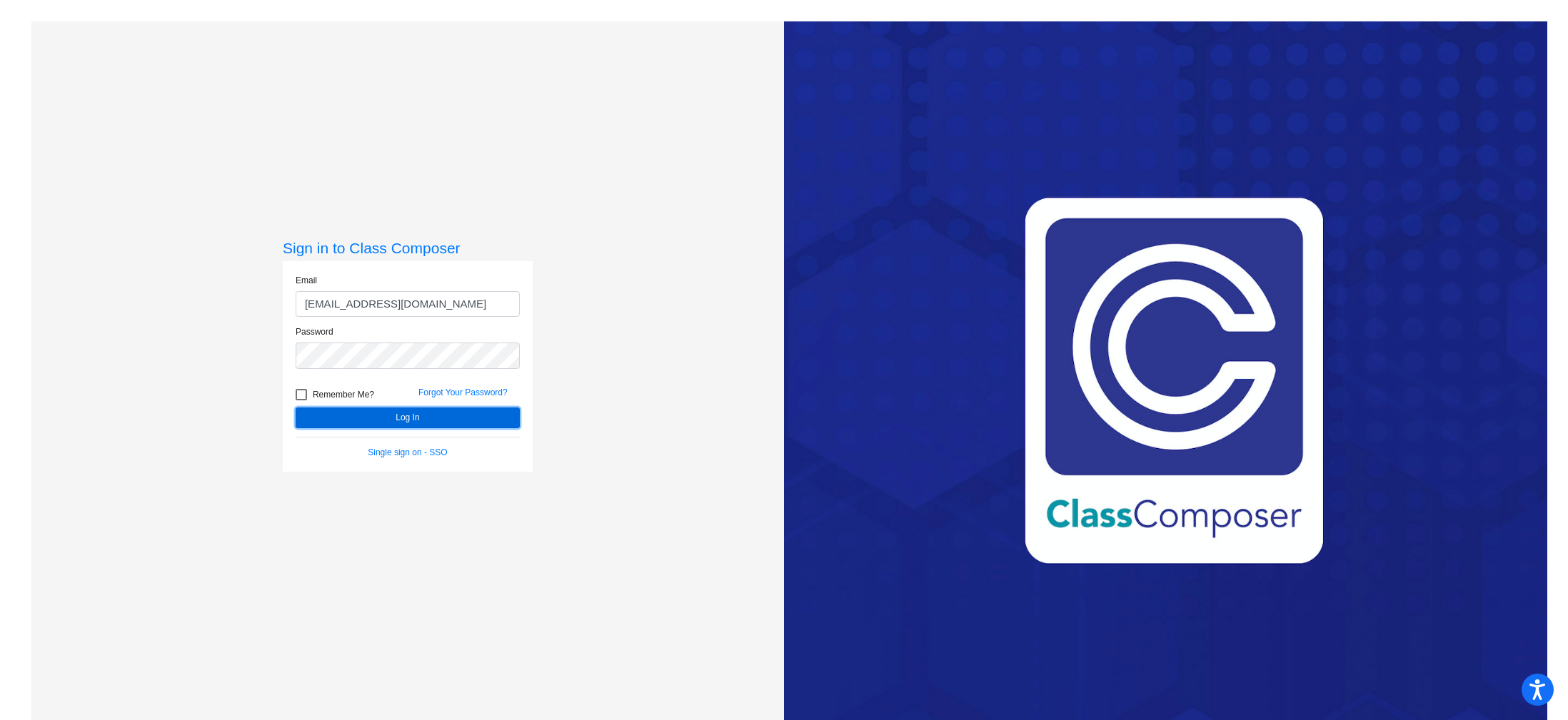
click at [395, 415] on button "Log In" at bounding box center [408, 417] width 224 height 20
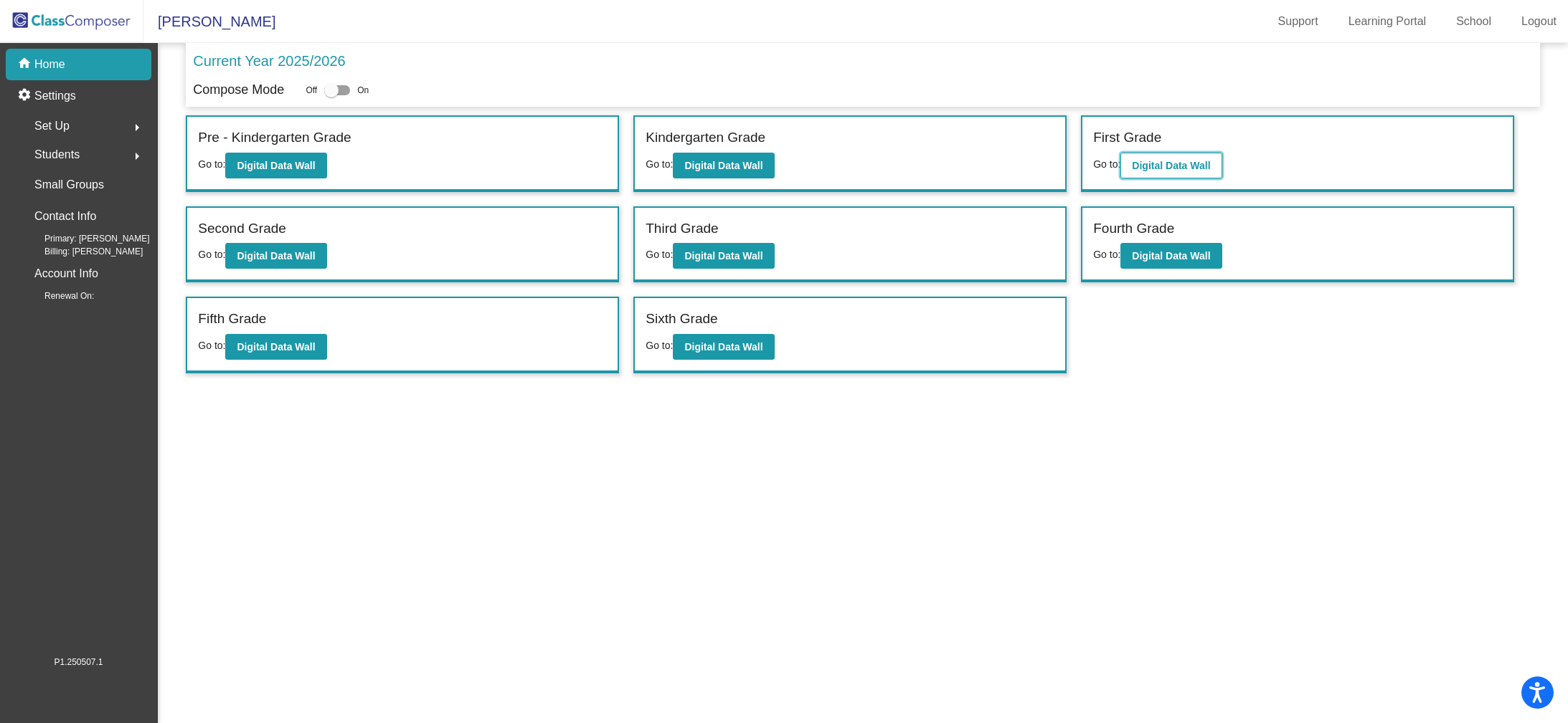
click at [1150, 172] on button "Digital Data Wall" at bounding box center [1171, 166] width 101 height 26
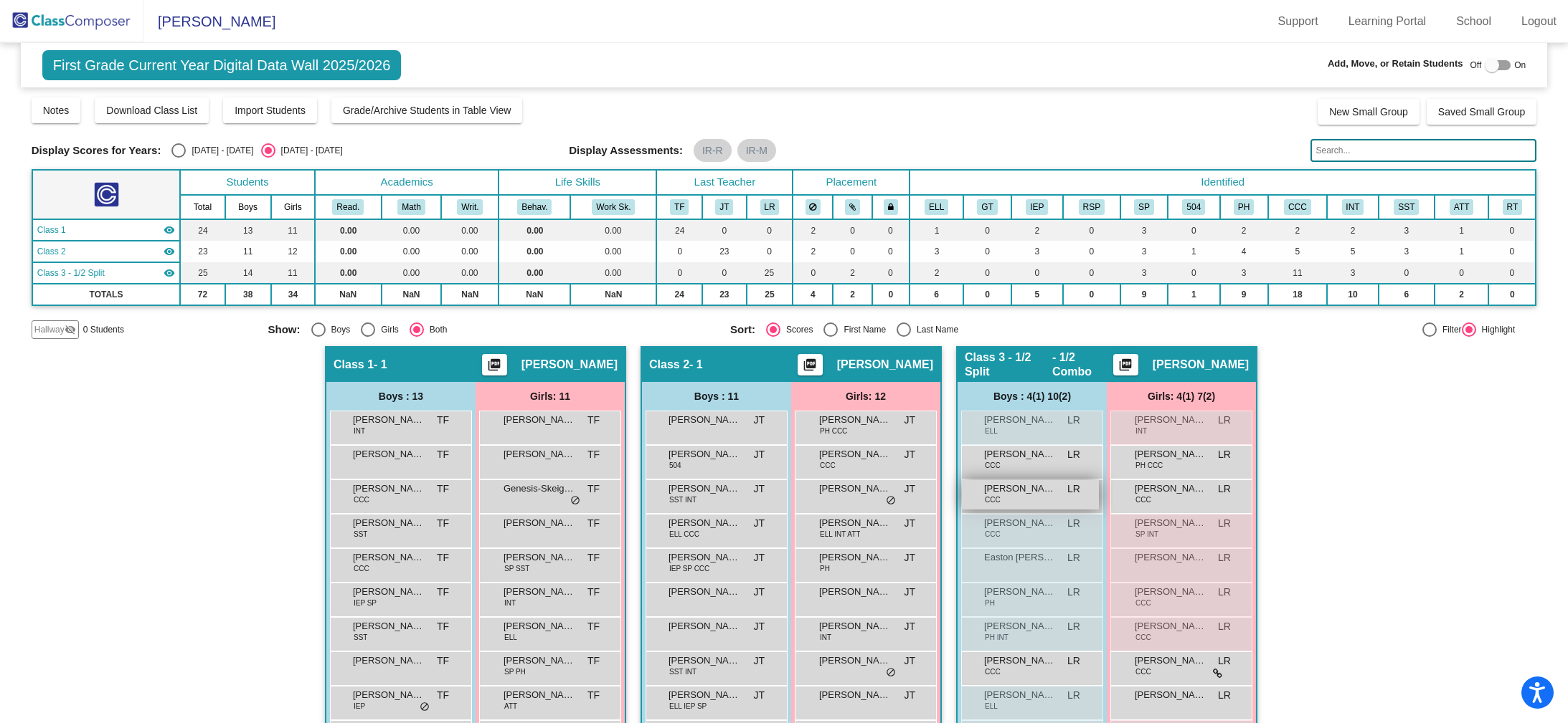
click at [1054, 497] on div "Andrew De Collibus CCC LR lock do_not_disturb_alt" at bounding box center [1030, 495] width 137 height 29
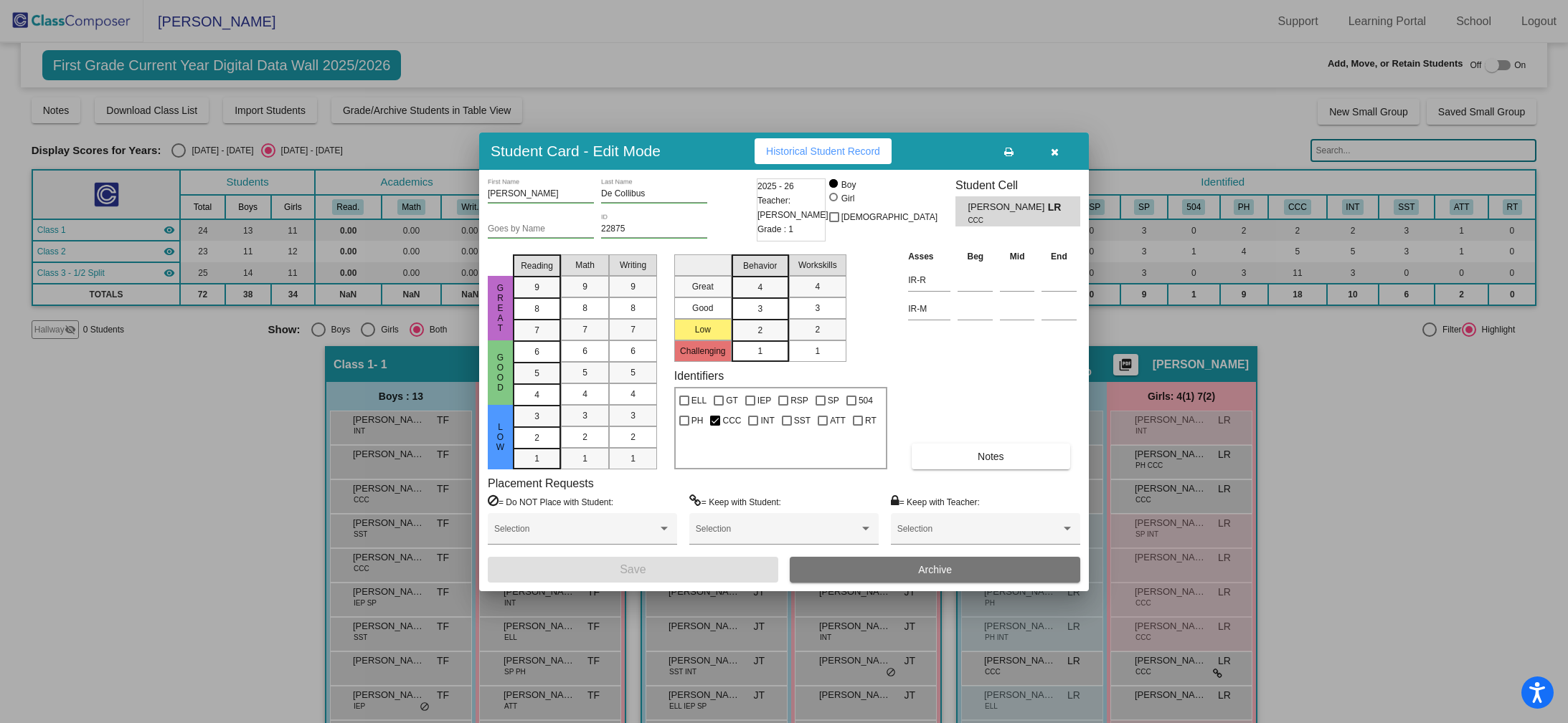
click at [840, 147] on span "Historical Student Record" at bounding box center [823, 150] width 114 height 11
click at [1054, 153] on icon "button" at bounding box center [1054, 152] width 8 height 10
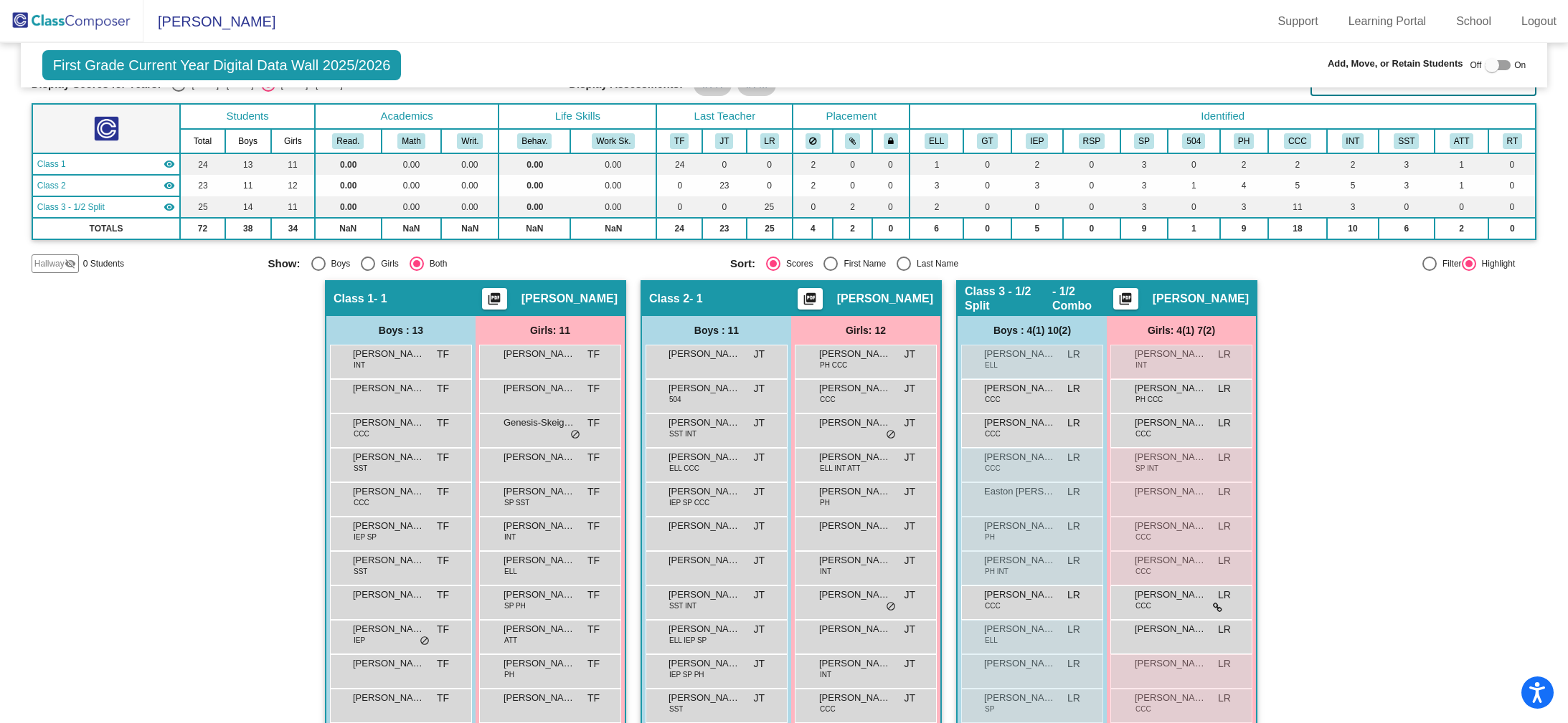
scroll to position [67, 0]
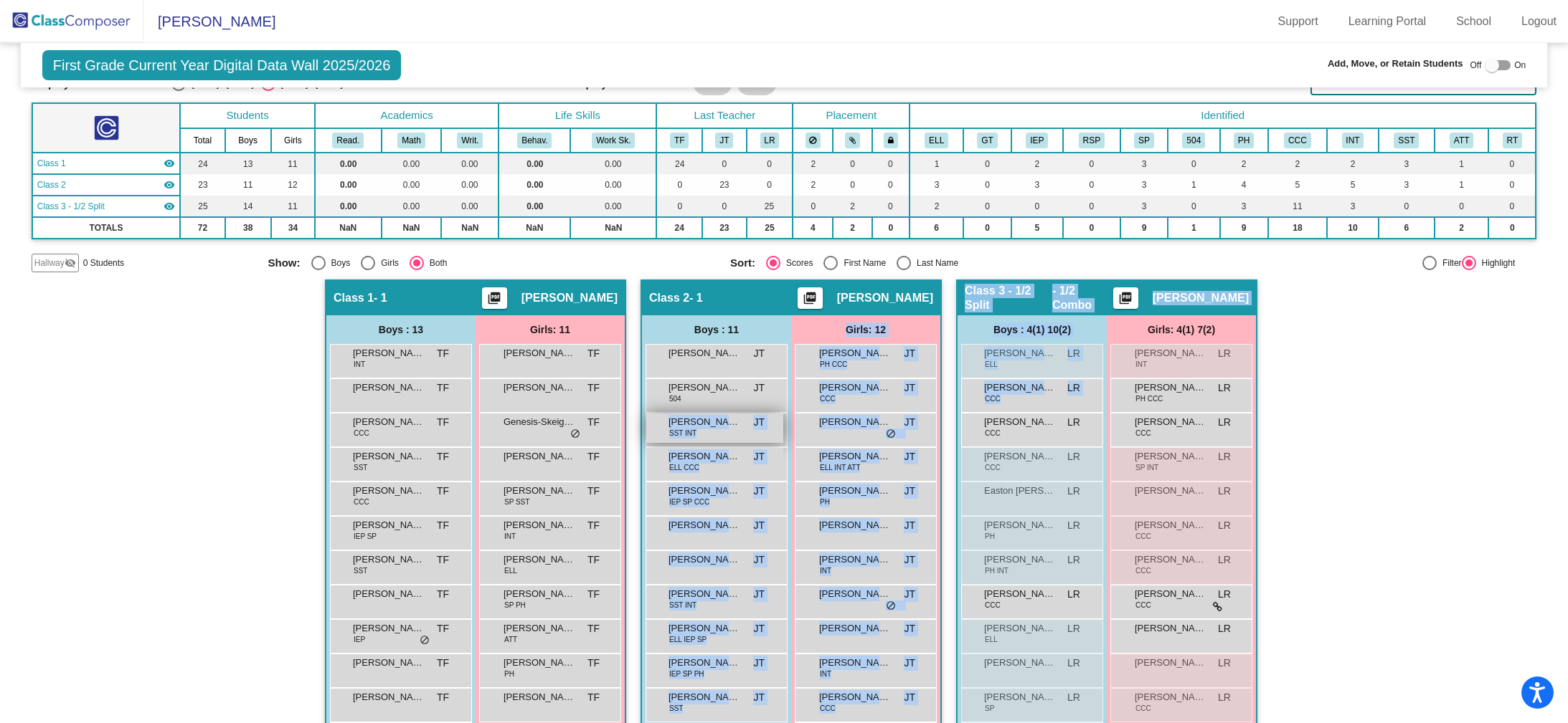
drag, startPoint x: 1030, startPoint y: 430, endPoint x: 749, endPoint y: 433, distance: 281.0
click at [746, 433] on div "Hallway - Hallway Class picture_as_pdf Add Student First Name Last Name Student…" at bounding box center [784, 563] width 1506 height 569
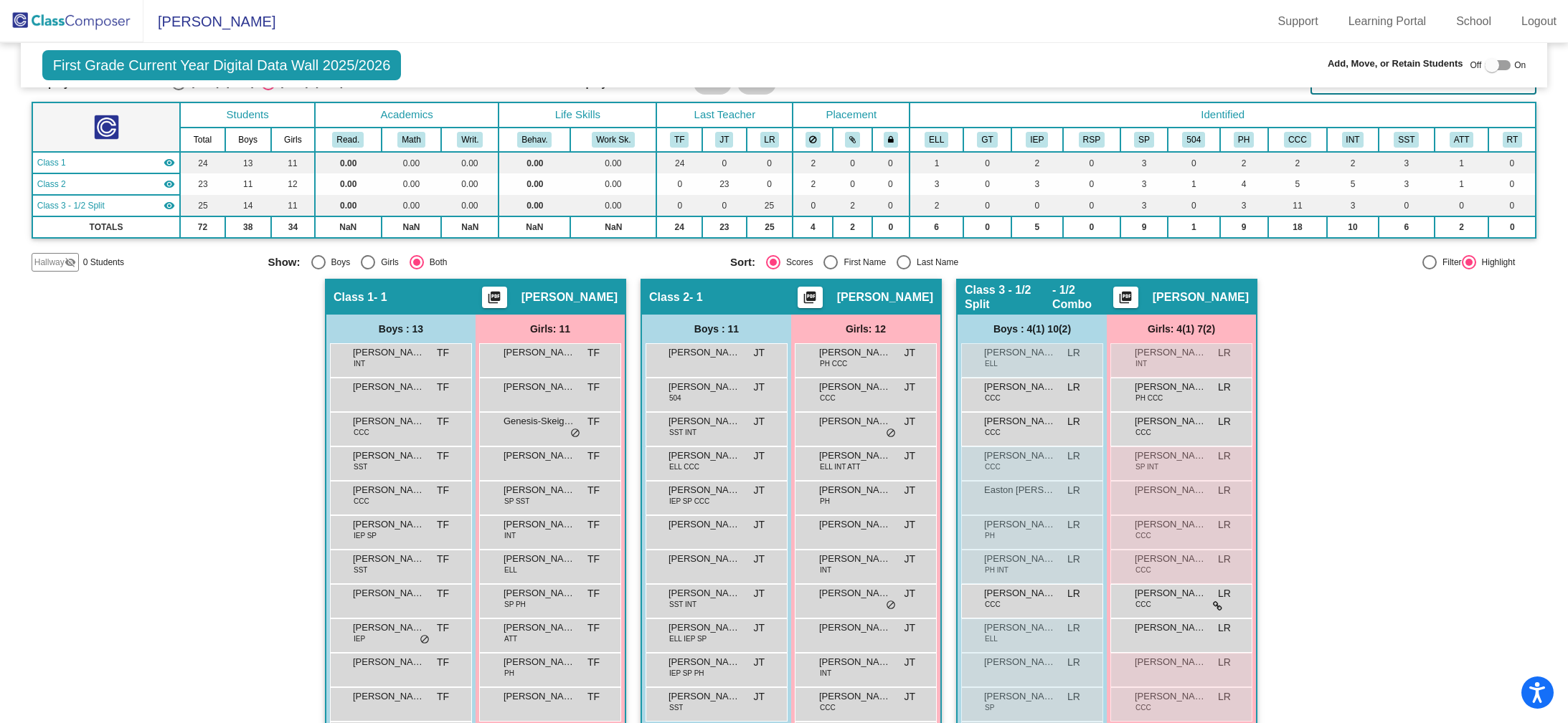
click at [1390, 494] on div "Hallway - Hallway Class picture_as_pdf Add Student First Name Last Name Student…" at bounding box center [784, 563] width 1506 height 569
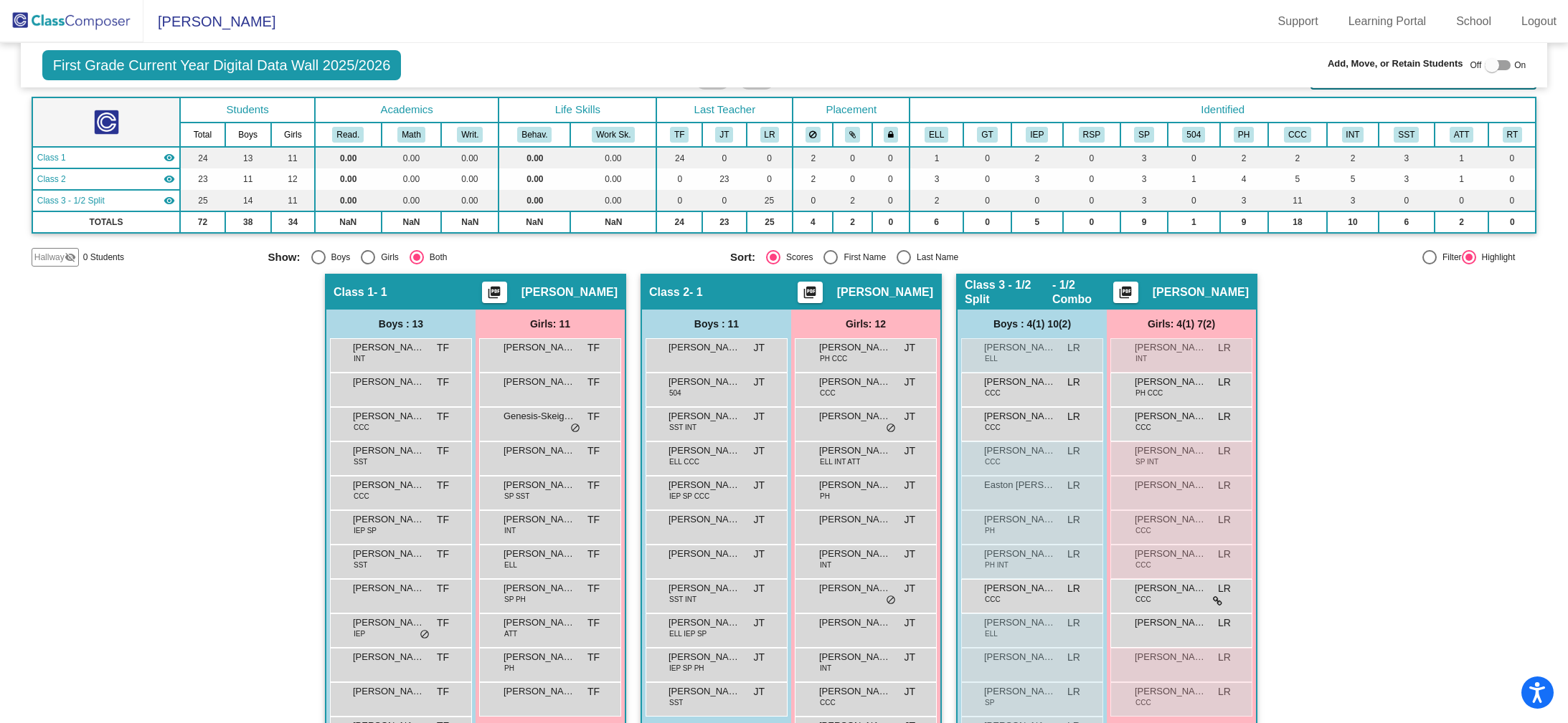
click at [106, 20] on img at bounding box center [72, 21] width 143 height 43
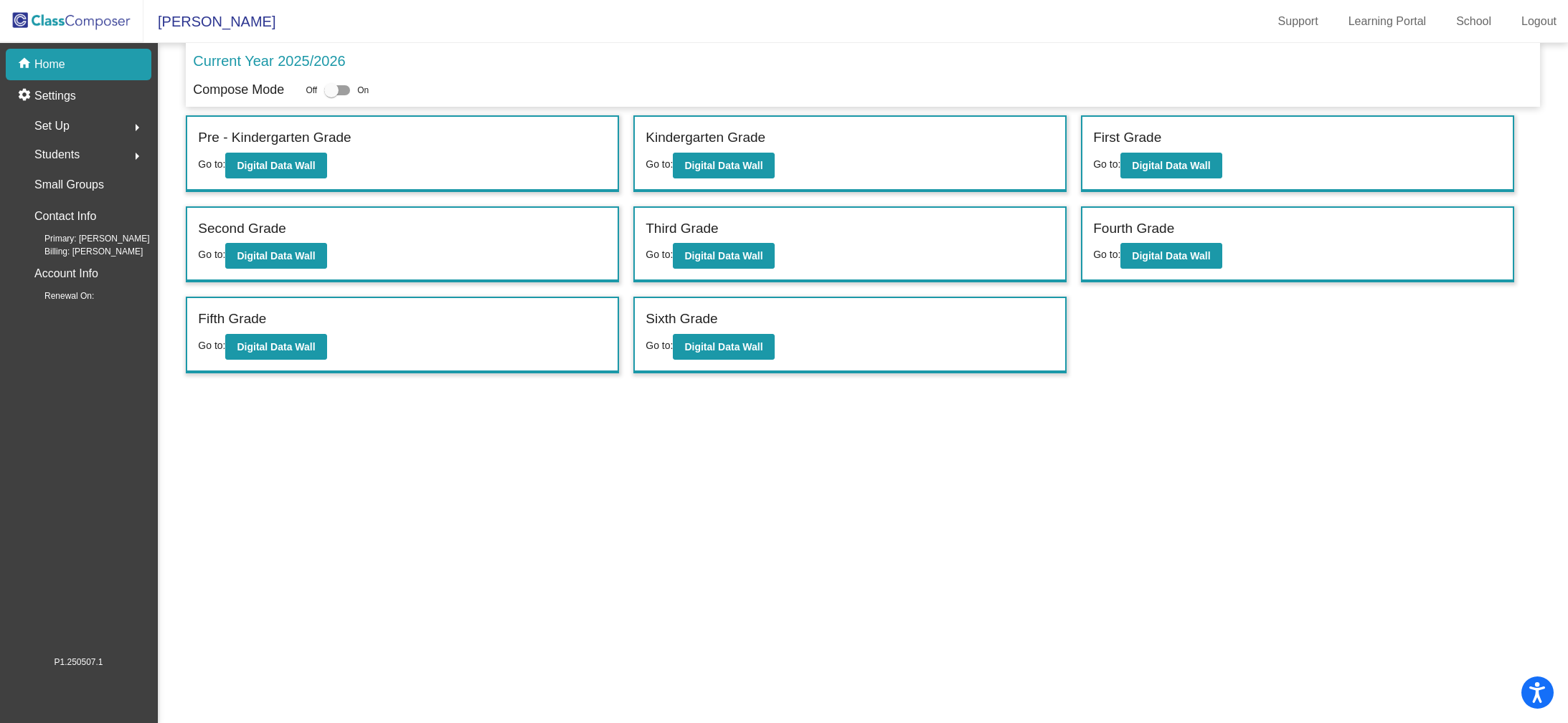
click at [59, 27] on img at bounding box center [72, 21] width 143 height 43
click at [93, 127] on div "Set Up arrow_right" at bounding box center [83, 126] width 137 height 29
click at [92, 127] on div "Set Up arrow_drop_down" at bounding box center [83, 126] width 137 height 29
click at [94, 160] on div "Students arrow_right" at bounding box center [83, 155] width 137 height 29
click at [94, 160] on div "Students arrow_drop_down" at bounding box center [83, 155] width 137 height 29
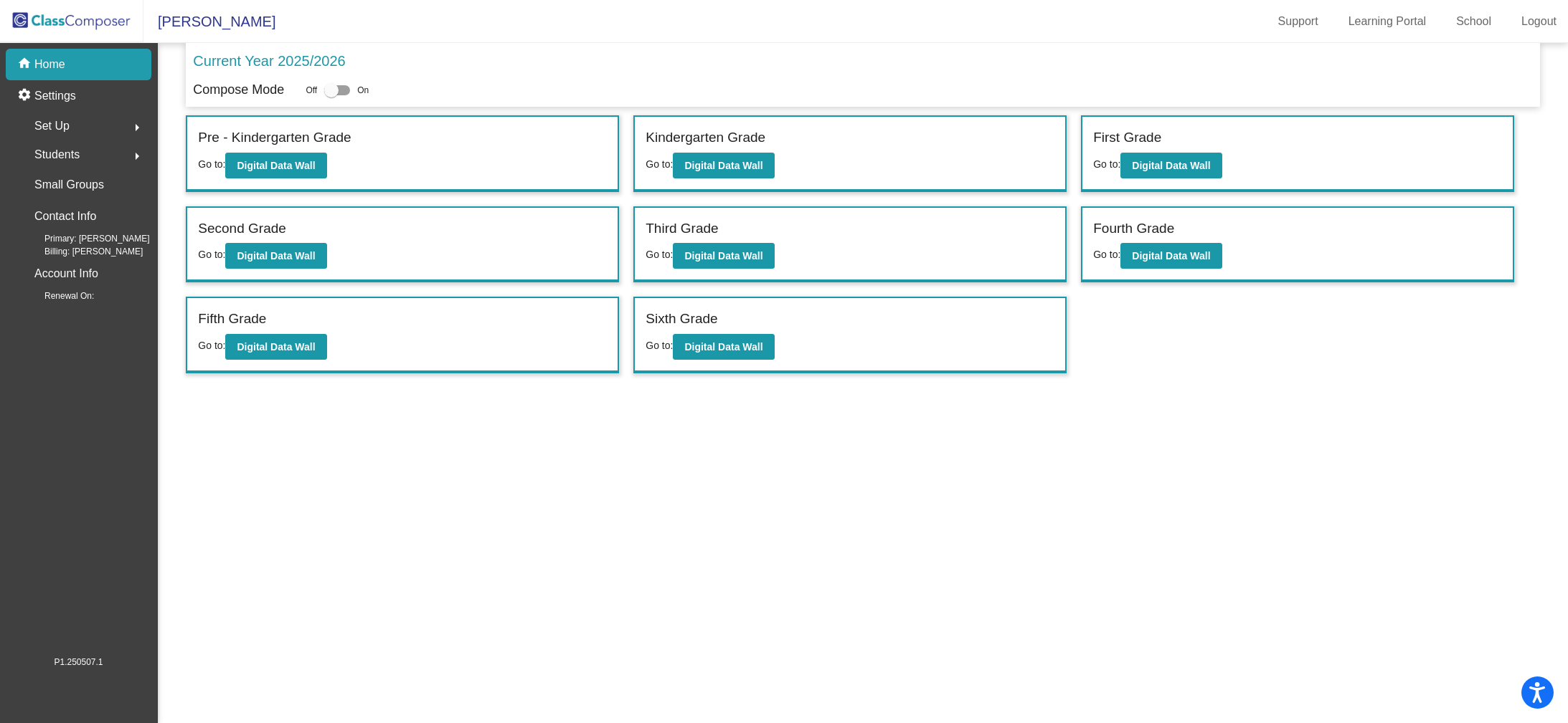
click at [57, 70] on p "Home" at bounding box center [50, 64] width 31 height 17
click at [91, 65] on div "home Home" at bounding box center [79, 64] width 145 height 32
click at [90, 25] on img at bounding box center [72, 21] width 143 height 43
click at [101, 20] on img at bounding box center [72, 21] width 143 height 43
click at [69, 21] on img at bounding box center [72, 21] width 143 height 43
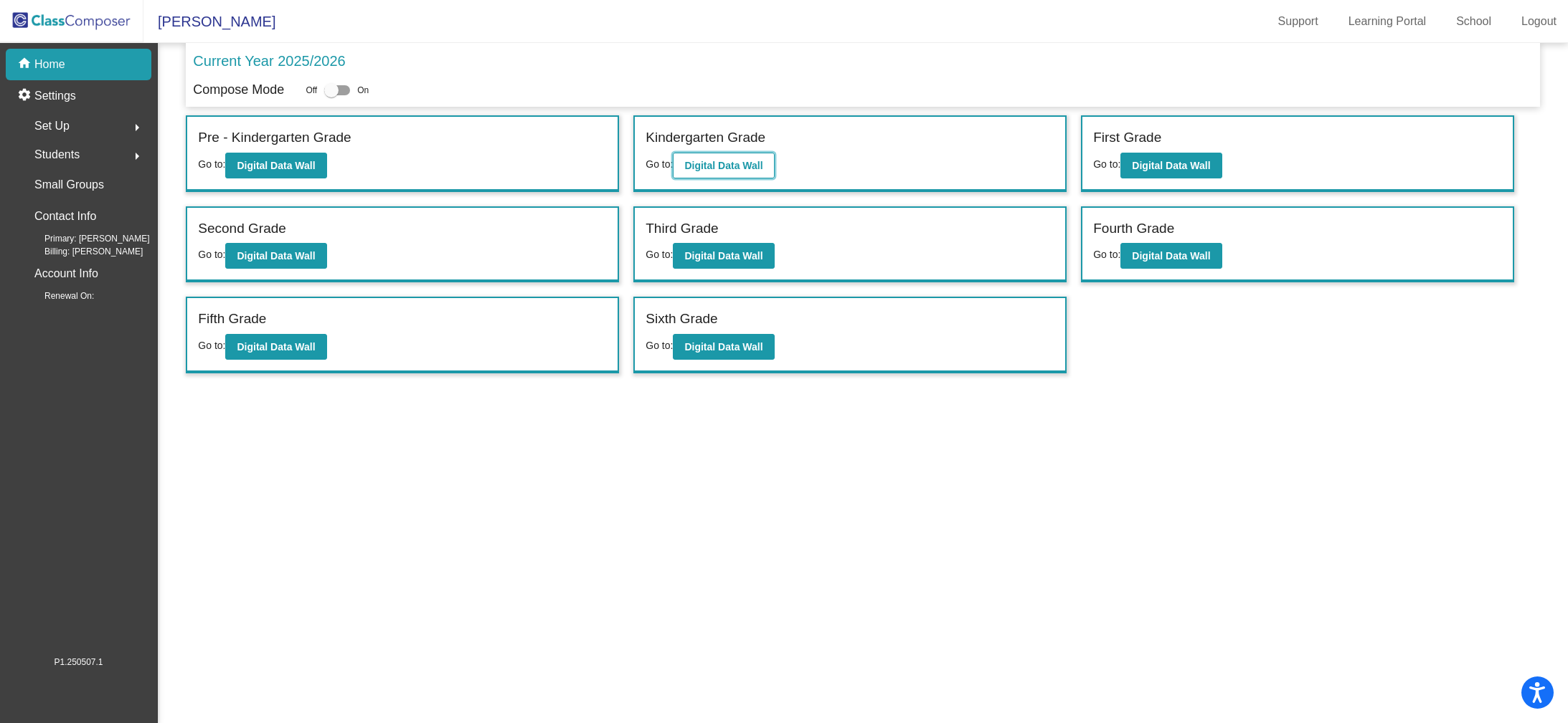
click at [738, 172] on button "Digital Data Wall" at bounding box center [723, 166] width 101 height 26
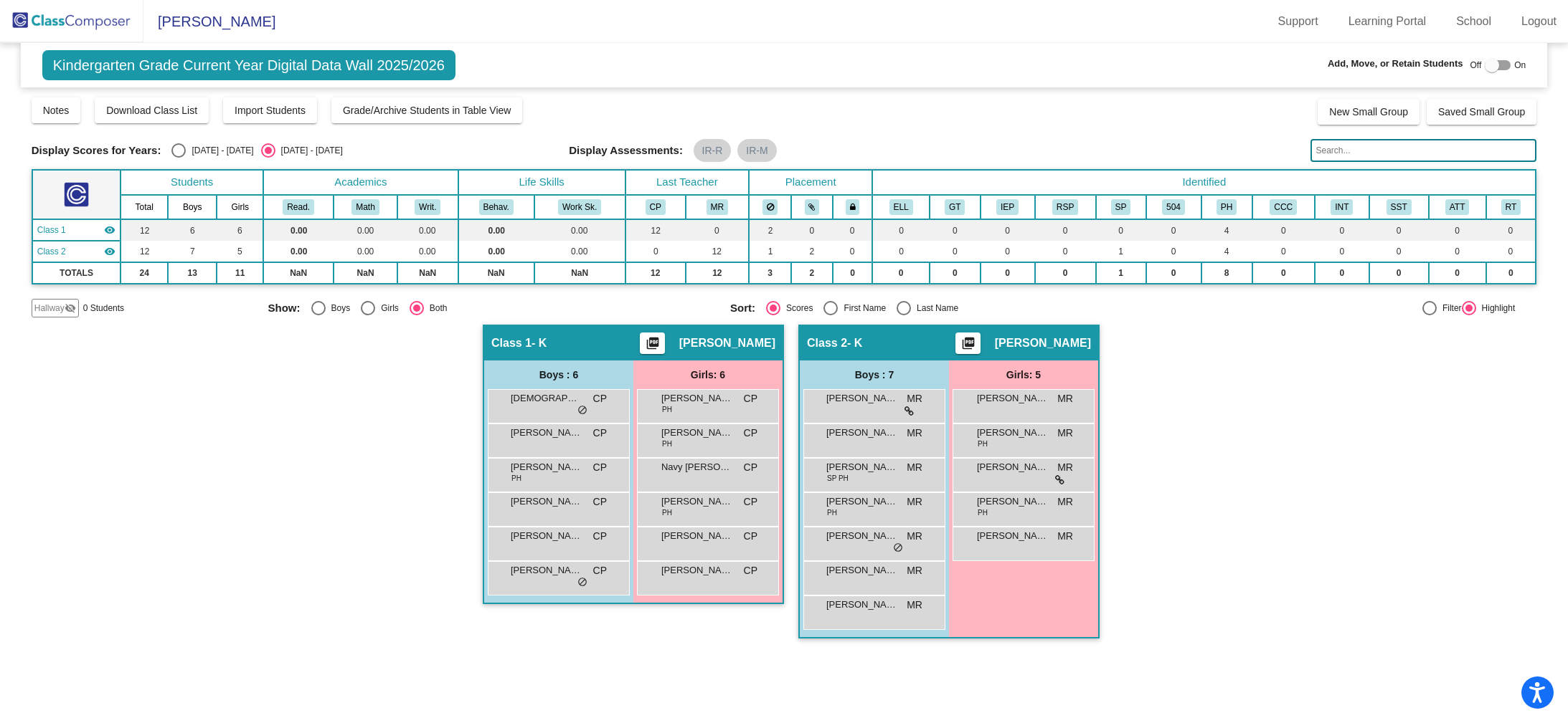
click at [91, 24] on img at bounding box center [72, 21] width 143 height 43
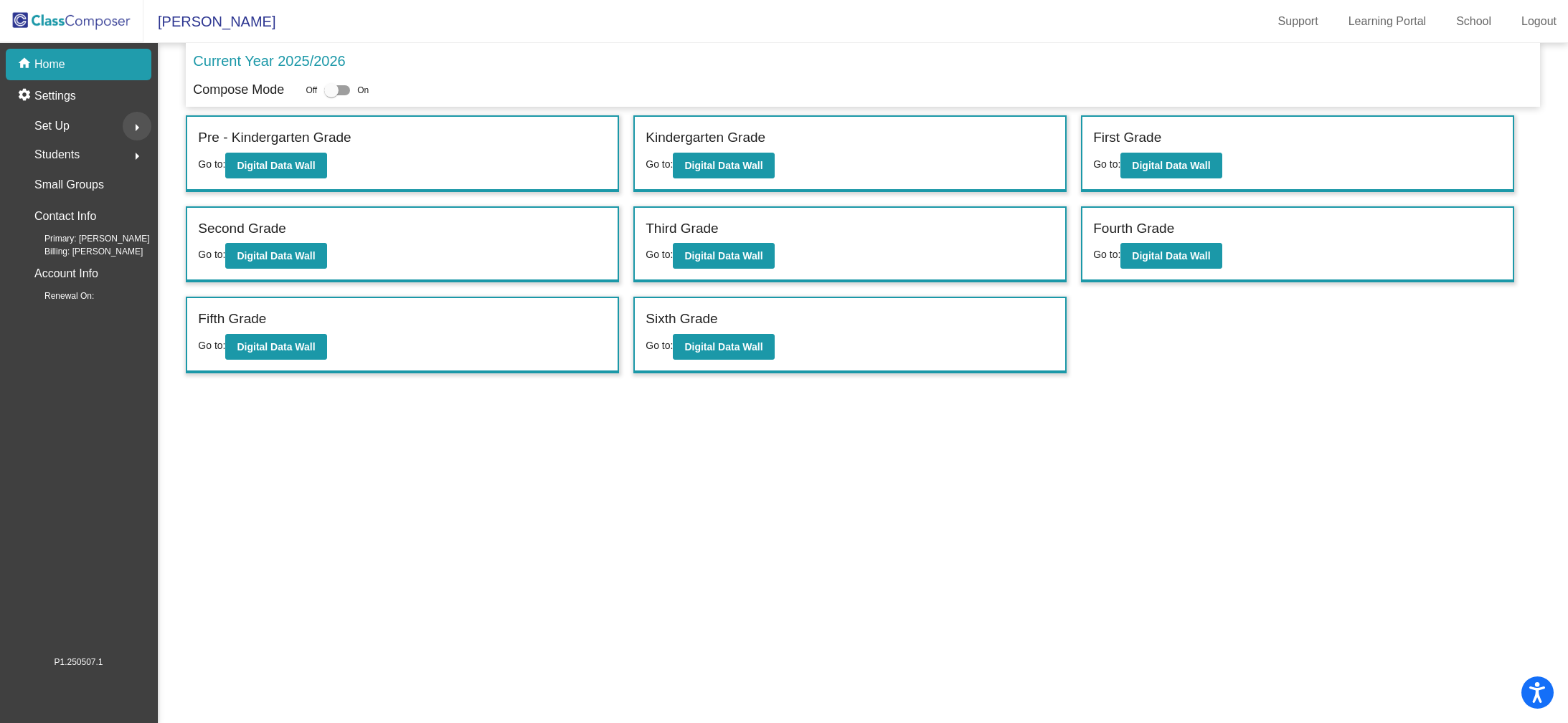
click at [135, 129] on mat-icon "arrow_right" at bounding box center [137, 127] width 17 height 17
click at [86, 249] on link "Classes" at bounding box center [83, 250] width 137 height 32
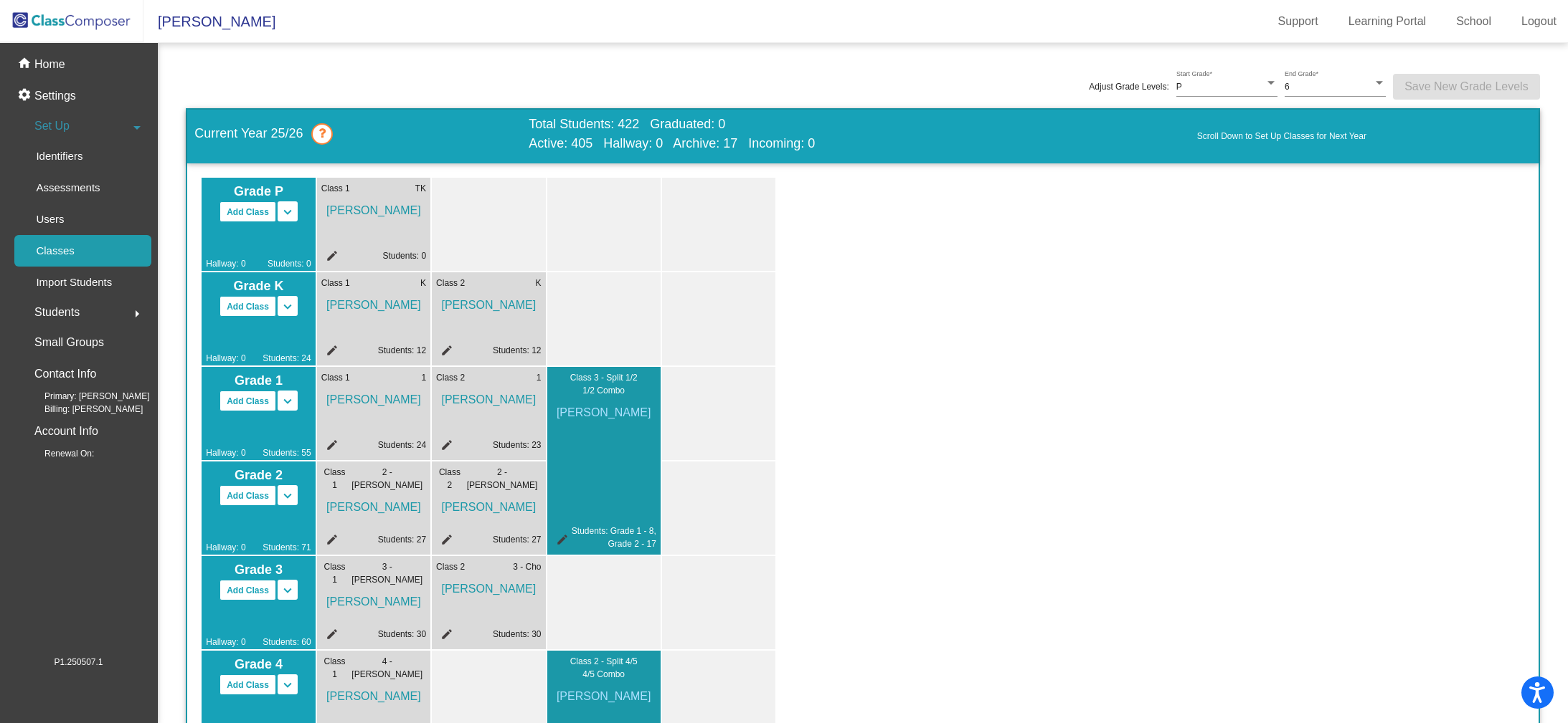
click at [329, 137] on icon at bounding box center [321, 133] width 21 height 21
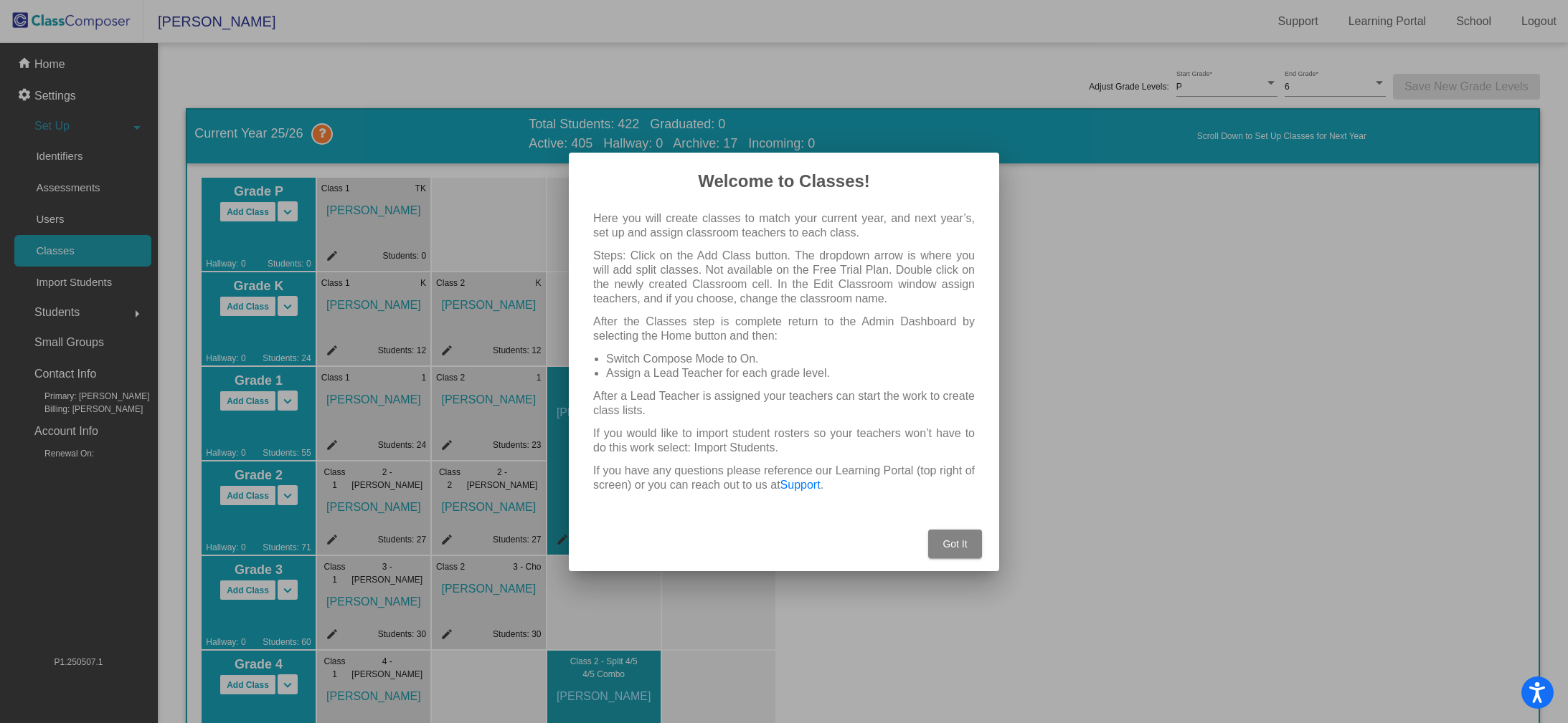
click at [960, 542] on span "Got It" at bounding box center [954, 544] width 25 height 11
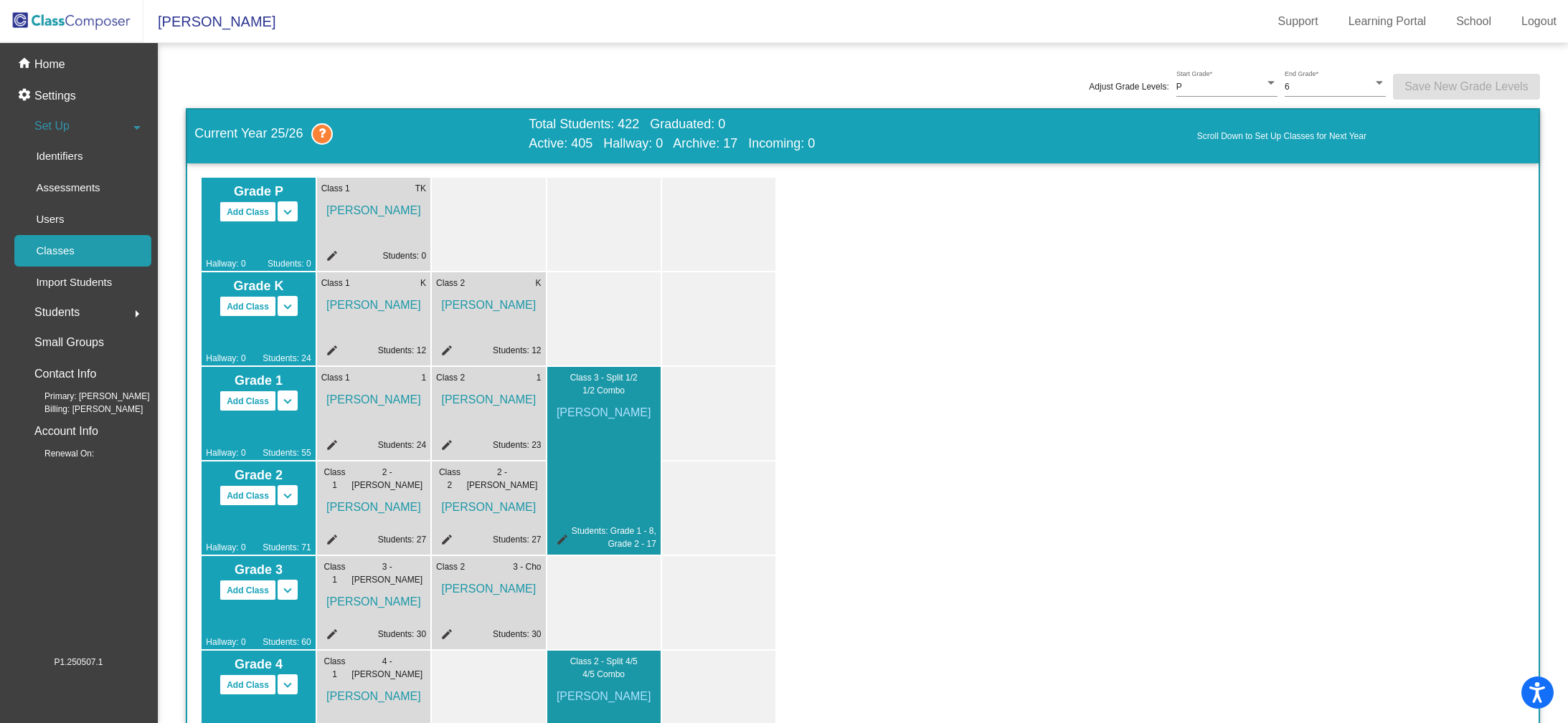
click at [69, 314] on span "Students" at bounding box center [56, 312] width 45 height 20
click at [128, 153] on mat-icon "arrow_drop_down" at bounding box center [137, 156] width 17 height 17
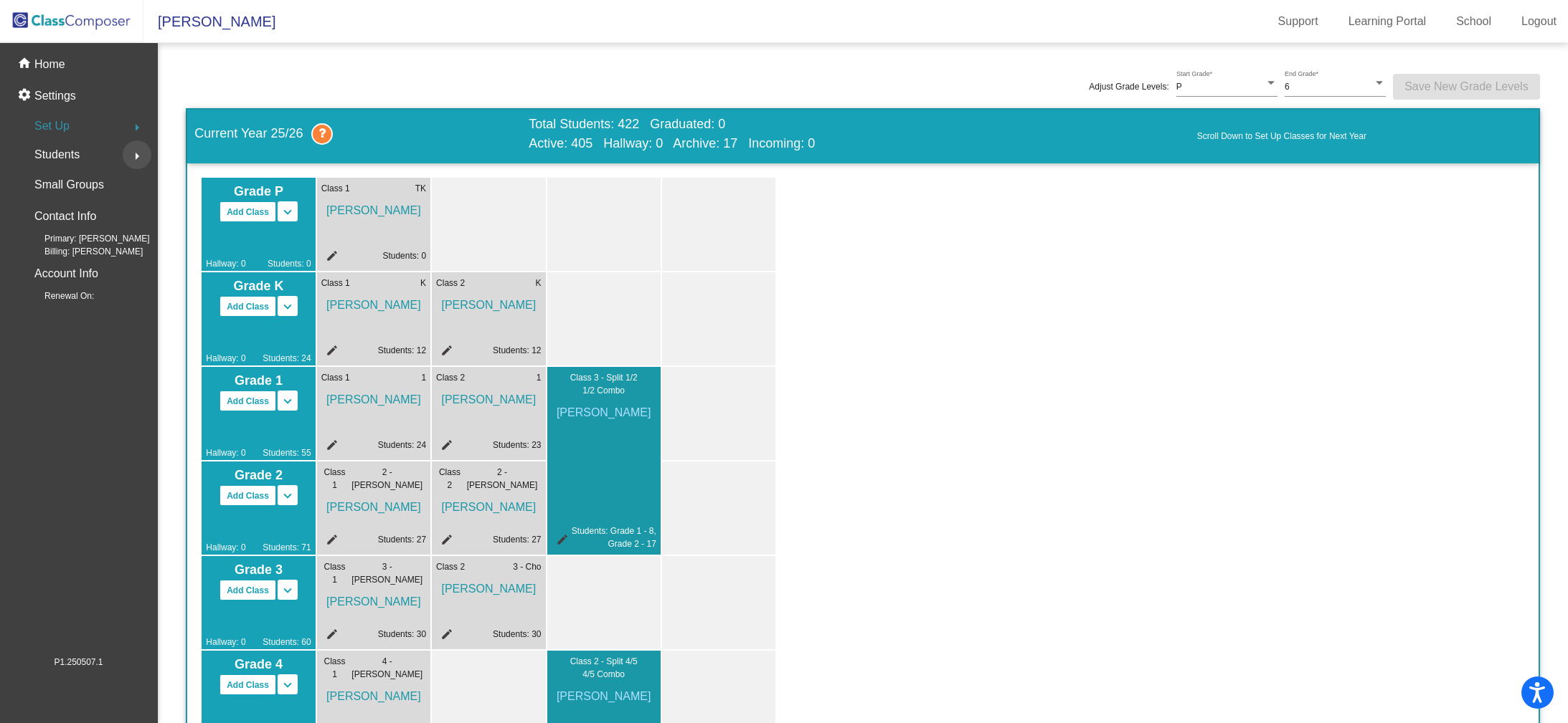
click at [128, 153] on mat-icon "arrow_right" at bounding box center [137, 156] width 17 height 17
click at [141, 129] on mat-icon "arrow_right" at bounding box center [137, 127] width 17 height 17
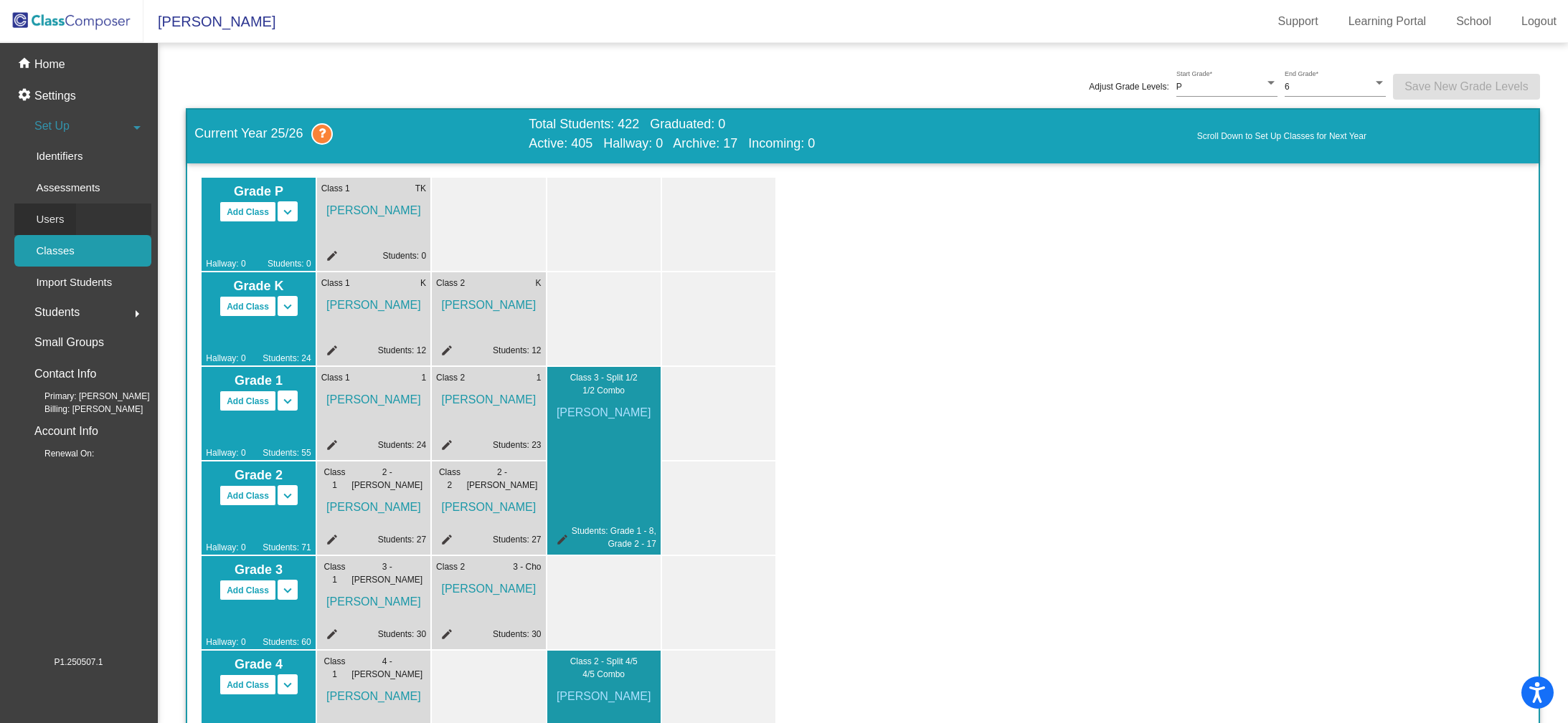
click at [84, 219] on link "Users" at bounding box center [83, 219] width 137 height 32
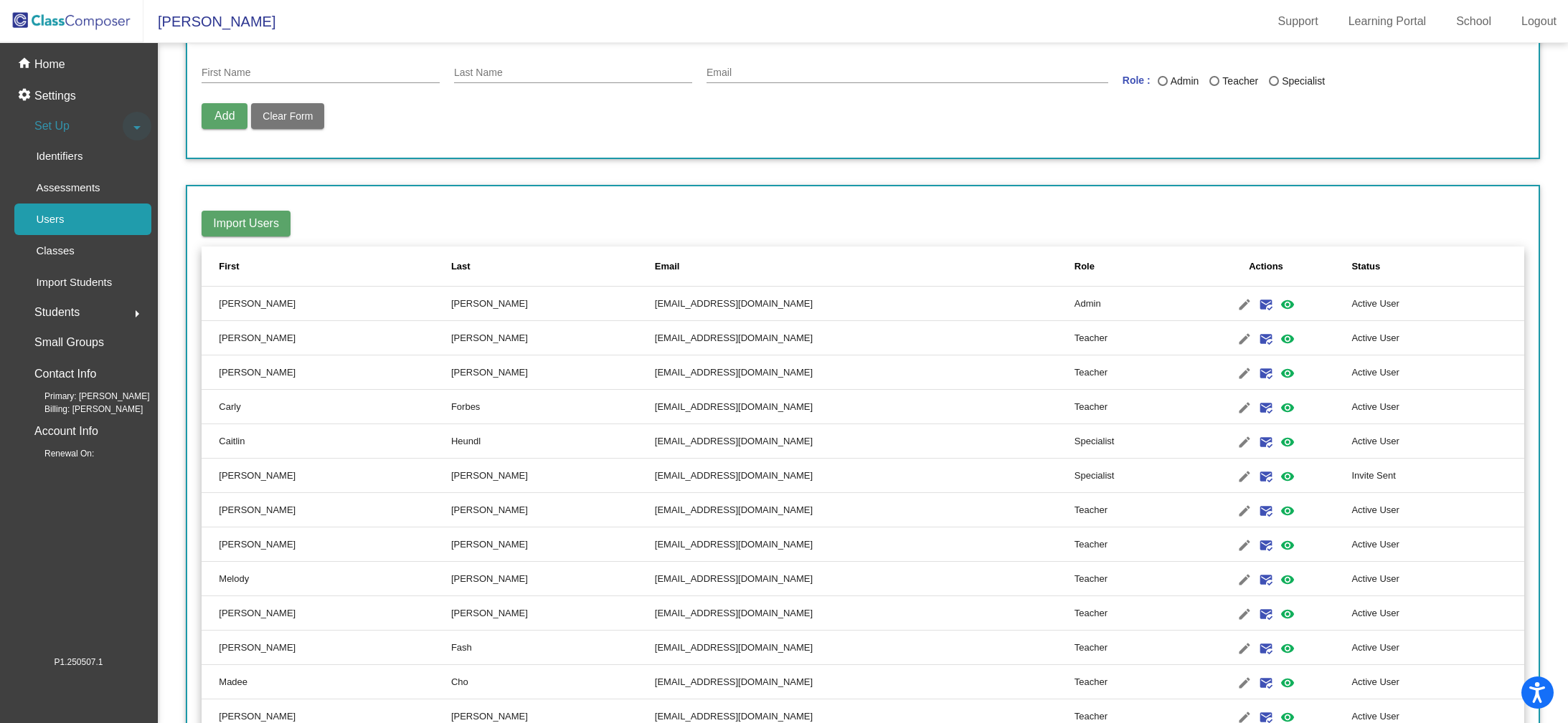
click at [137, 126] on mat-icon "arrow_drop_down" at bounding box center [137, 127] width 17 height 17
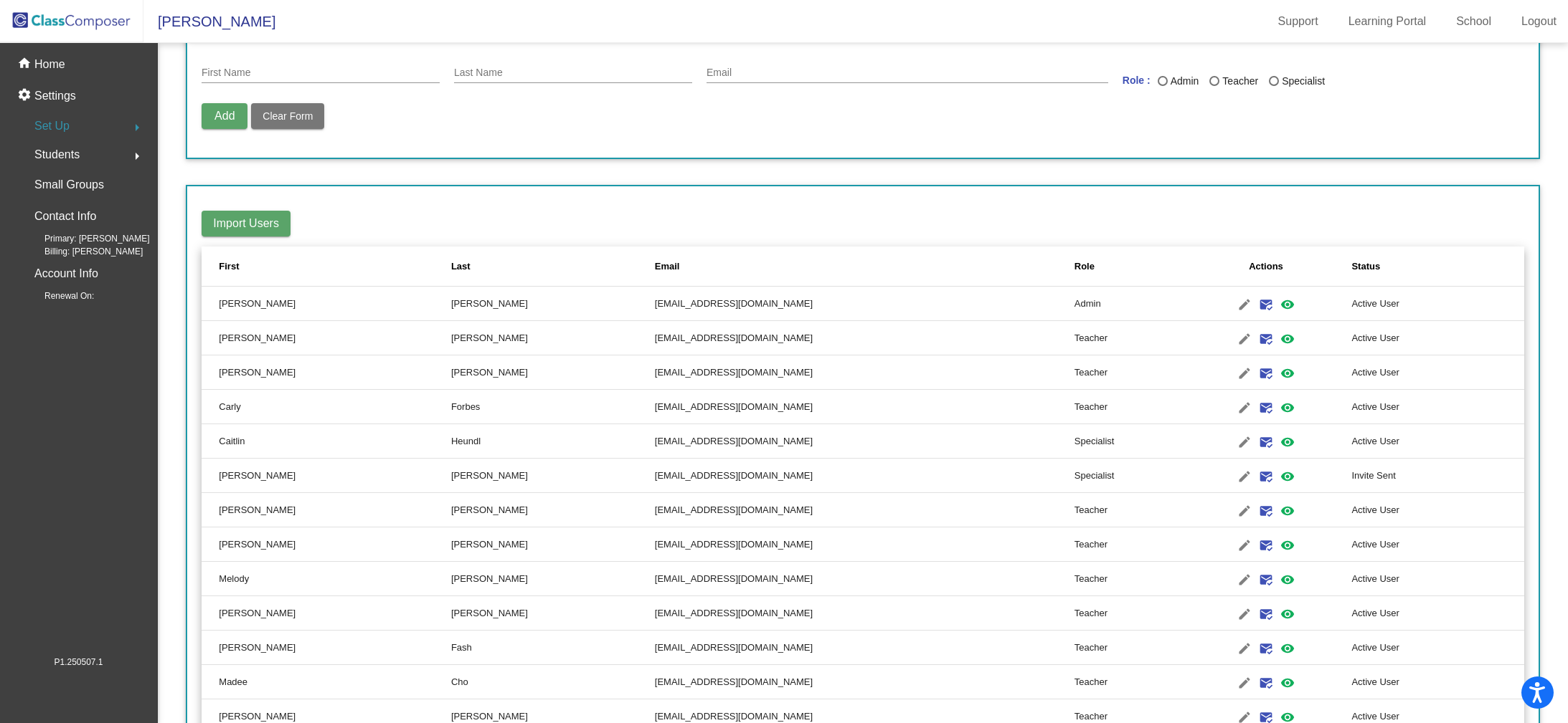
click at [137, 126] on mat-icon "arrow_right" at bounding box center [137, 127] width 17 height 17
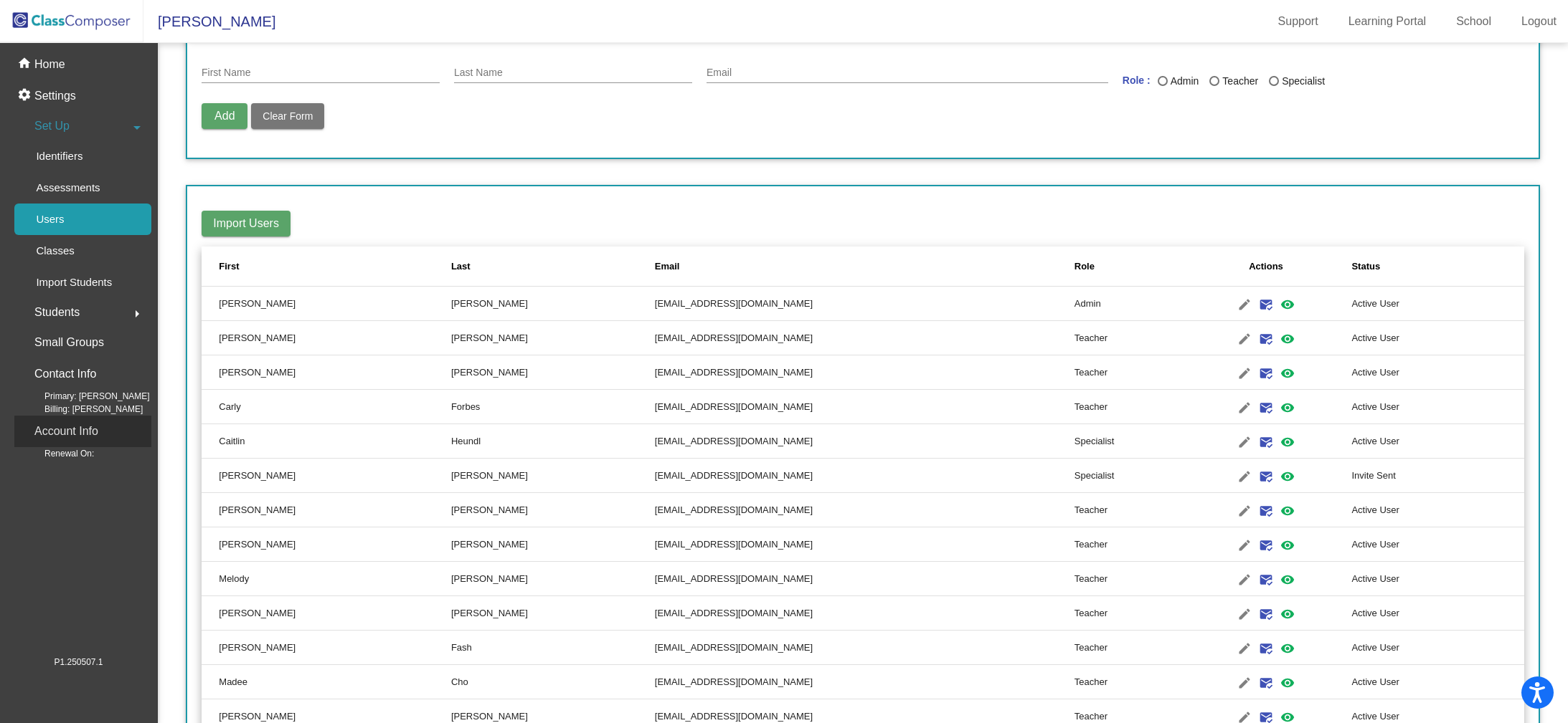
click at [105, 434] on div "Account Info" at bounding box center [83, 431] width 137 height 32
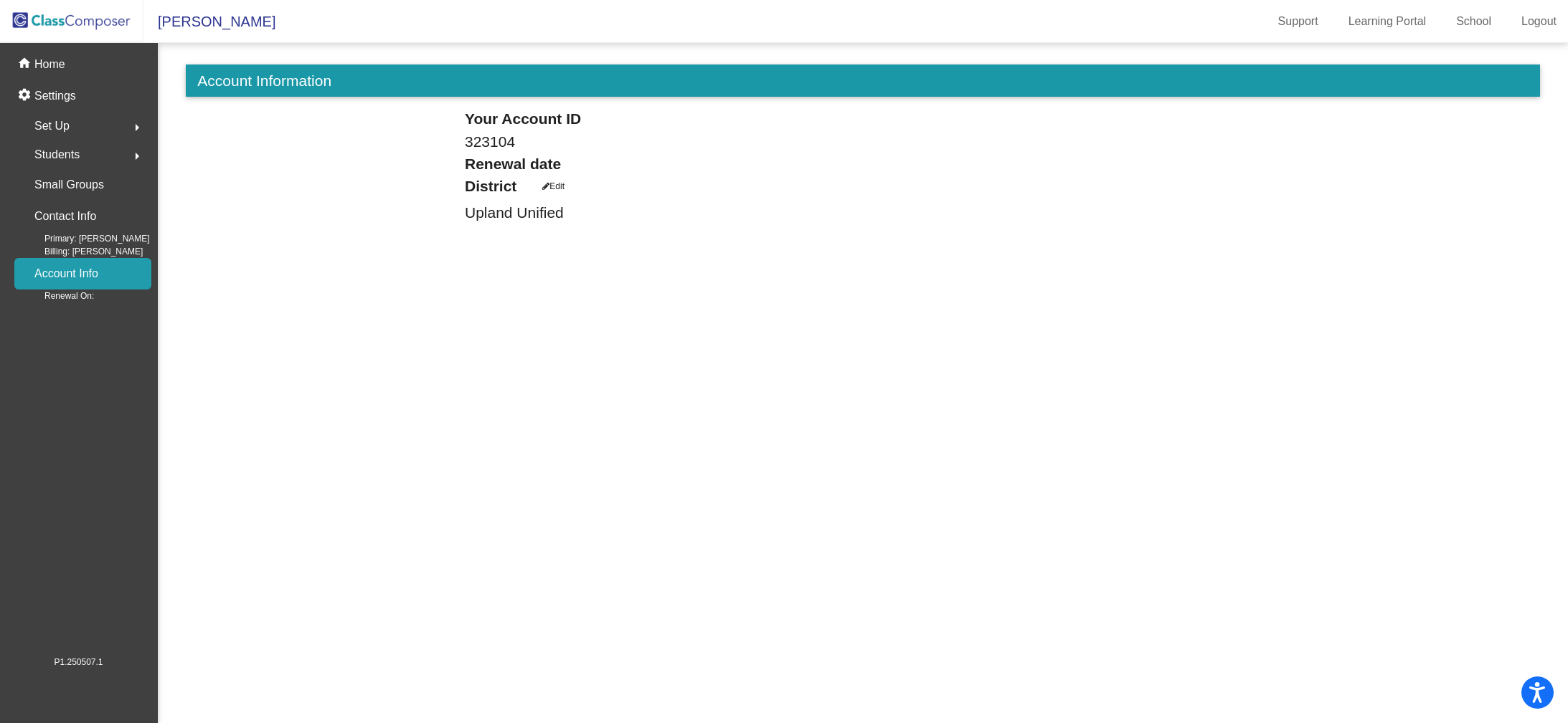
click at [86, 125] on div "Set Up arrow_right" at bounding box center [83, 126] width 137 height 29
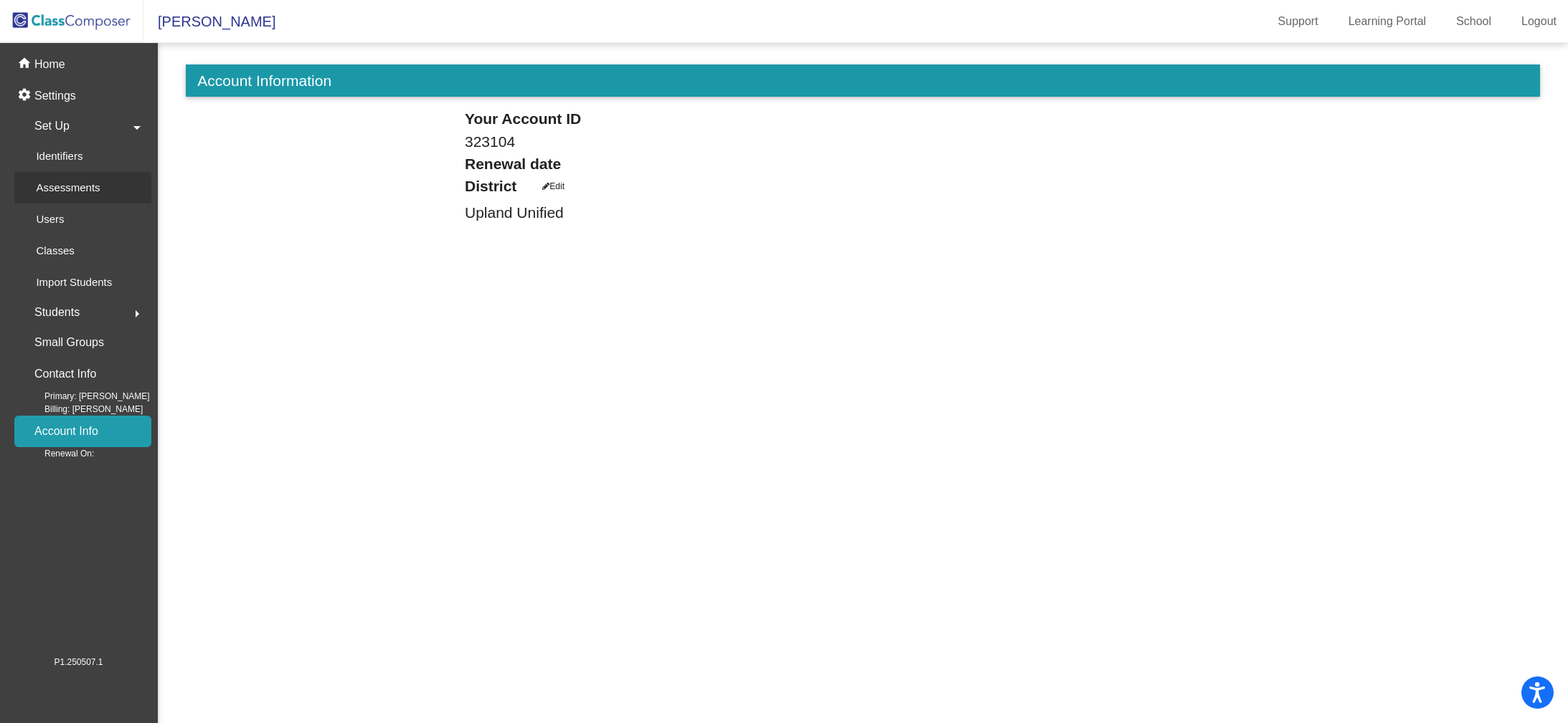
click at [83, 187] on p "Assessments" at bounding box center [67, 188] width 64 height 17
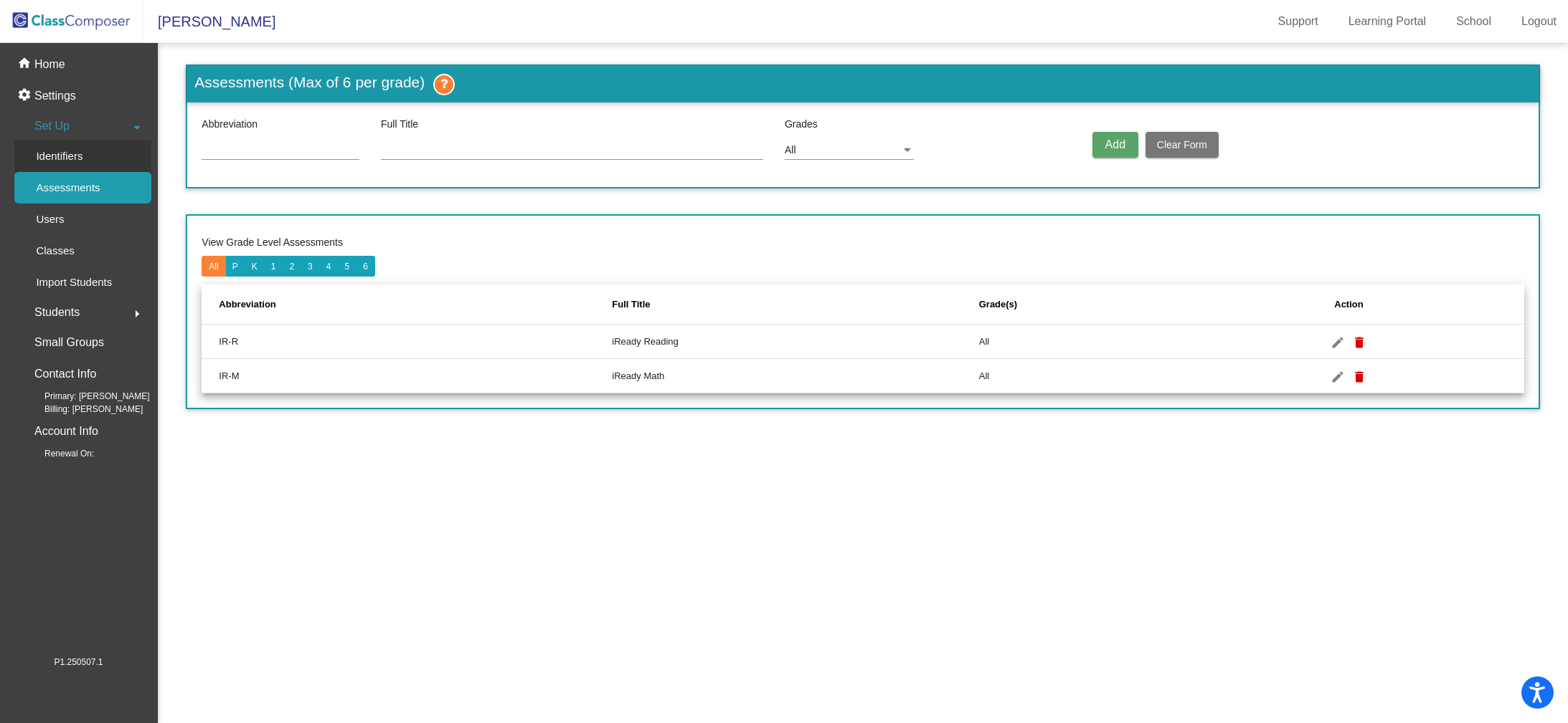
click at [76, 165] on div "Identifiers" at bounding box center [54, 156] width 79 height 32
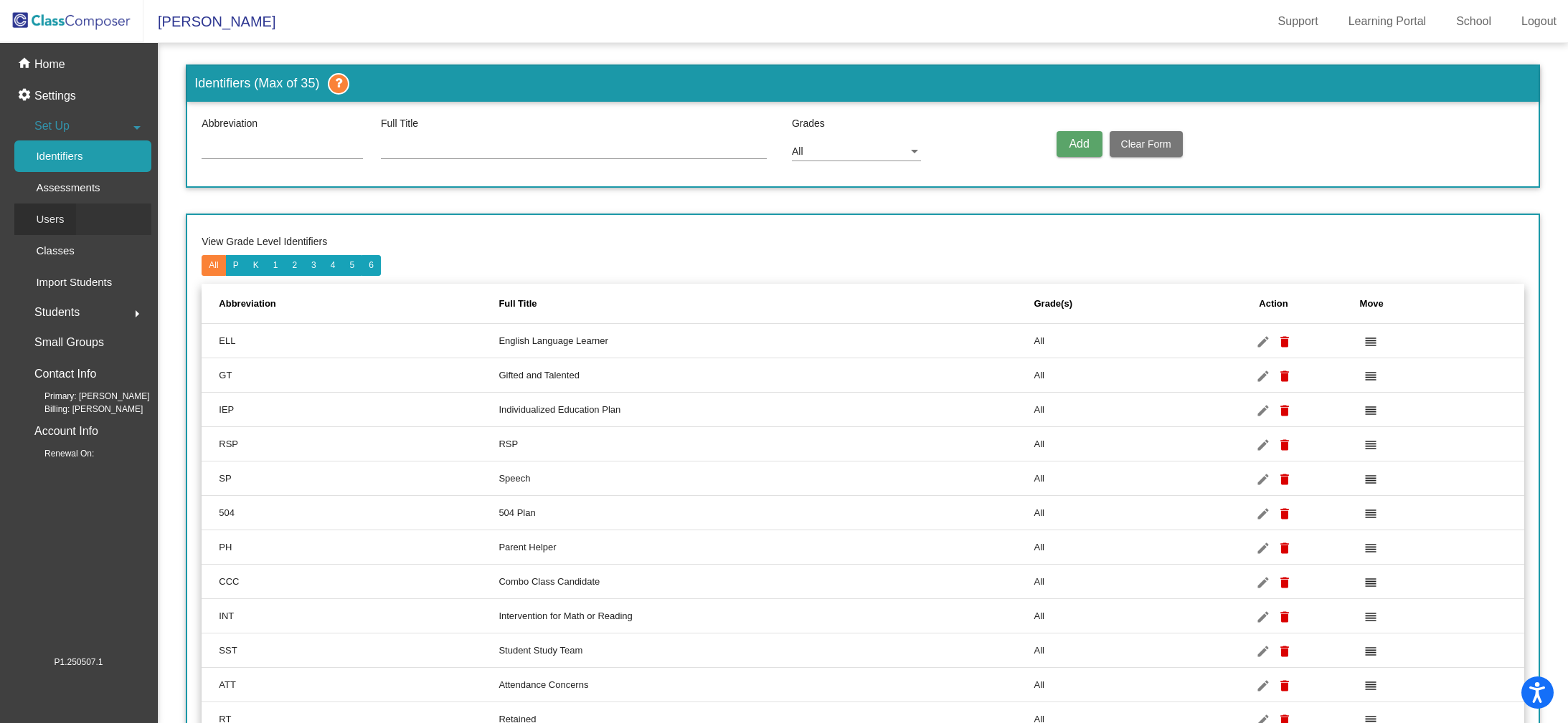
click at [73, 223] on div "Users" at bounding box center [45, 219] width 61 height 32
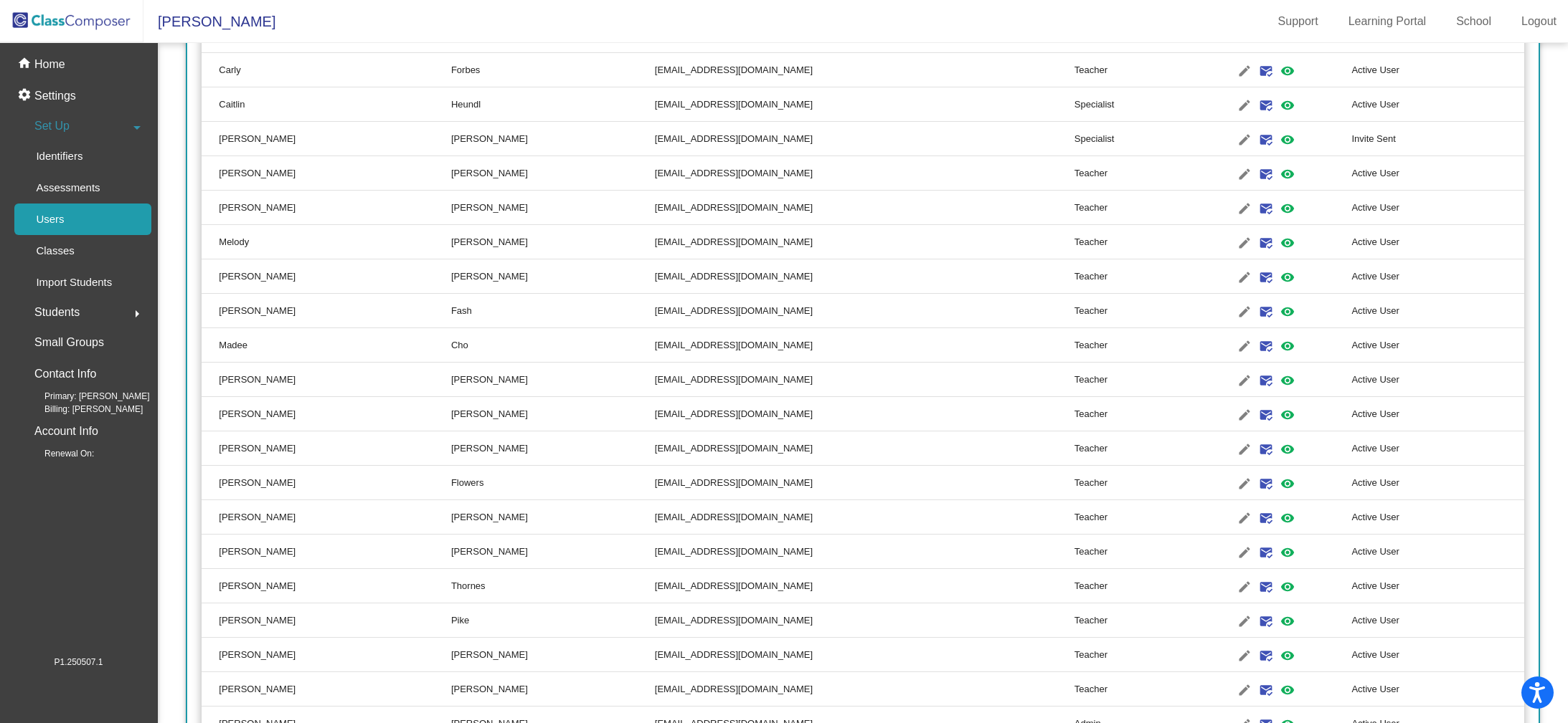
scroll to position [390, 0]
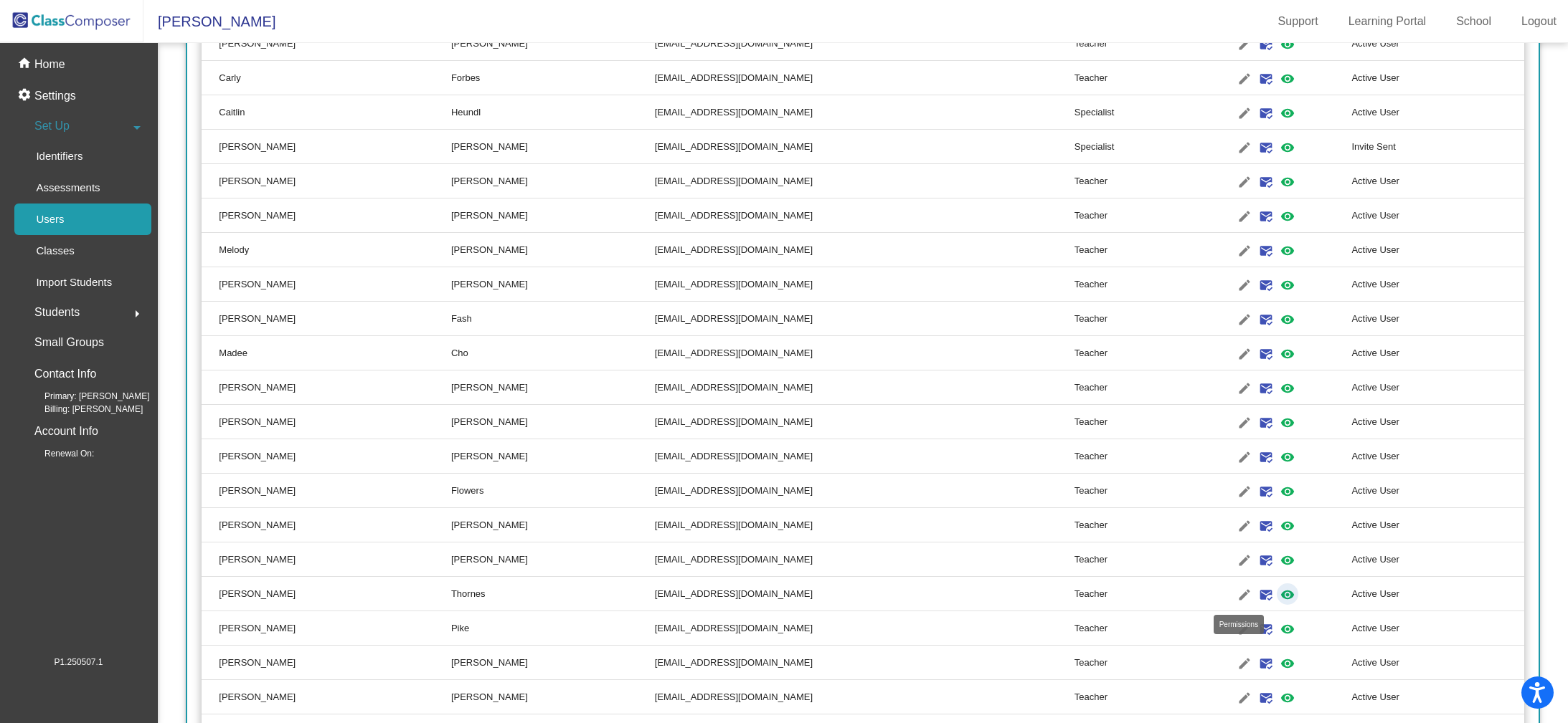
click at [1278, 592] on mat-icon "visibility" at bounding box center [1287, 595] width 17 height 17
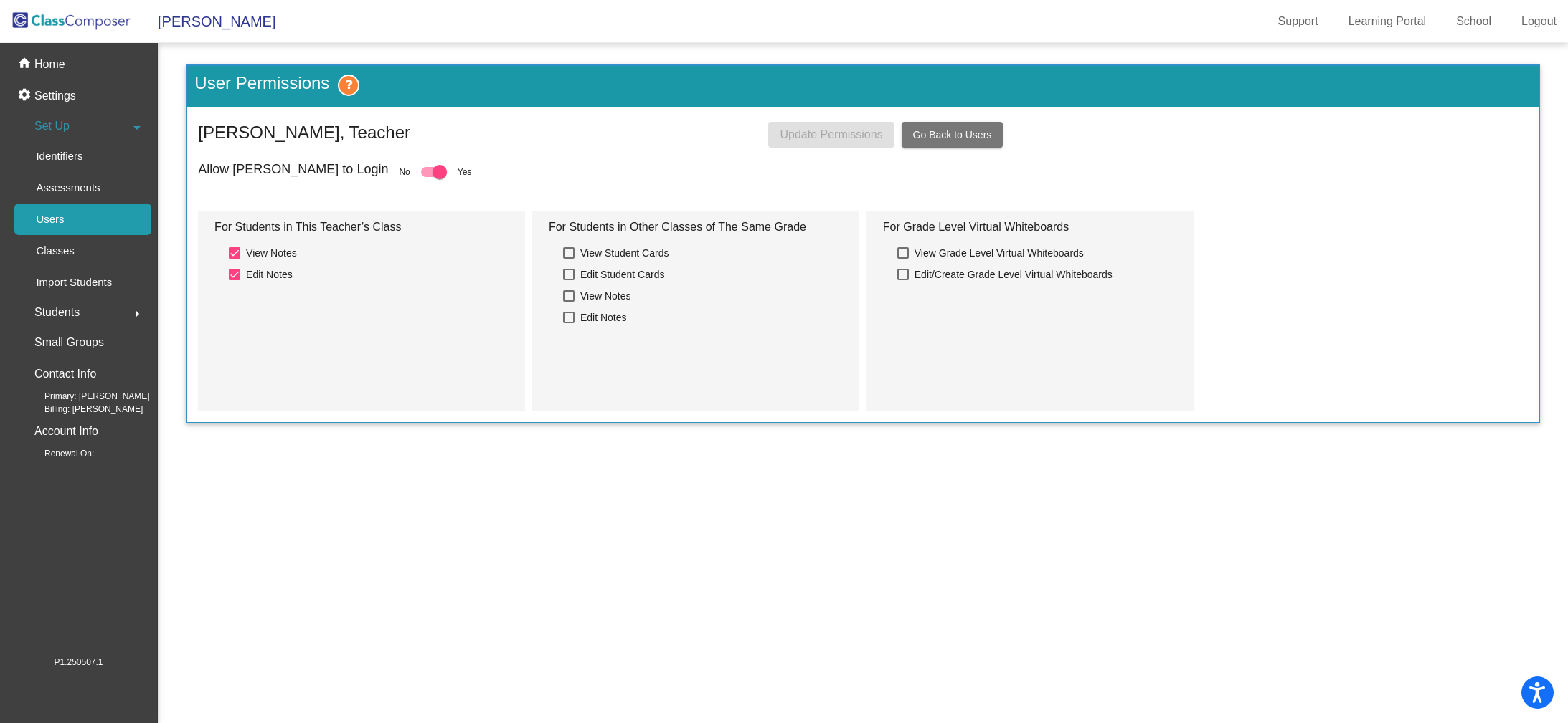
click at [91, 214] on link "Users" at bounding box center [83, 219] width 137 height 32
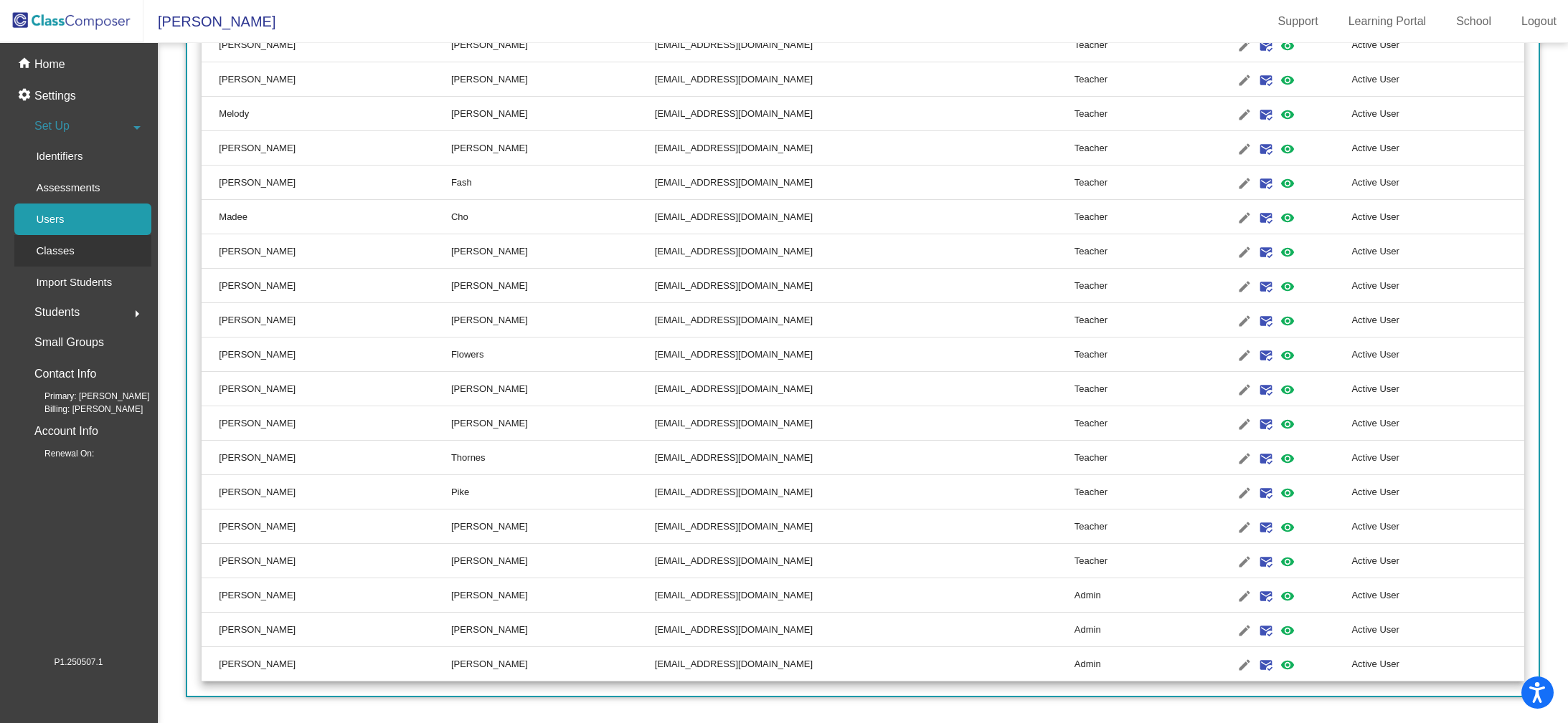
click at [67, 248] on p "Classes" at bounding box center [55, 251] width 38 height 17
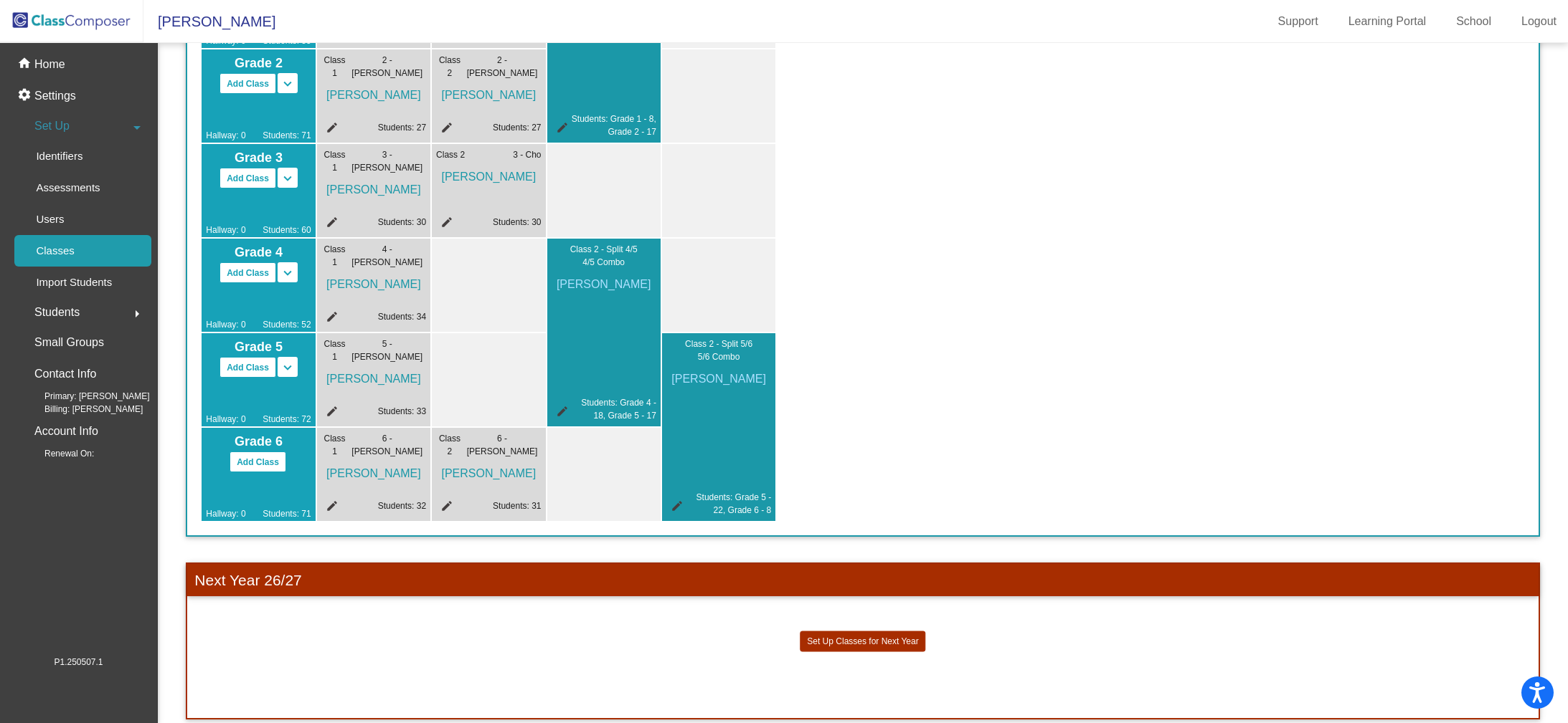
scroll to position [434, 0]
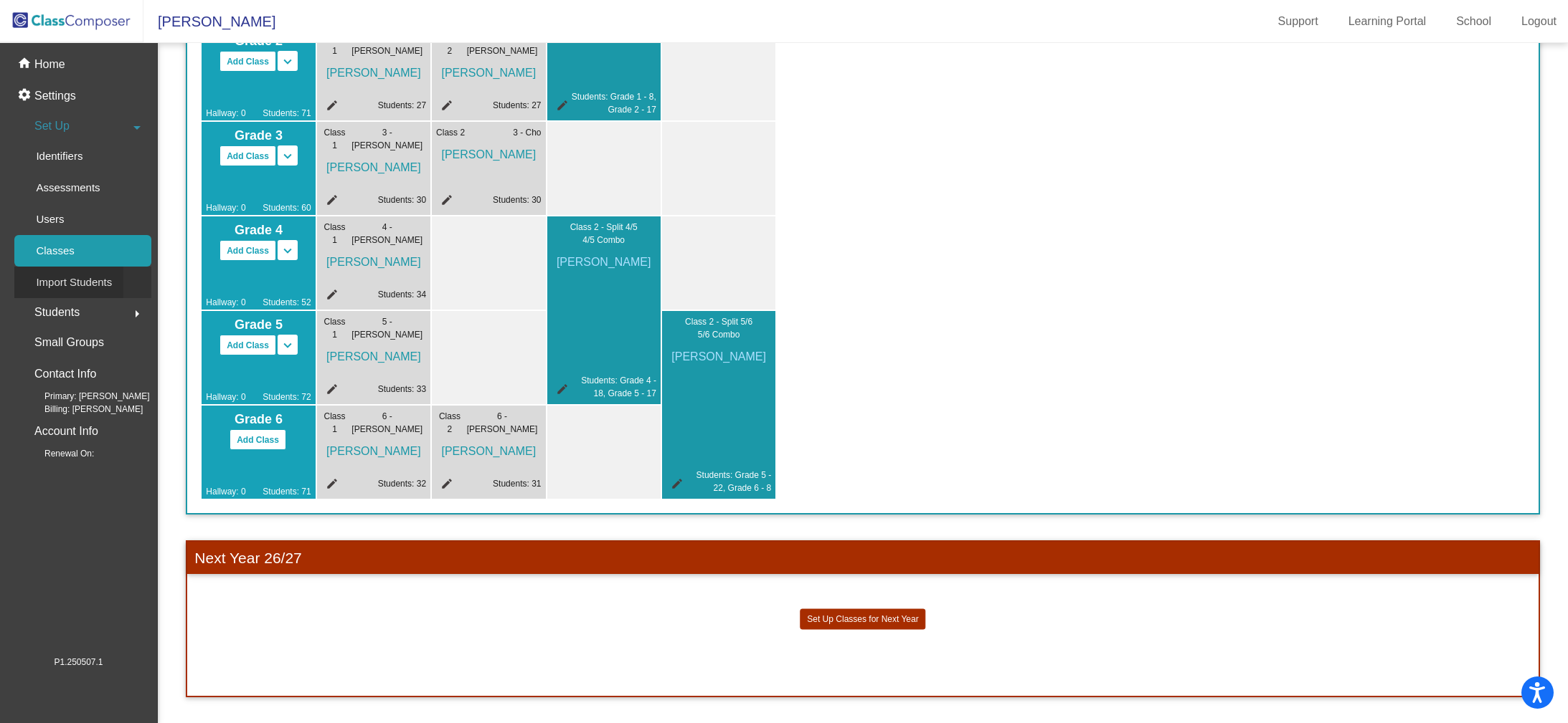
click at [73, 281] on p "Import Students" at bounding box center [73, 283] width 76 height 17
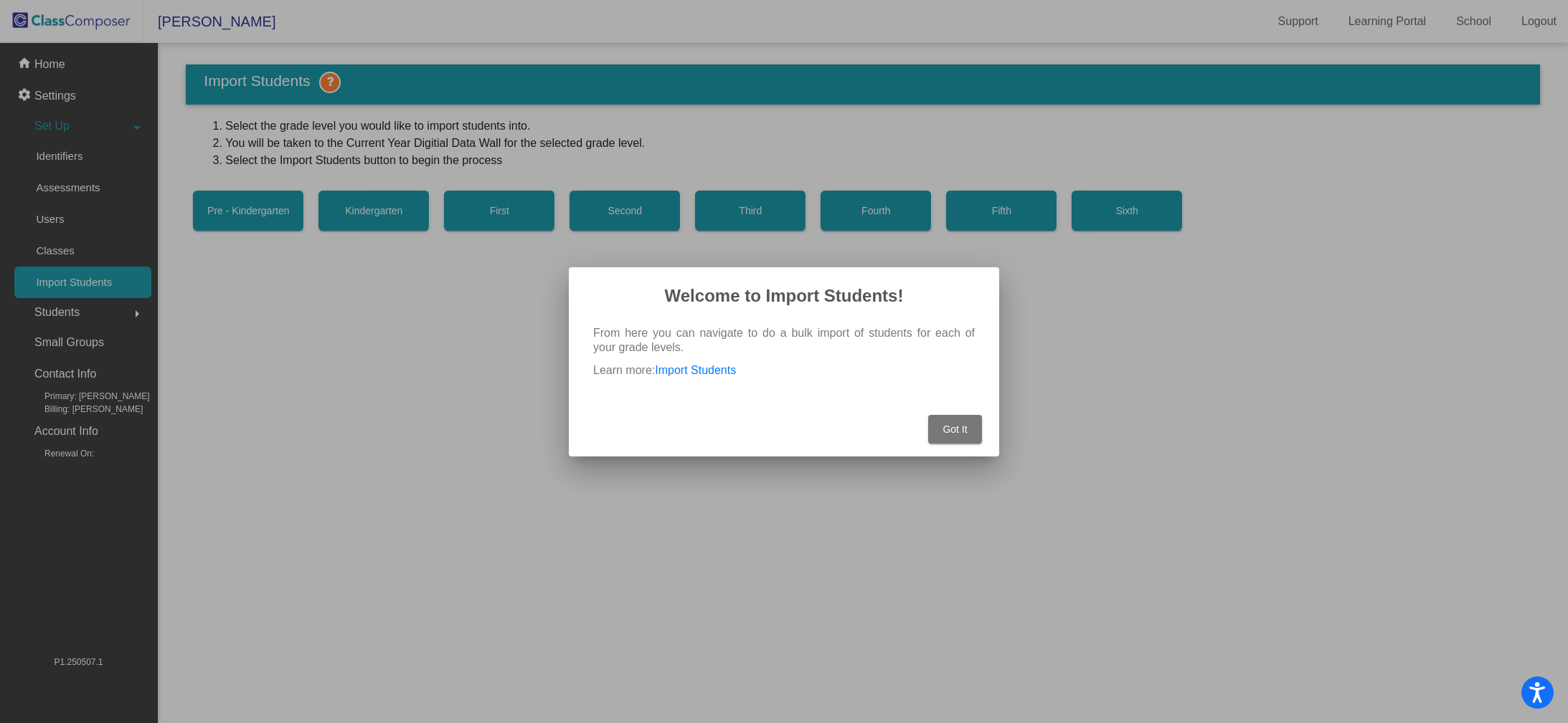
click at [950, 435] on button "Got It" at bounding box center [955, 429] width 54 height 29
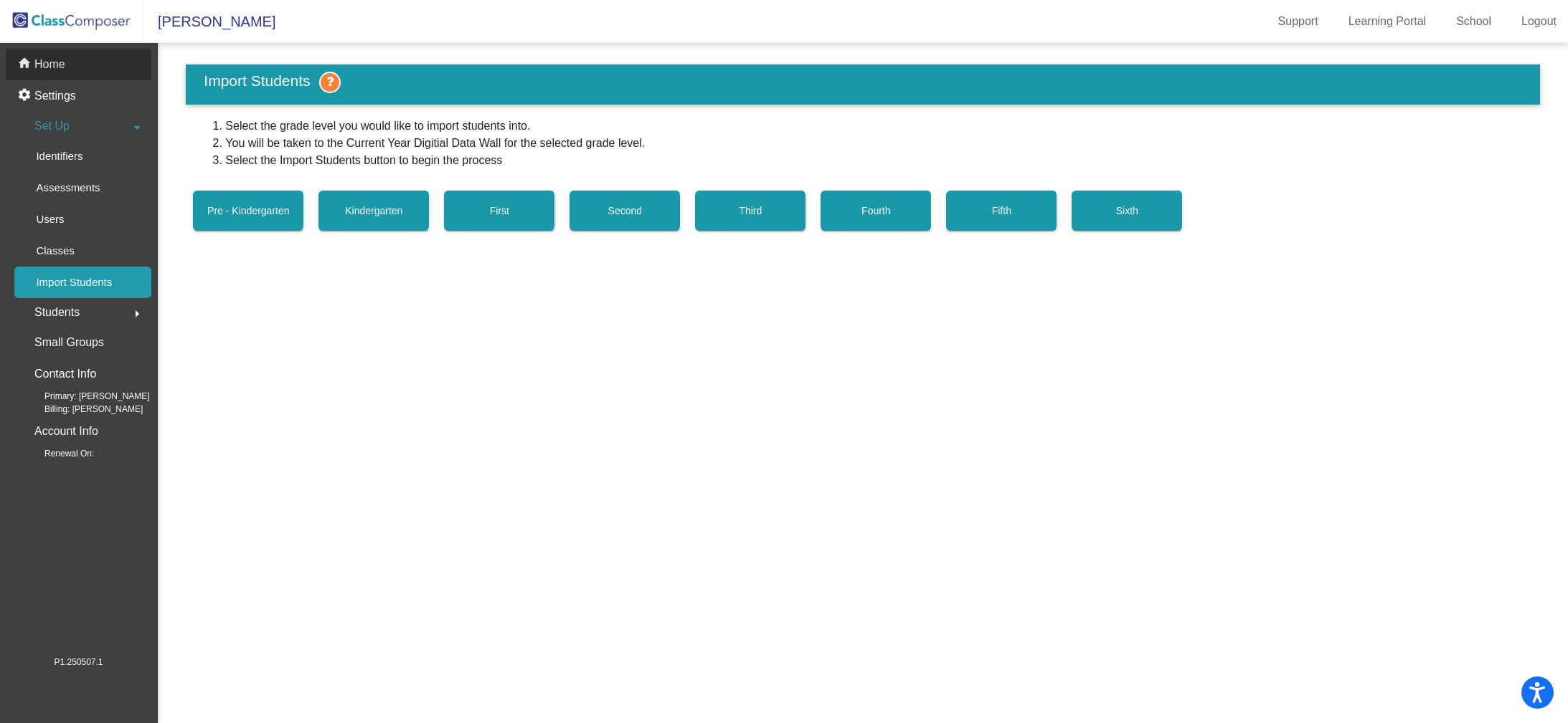
click at [67, 74] on div "home Home" at bounding box center [79, 64] width 145 height 32
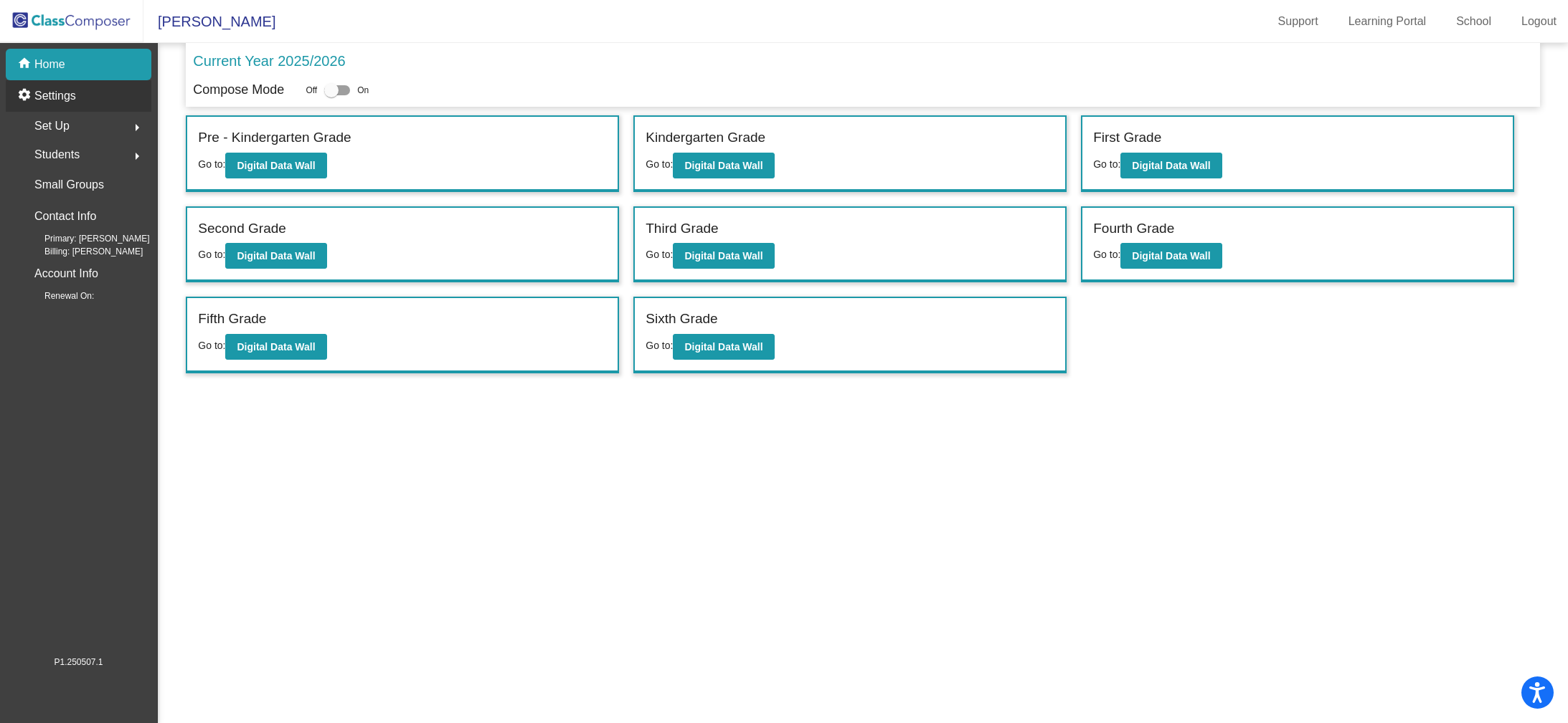
click at [45, 95] on p "Settings" at bounding box center [55, 96] width 42 height 17
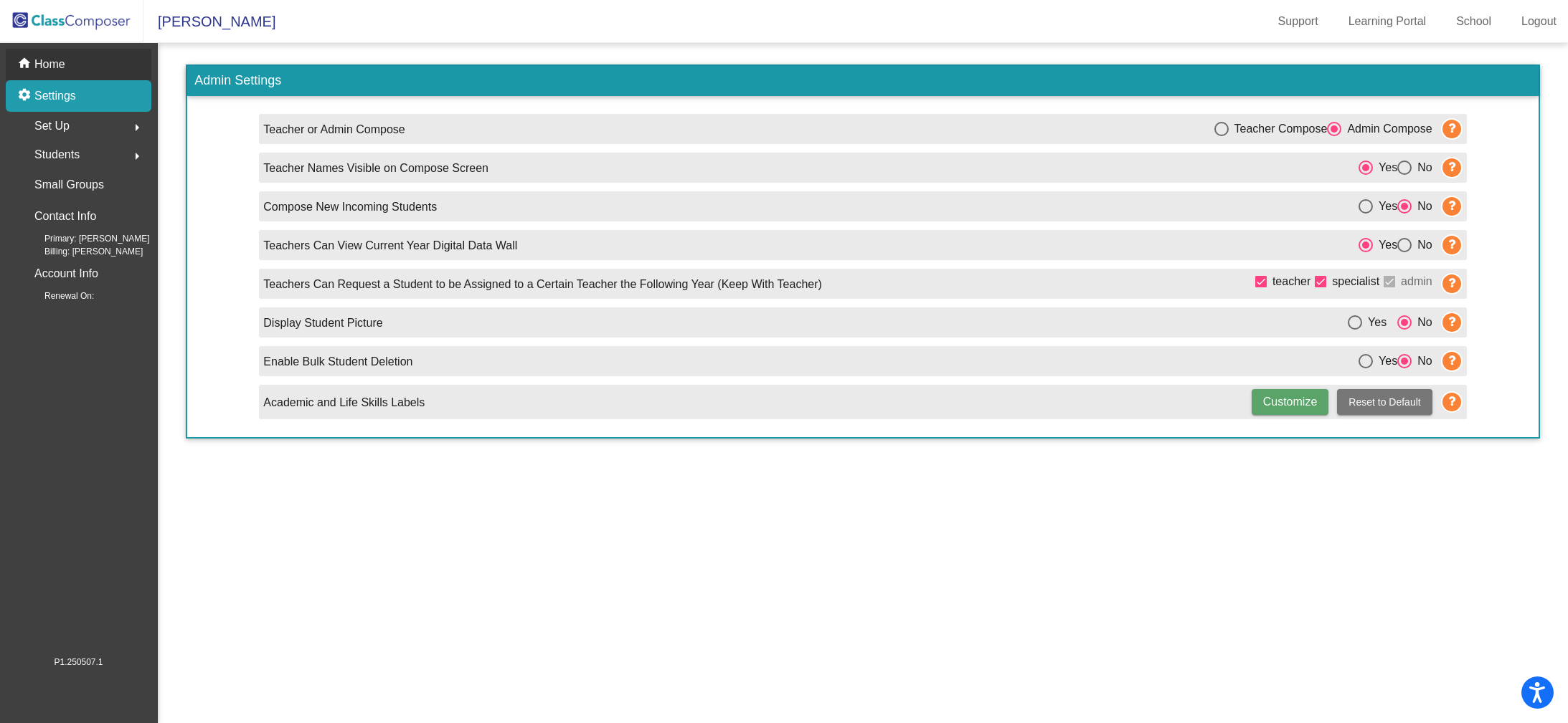
click at [67, 65] on div "home Home" at bounding box center [79, 64] width 145 height 32
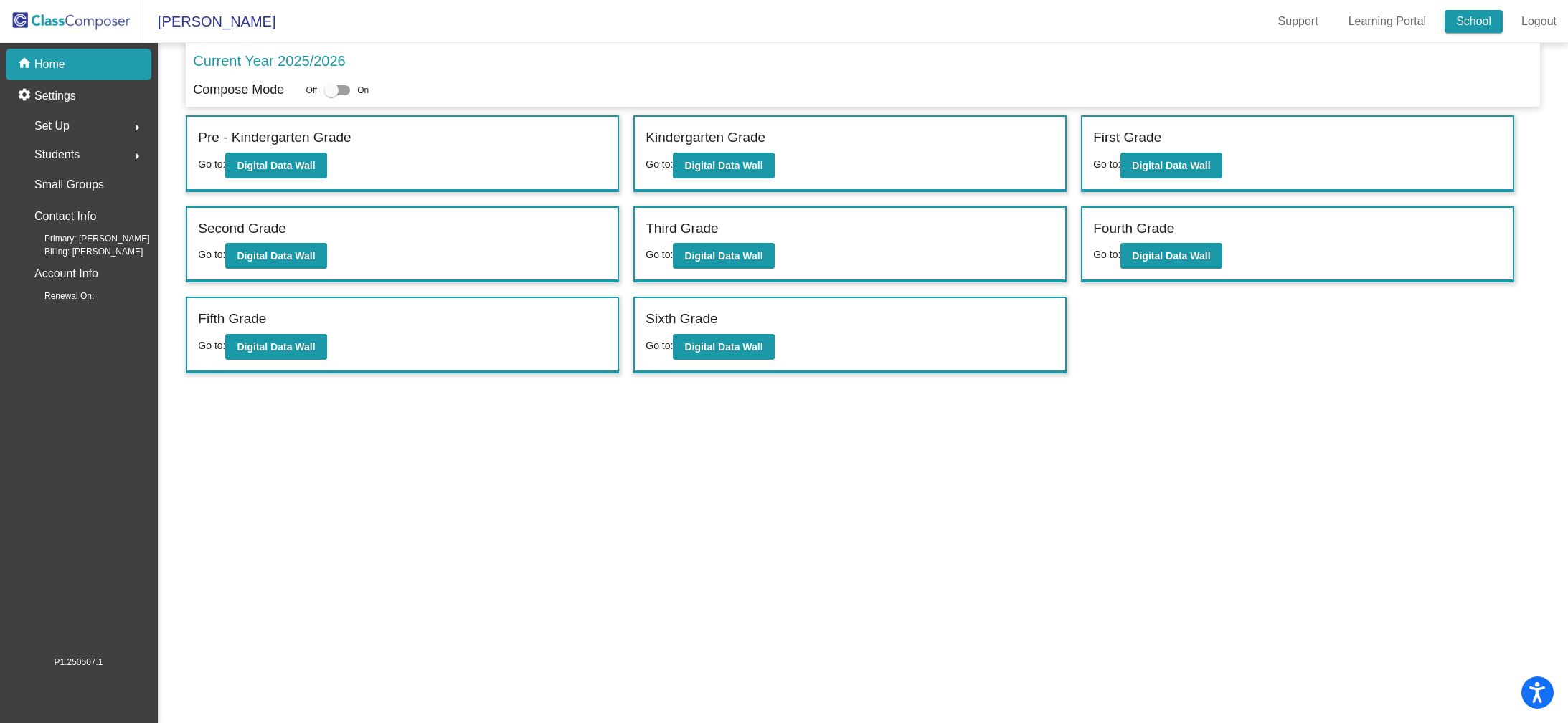
click at [1460, 19] on link "School" at bounding box center [1473, 21] width 58 height 23
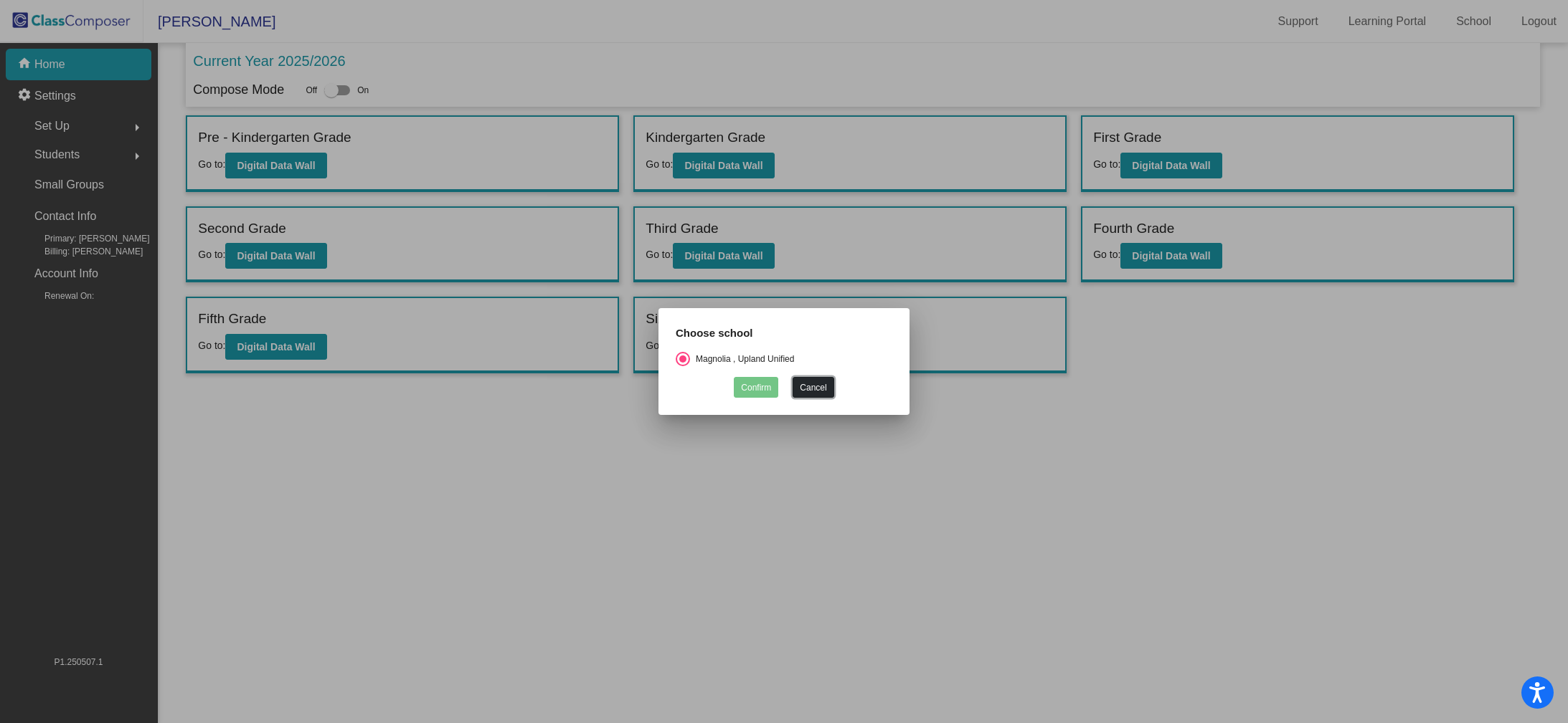
click at [817, 386] on button "Cancel" at bounding box center [813, 388] width 41 height 20
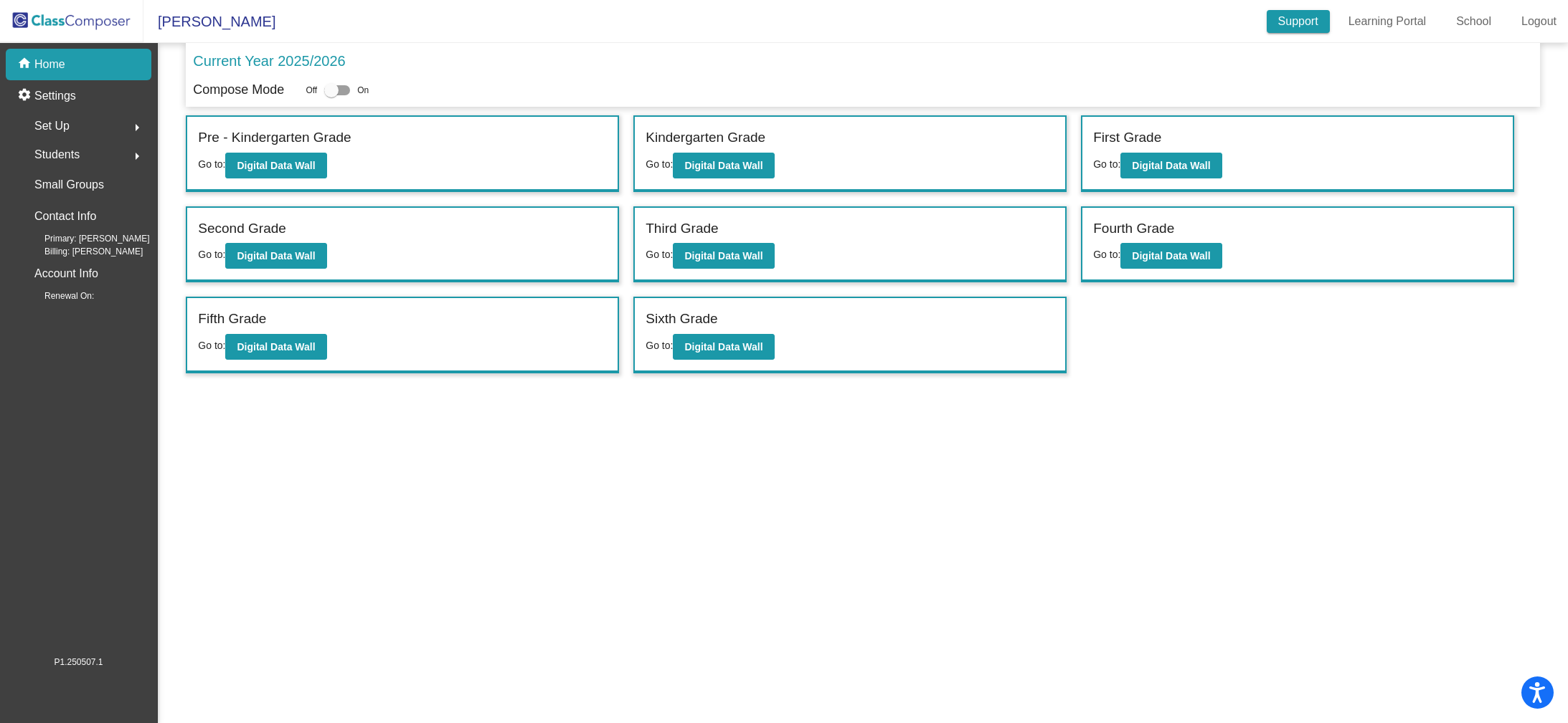
click at [1312, 16] on link "Support" at bounding box center [1298, 21] width 63 height 23
click at [79, 22] on img at bounding box center [72, 21] width 143 height 43
click at [61, 24] on img at bounding box center [72, 21] width 143 height 43
click at [38, 66] on p "Home" at bounding box center [50, 64] width 31 height 17
click at [1210, 365] on div "Incoming (New students moving into lowest grade) Go to: Incoming Dashboard Pre …" at bounding box center [862, 244] width 1354 height 258
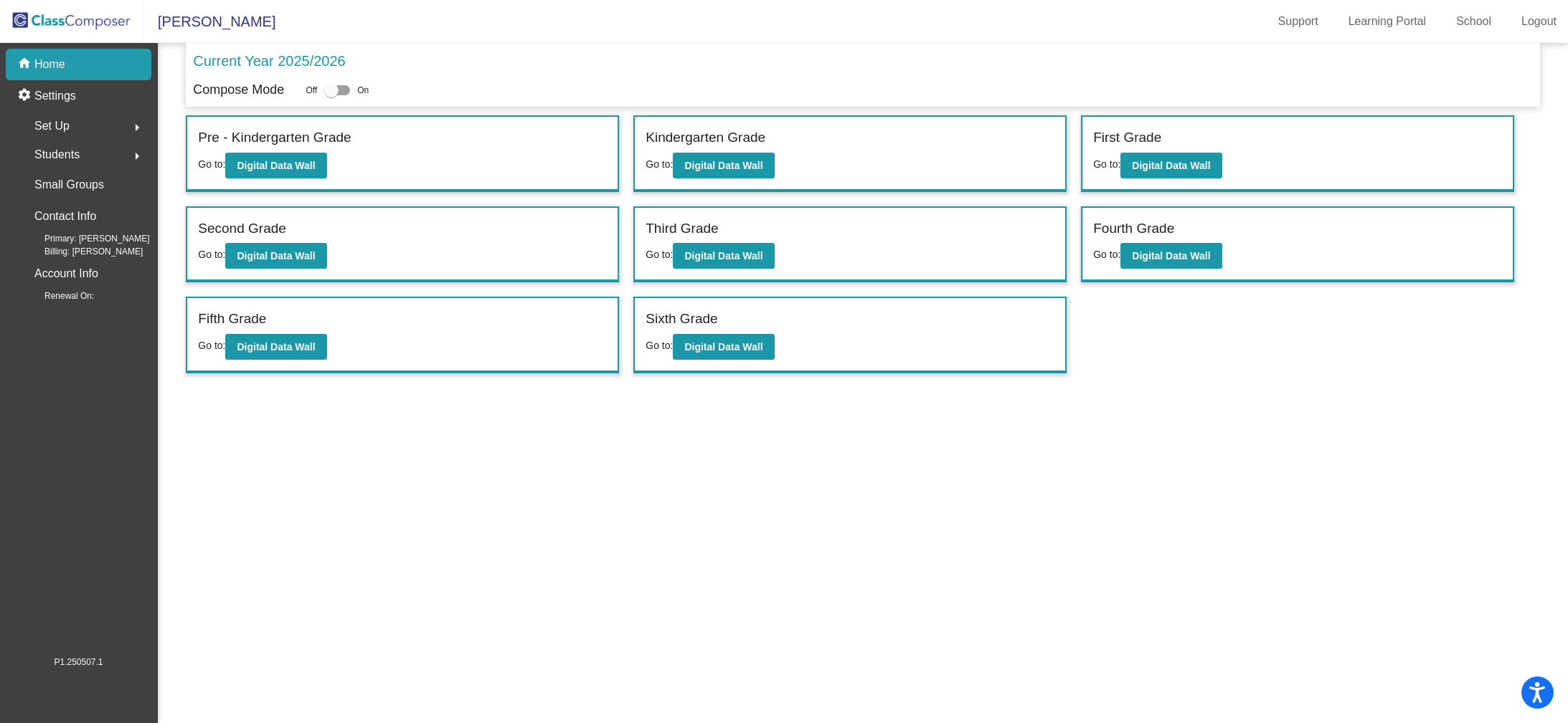
click at [105, 22] on img at bounding box center [72, 21] width 143 height 43
click at [249, 60] on p "Current Year 2025/2026" at bounding box center [269, 61] width 152 height 21
click at [313, 65] on p "Current Year 2025/2026" at bounding box center [269, 61] width 152 height 21
click at [348, 65] on div "Current Year 2025/2026" at bounding box center [863, 65] width 1339 height 30
click at [1532, 694] on icon "Open accessiBe: accessibility options, statement and help" at bounding box center [1536, 692] width 17 height 23
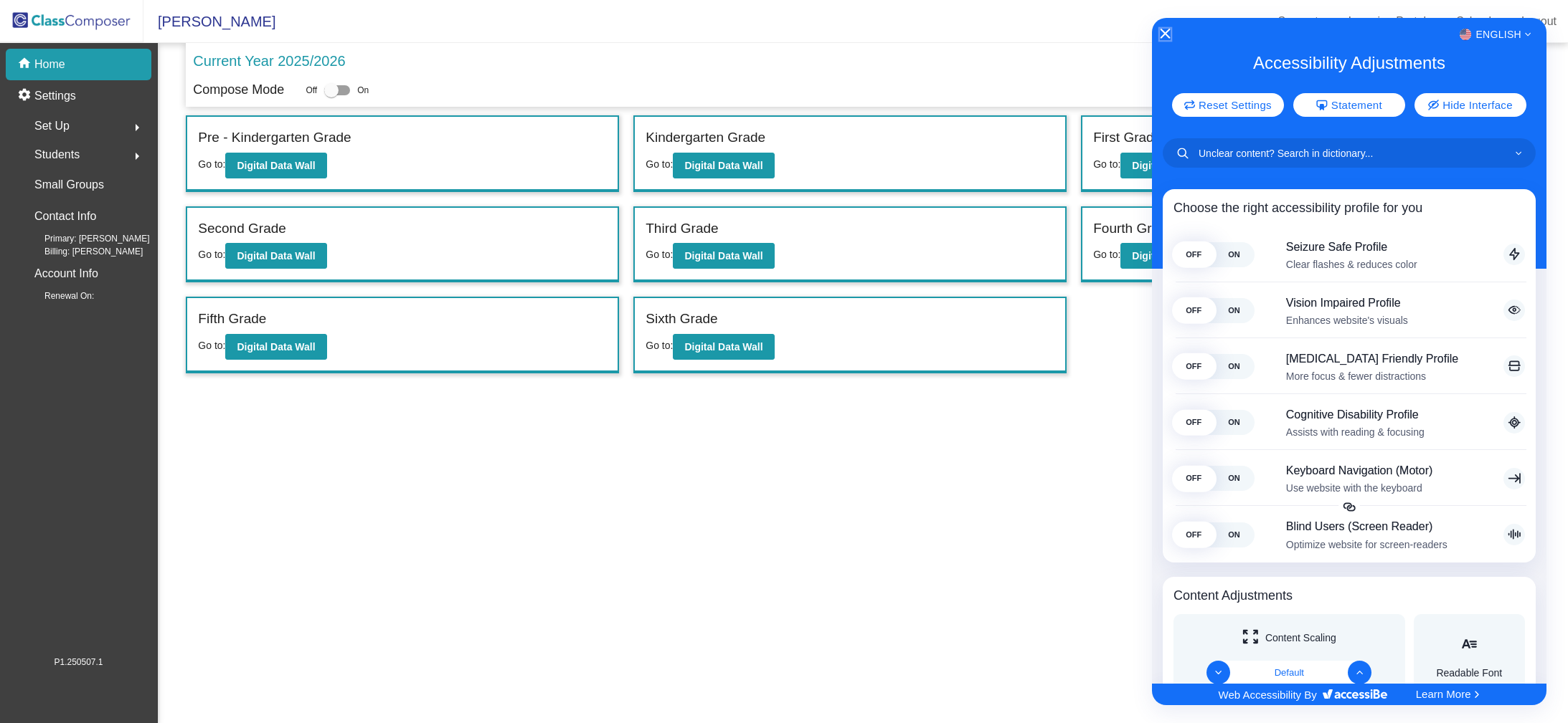
click at [1163, 33] on icon "Close Accessibility Interface" at bounding box center [1165, 34] width 10 height 10
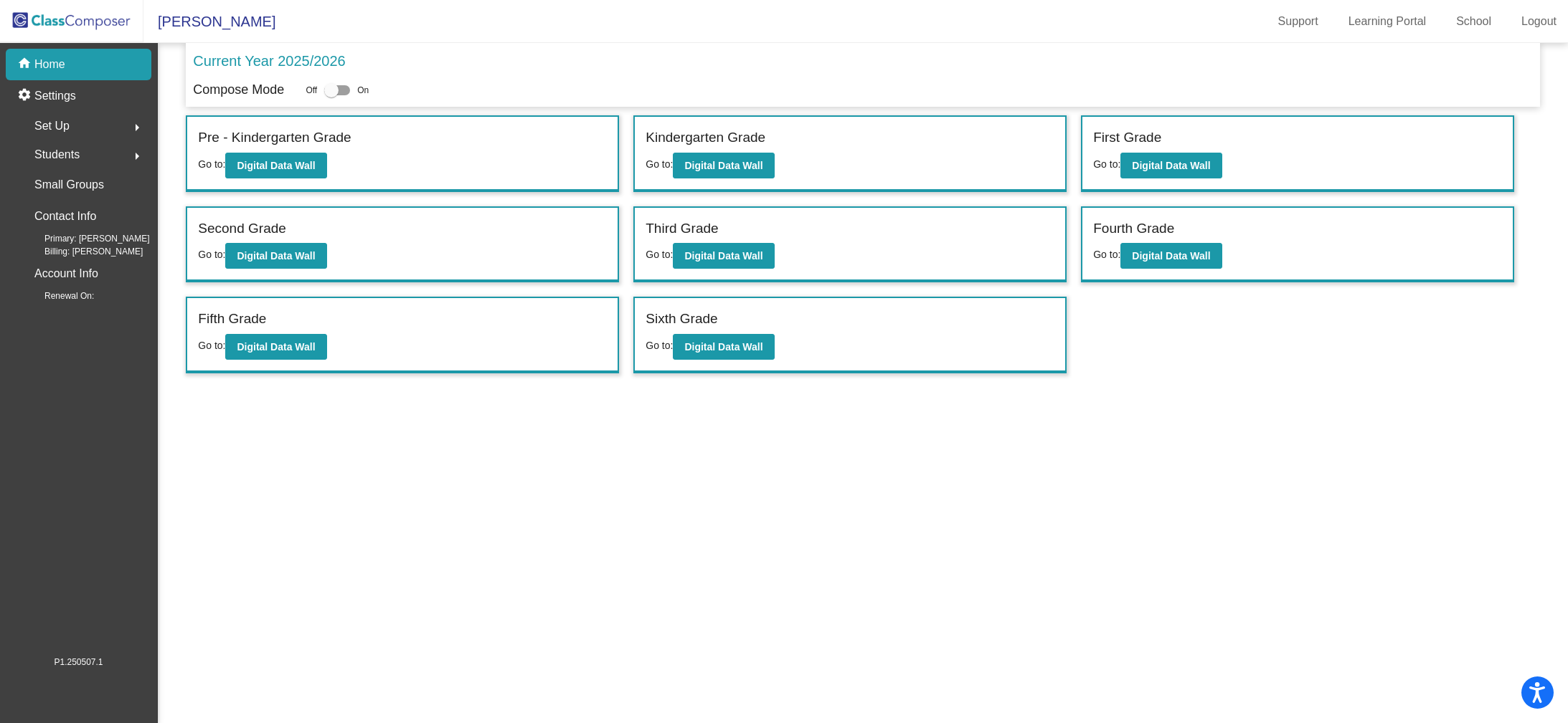
click at [61, 20] on img at bounding box center [72, 21] width 143 height 43
click at [132, 131] on mat-icon "arrow_right" at bounding box center [137, 127] width 17 height 17
click at [136, 132] on mat-icon "arrow_drop_down" at bounding box center [137, 127] width 17 height 17
click at [988, 497] on mat-sidenav-content "Current Year 2025/2026 Compose Mode Off On Incoming (New students moving into l…" at bounding box center [863, 382] width 1410 height 680
